Goal: Task Accomplishment & Management: Use online tool/utility

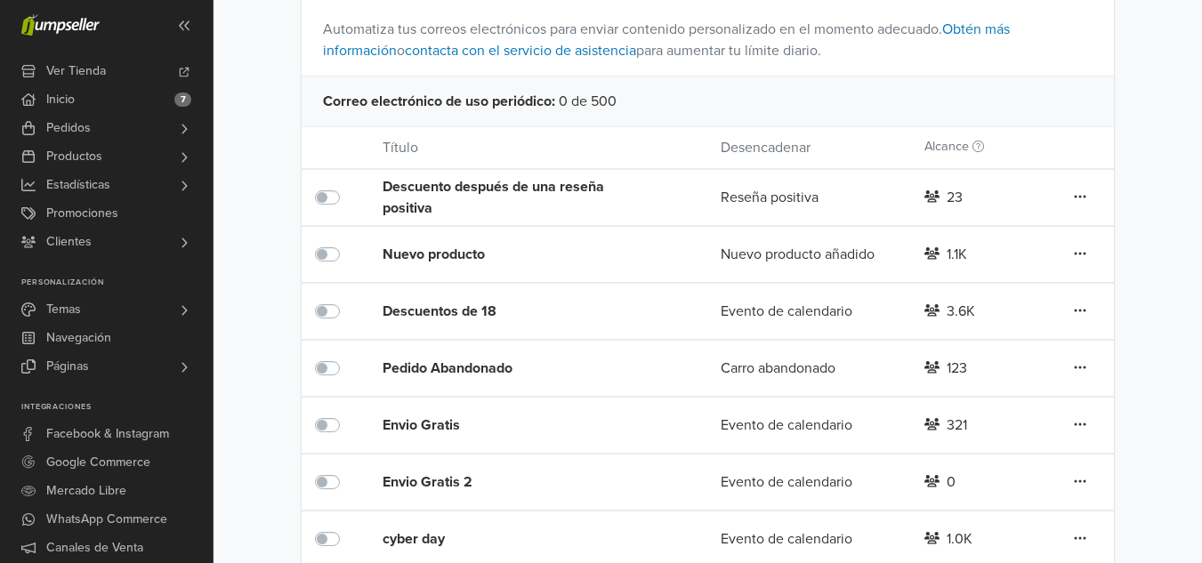
scroll to position [181, 0]
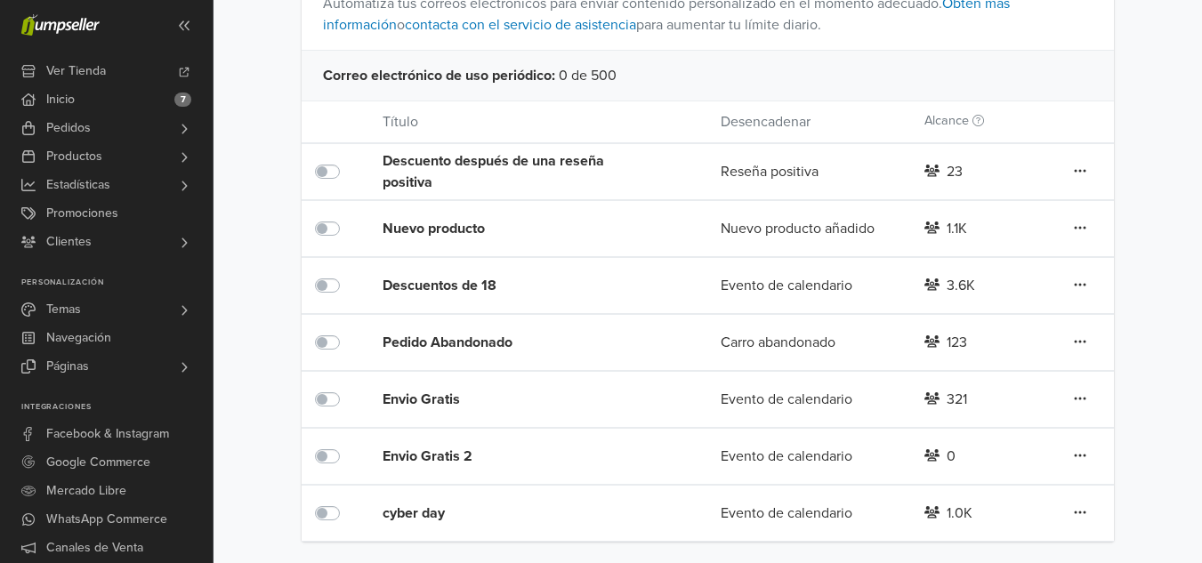
click at [392, 518] on div "cyber day" at bounding box center [518, 513] width 271 height 21
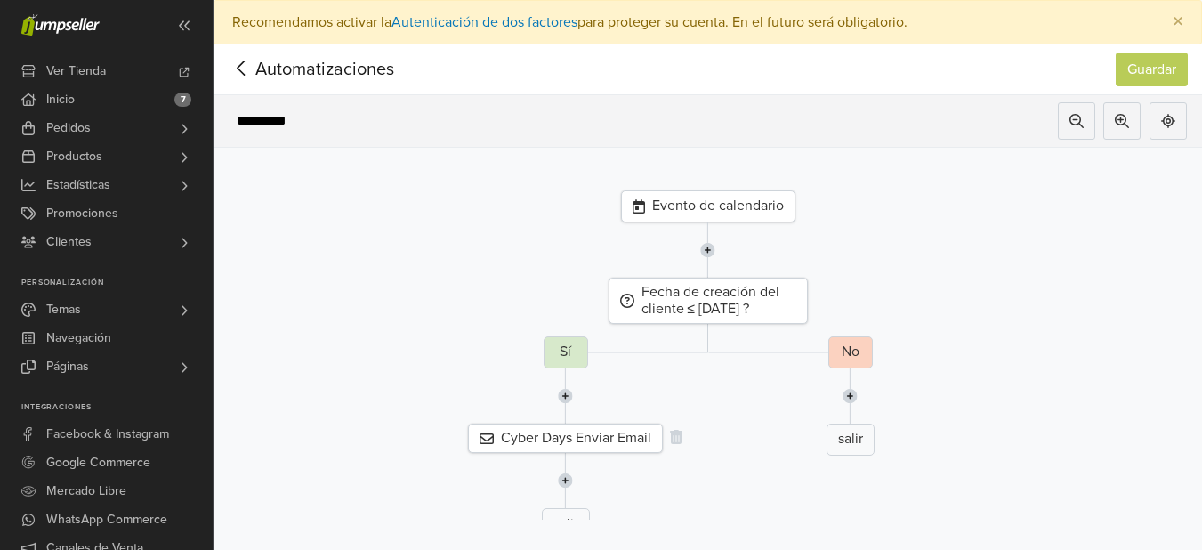
click at [551, 445] on div "Cyber Days Enviar Email" at bounding box center [565, 438] width 195 height 29
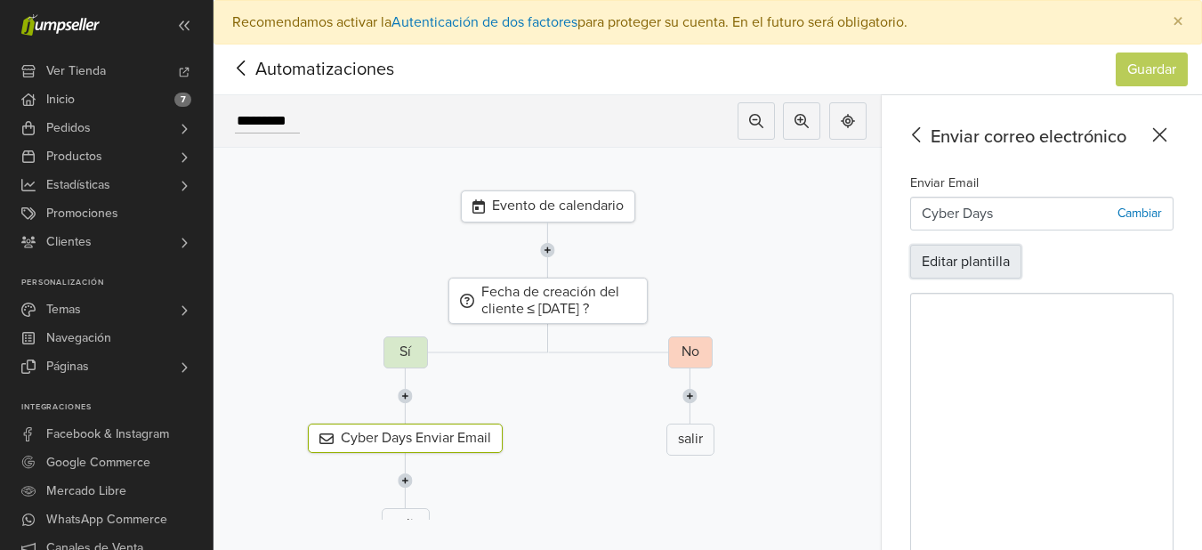
click at [999, 245] on button "Editar plantilla" at bounding box center [965, 262] width 111 height 34
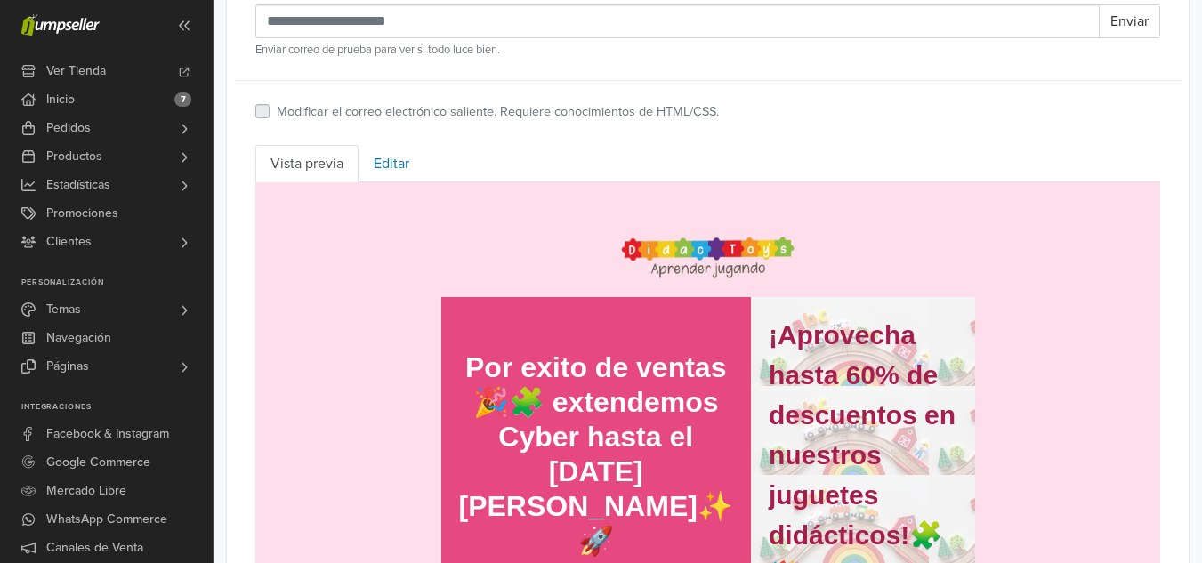
drag, startPoint x: 1187, startPoint y: 384, endPoint x: 1189, endPoint y: 413, distance: 28.5
drag, startPoint x: 1189, startPoint y: 413, endPoint x: 1215, endPoint y: 273, distance: 142.1
click at [373, 166] on link "Editar" at bounding box center [392, 163] width 66 height 37
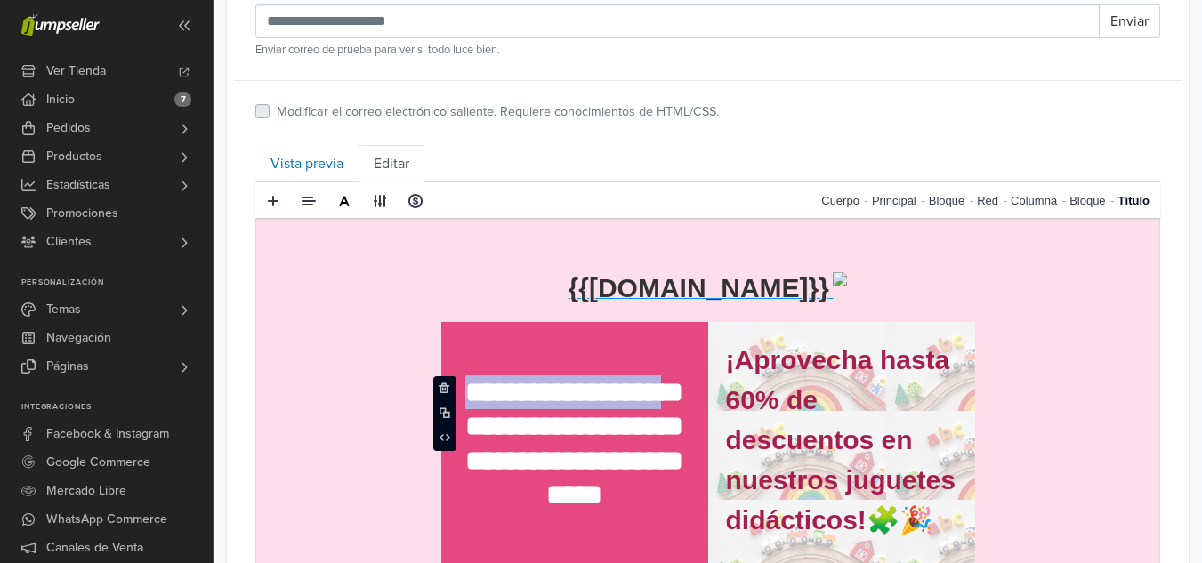
drag, startPoint x: 502, startPoint y: 399, endPoint x: 548, endPoint y: 439, distance: 61.2
click at [548, 439] on p "**********" at bounding box center [574, 460] width 231 height 171
click at [449, 93] on div "Correo de Prueba Enviar Enviar correo de prueba para ver si todo luce bien. Mod…" at bounding box center [707, 52] width 919 height 144
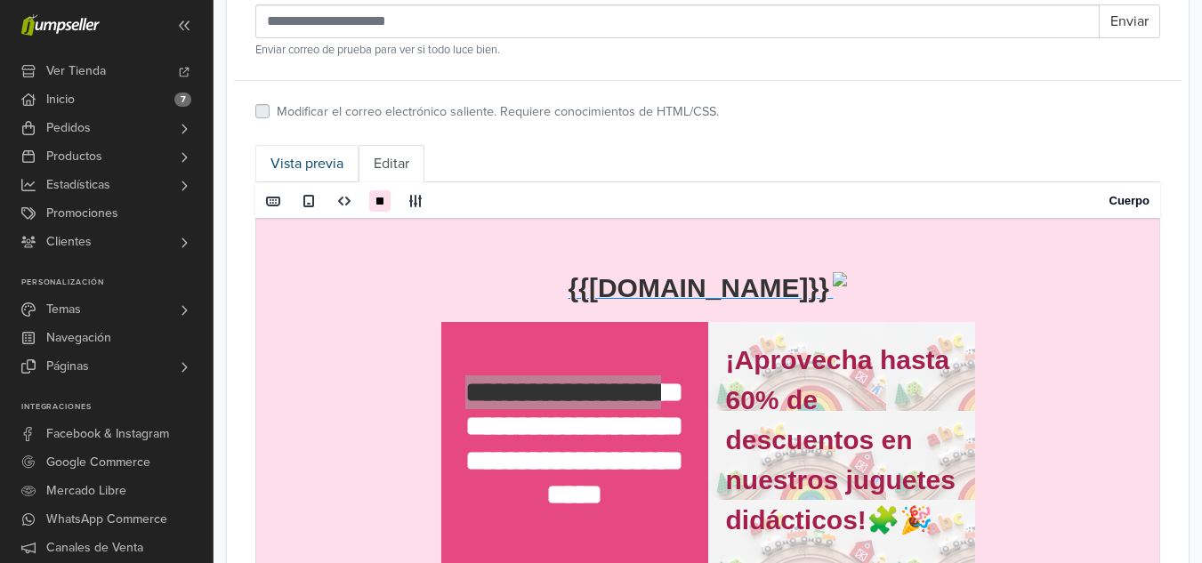
click at [342, 158] on link "Vista previa" at bounding box center [306, 163] width 103 height 37
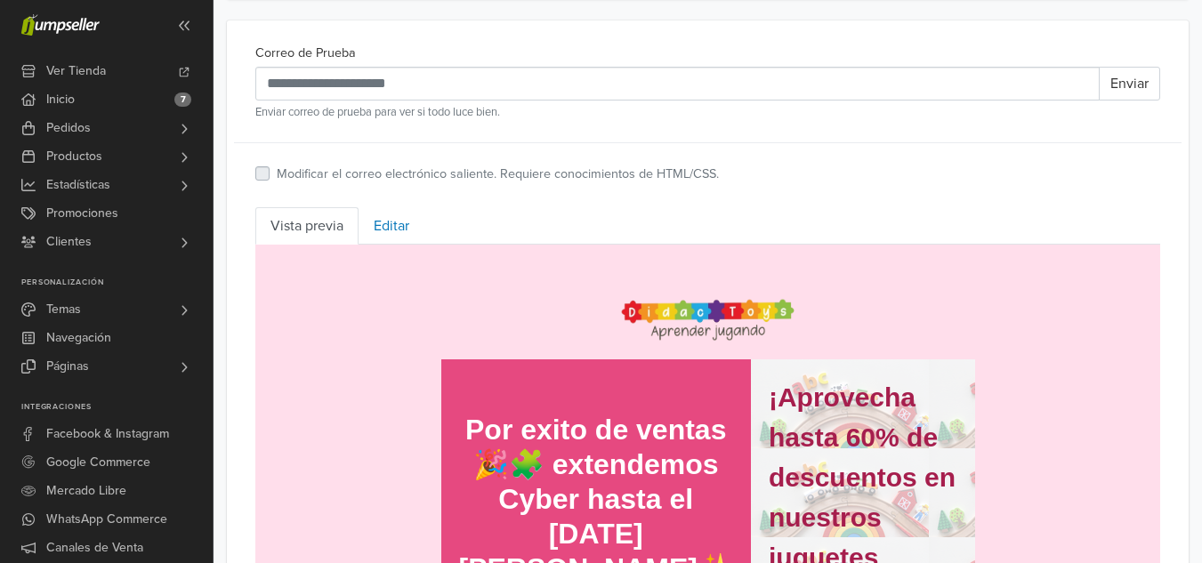
scroll to position [633, 0]
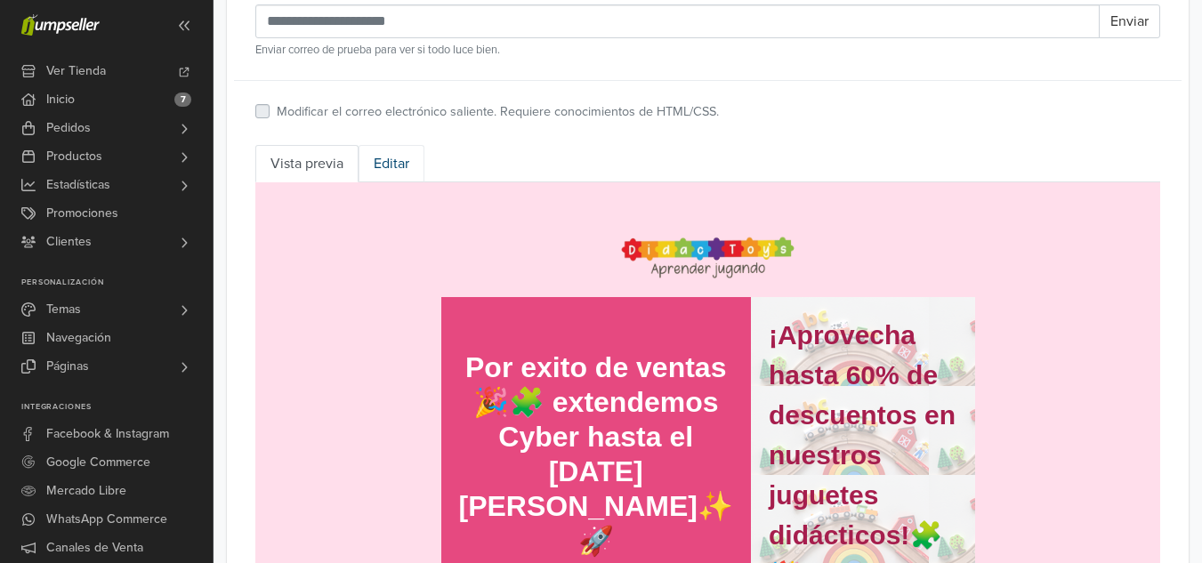
click at [379, 159] on link "Editar" at bounding box center [392, 163] width 66 height 37
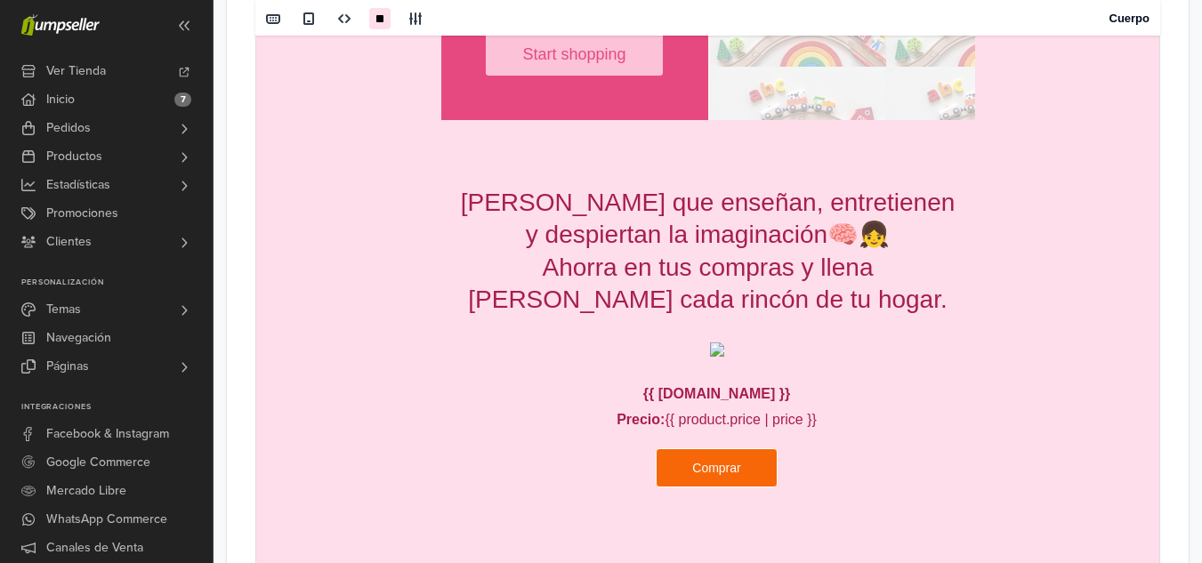
scroll to position [1438, 0]
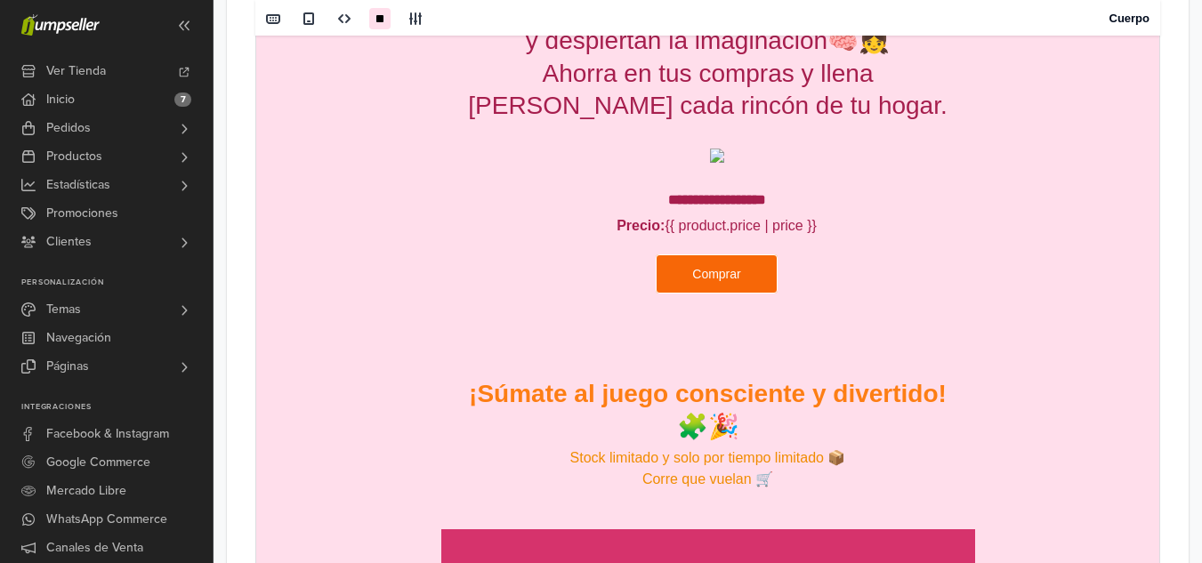
click at [718, 200] on p "**********" at bounding box center [717, 200] width 481 height 21
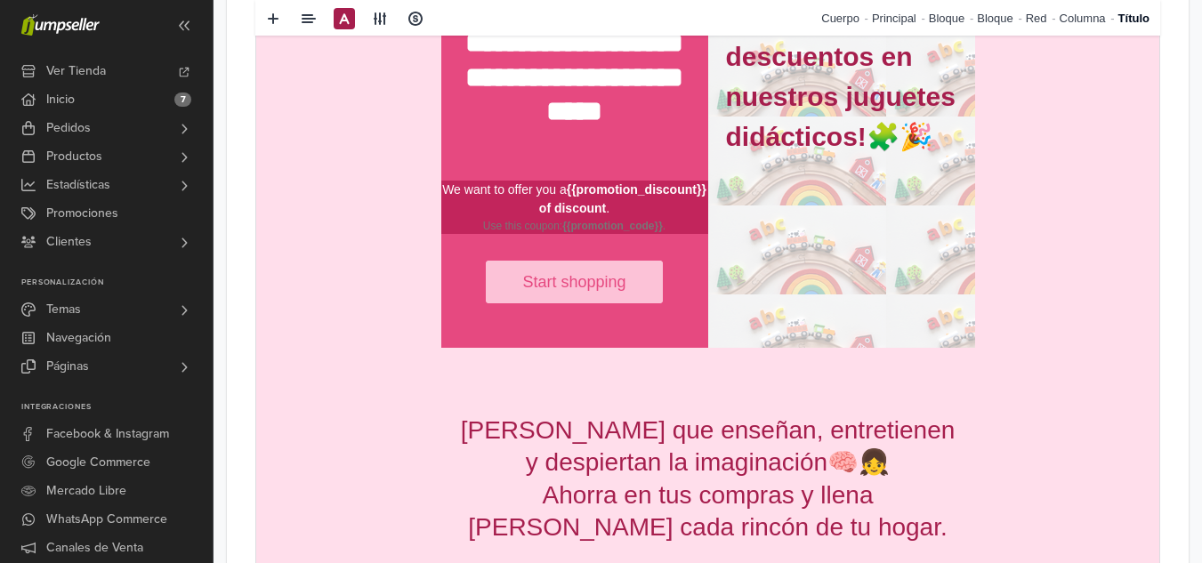
drag, startPoint x: 1204, startPoint y: 422, endPoint x: 886, endPoint y: 459, distance: 320.8
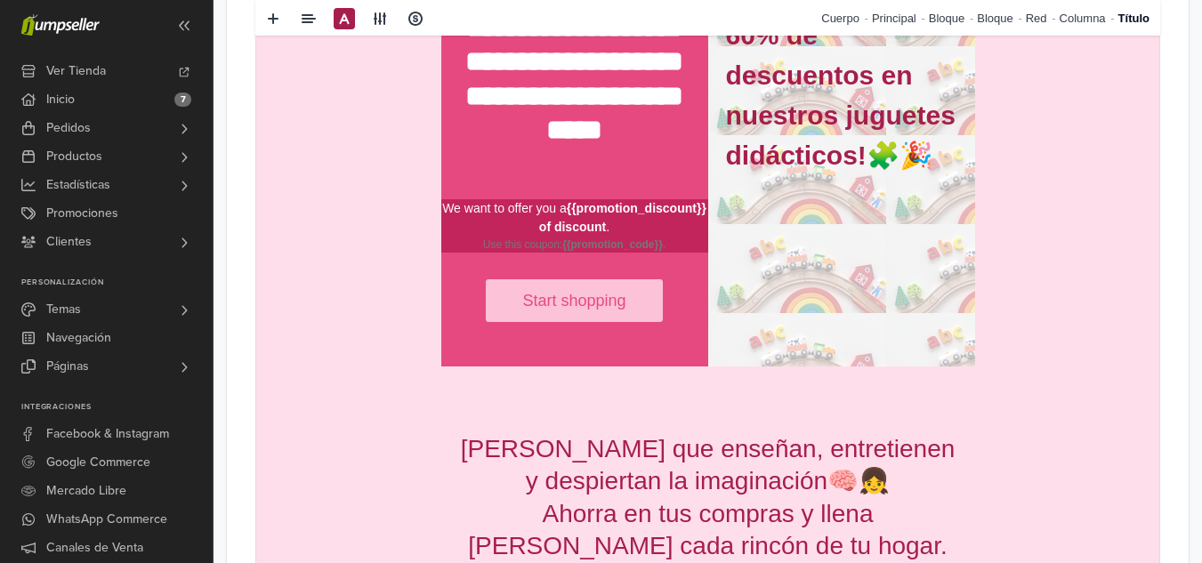
scroll to position [505, 0]
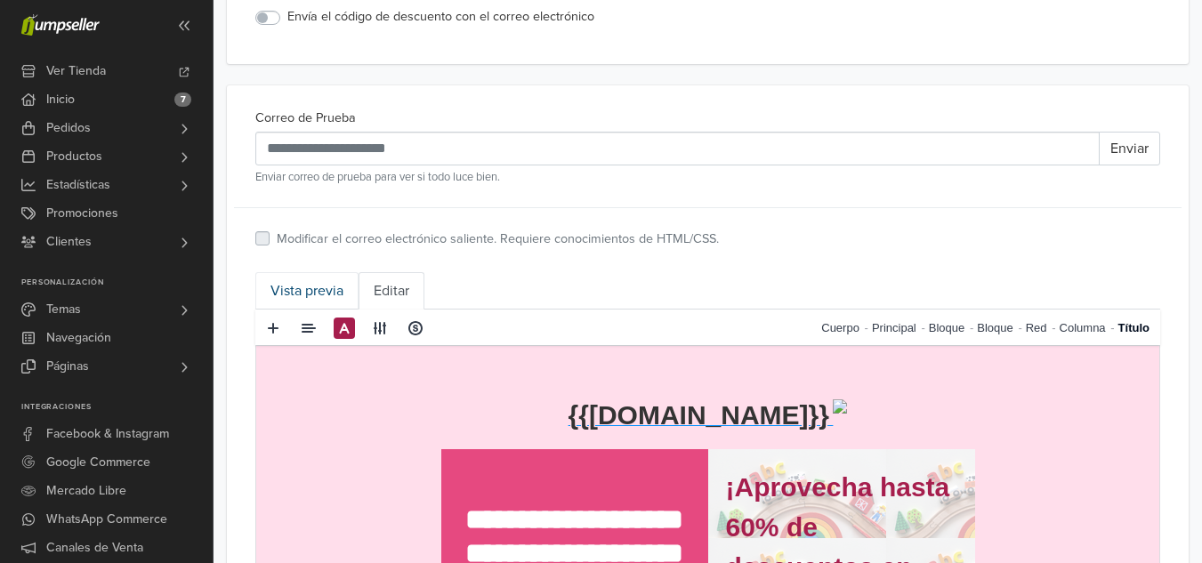
click at [310, 295] on link "Vista previa" at bounding box center [306, 290] width 103 height 37
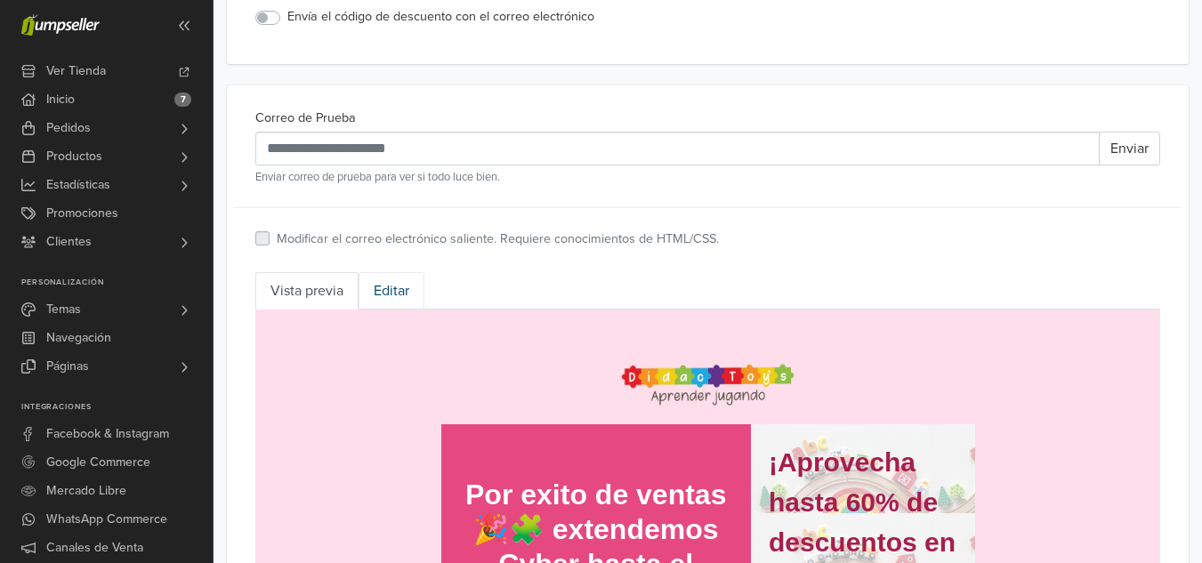
click at [374, 295] on link "Editar" at bounding box center [392, 290] width 66 height 37
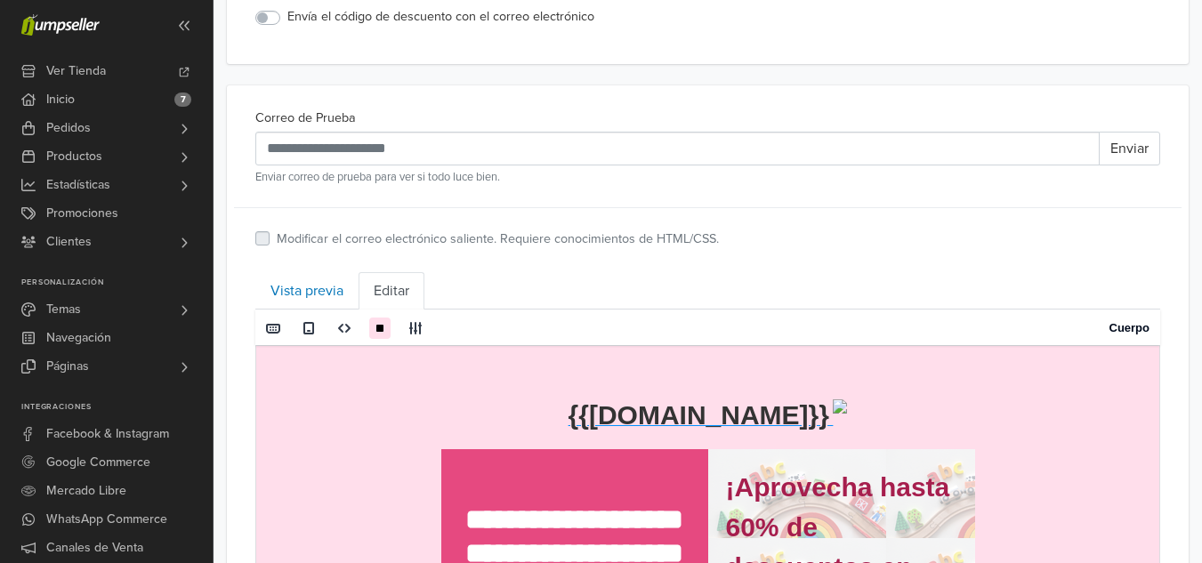
click at [667, 244] on label "Modificar el correo electrónico saliente. Requiere conocimientos de HTML/CSS." at bounding box center [498, 240] width 442 height 20
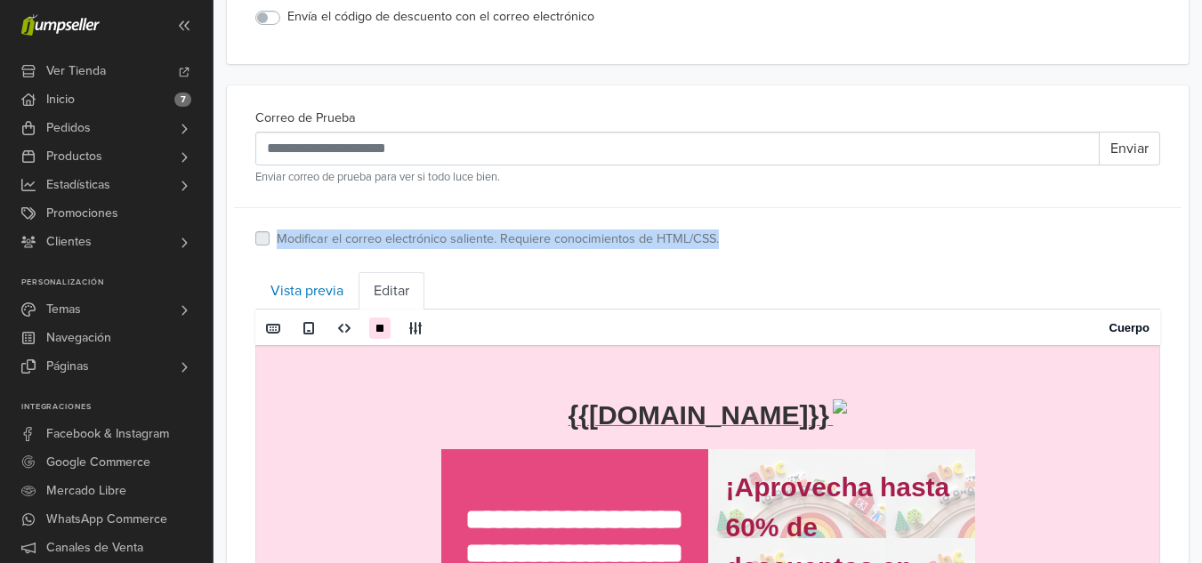
click at [667, 244] on label "Modificar el correo electrónico saliente. Requiere conocimientos de HTML/CSS." at bounding box center [498, 240] width 442 height 20
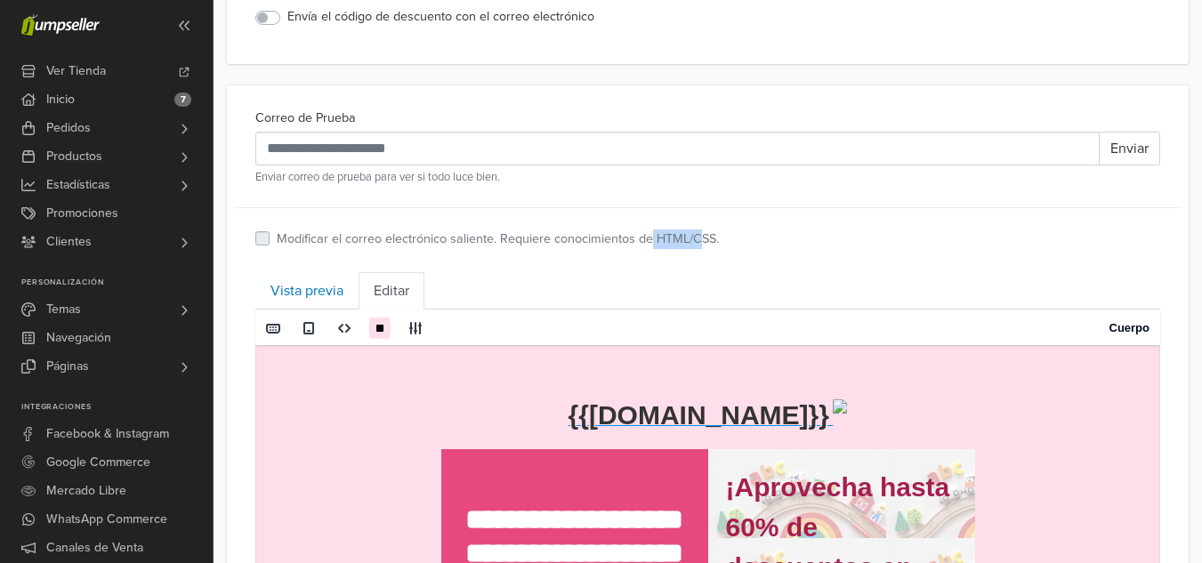
drag, startPoint x: 655, startPoint y: 244, endPoint x: 702, endPoint y: 240, distance: 47.3
click at [702, 240] on label "Modificar el correo electrónico saliente. Requiere conocimientos de HTML/CSS." at bounding box center [498, 240] width 442 height 20
copy label "HTML/CSS"
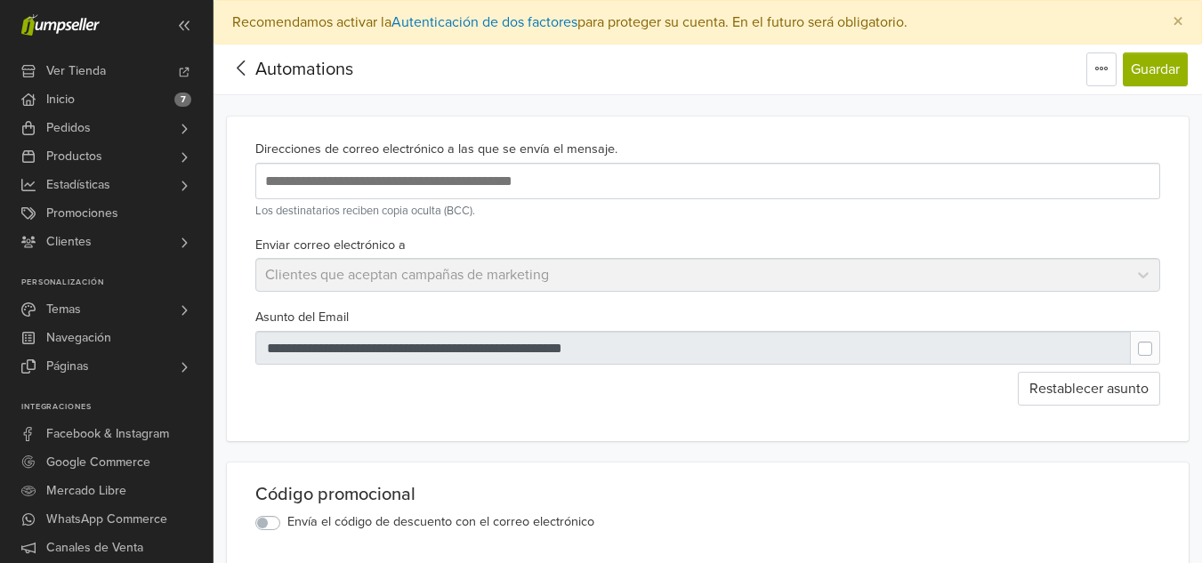
click at [236, 55] on div "Automations" at bounding box center [290, 70] width 125 height 36
click at [238, 61] on icon at bounding box center [242, 68] width 28 height 22
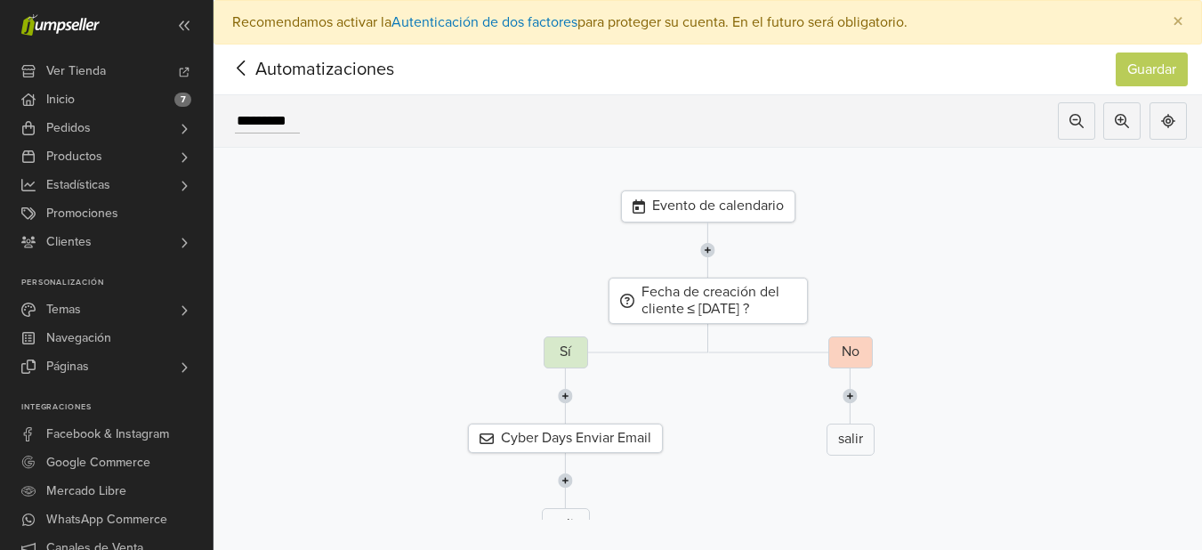
click at [236, 77] on icon at bounding box center [242, 68] width 28 height 22
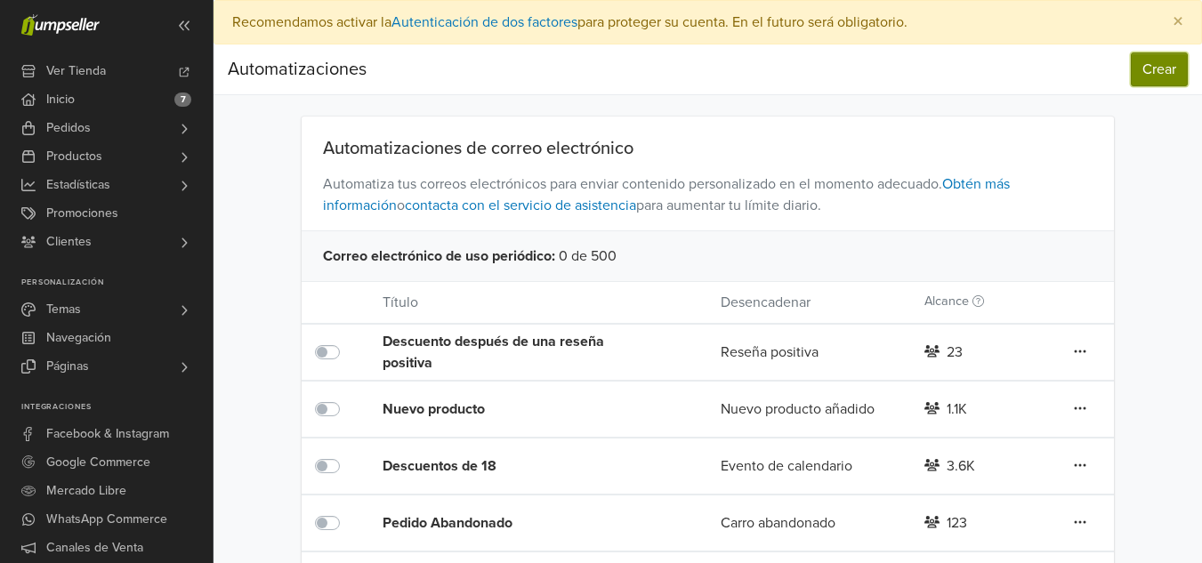
click at [1169, 69] on button "Crear" at bounding box center [1159, 70] width 57 height 34
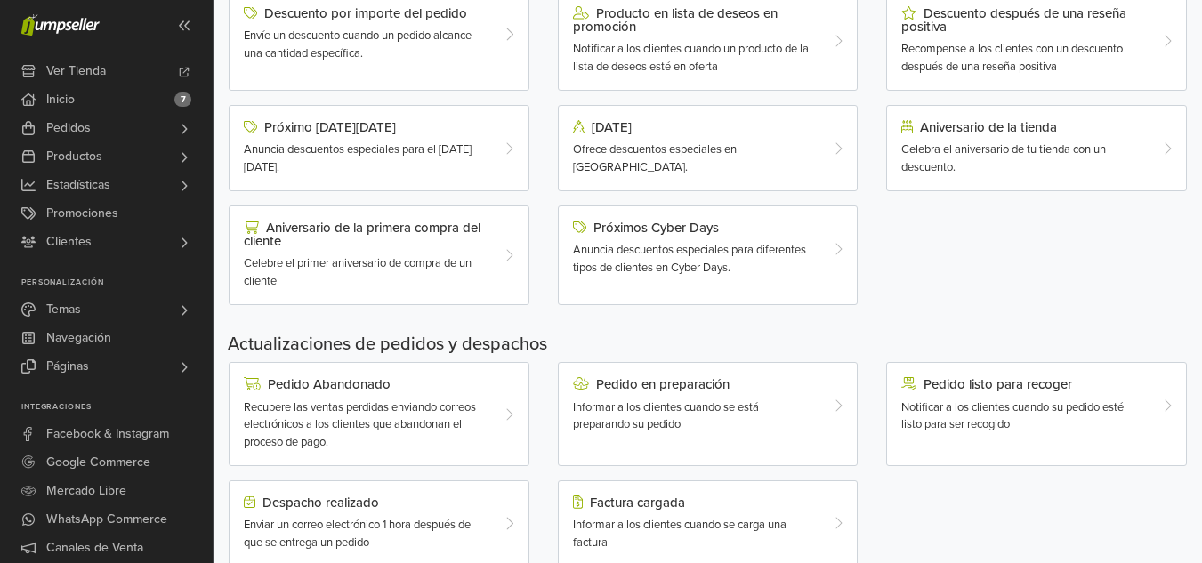
scroll to position [270, 0]
click at [787, 249] on span "Anuncia descuentos especiales para diferentes tipos de clientes en Cyber Days." at bounding box center [689, 257] width 233 height 32
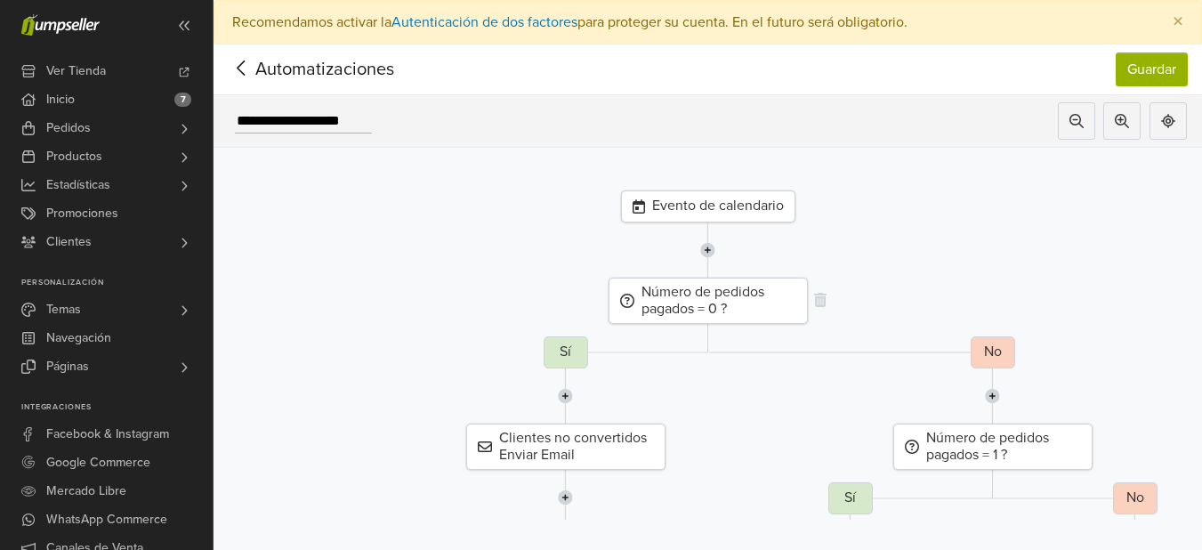
click at [691, 287] on div "Número de pedidos pagados = 0 ?" at bounding box center [708, 301] width 199 height 46
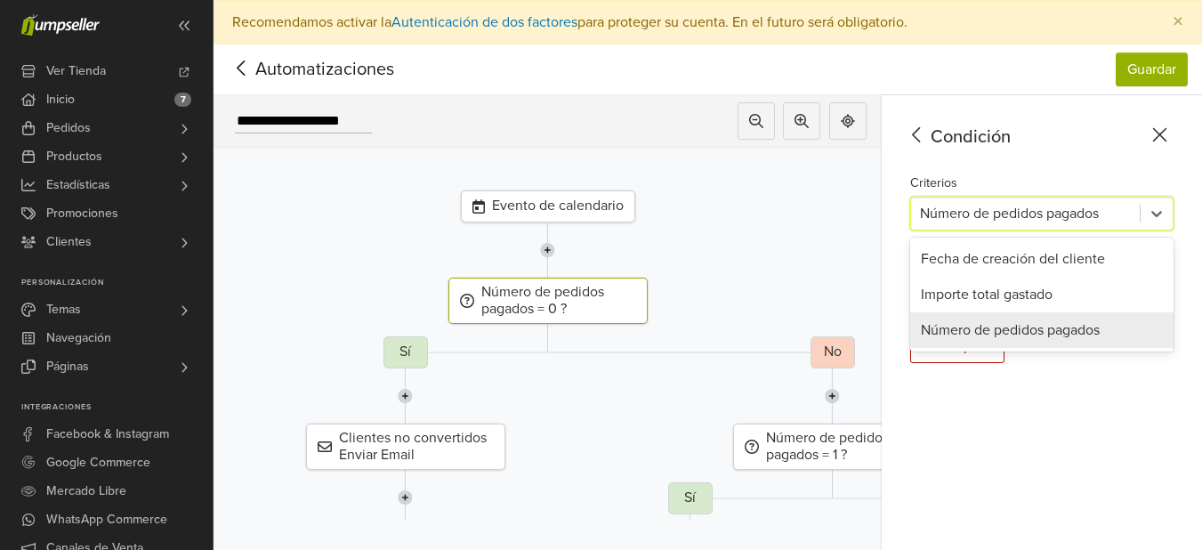
click at [1131, 216] on div at bounding box center [1025, 213] width 211 height 25
click at [1090, 245] on div "Fecha de creación del cliente" at bounding box center [1041, 259] width 263 height 36
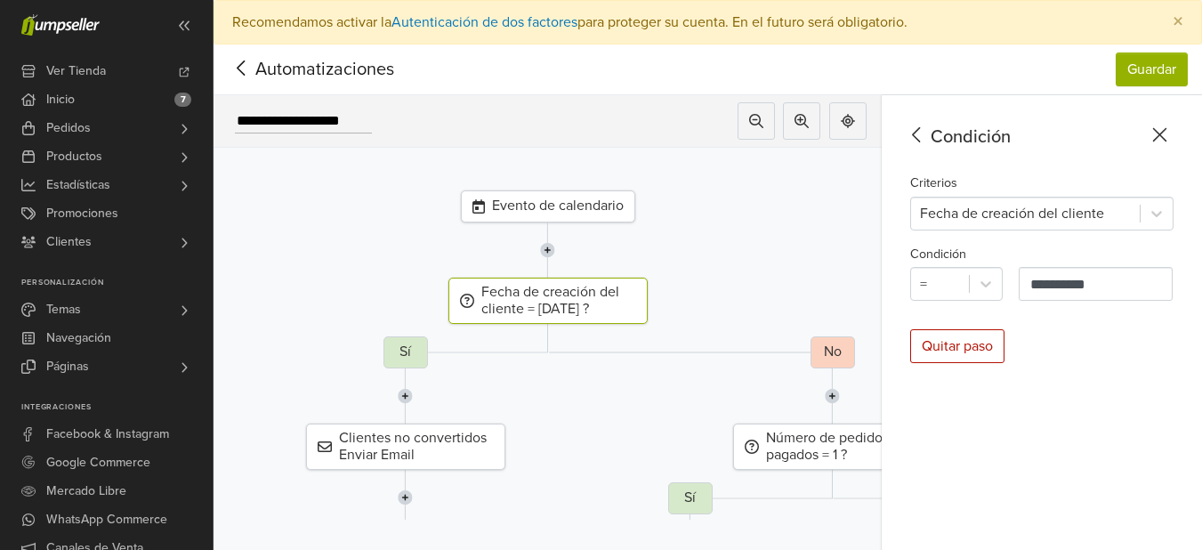
click at [931, 131] on icon at bounding box center [917, 135] width 28 height 22
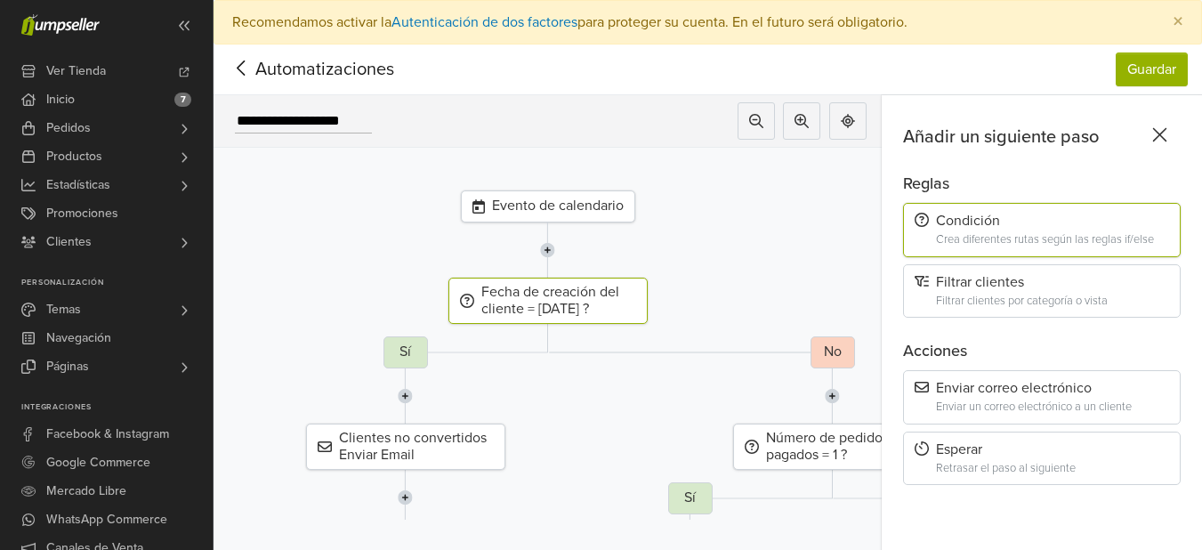
click at [807, 166] on div "Evento de calendario Fecha de creación del cliente = [DATE] ? Sí Clientes no co…" at bounding box center [548, 429] width 668 height 562
click at [1166, 129] on icon at bounding box center [1160, 135] width 28 height 22
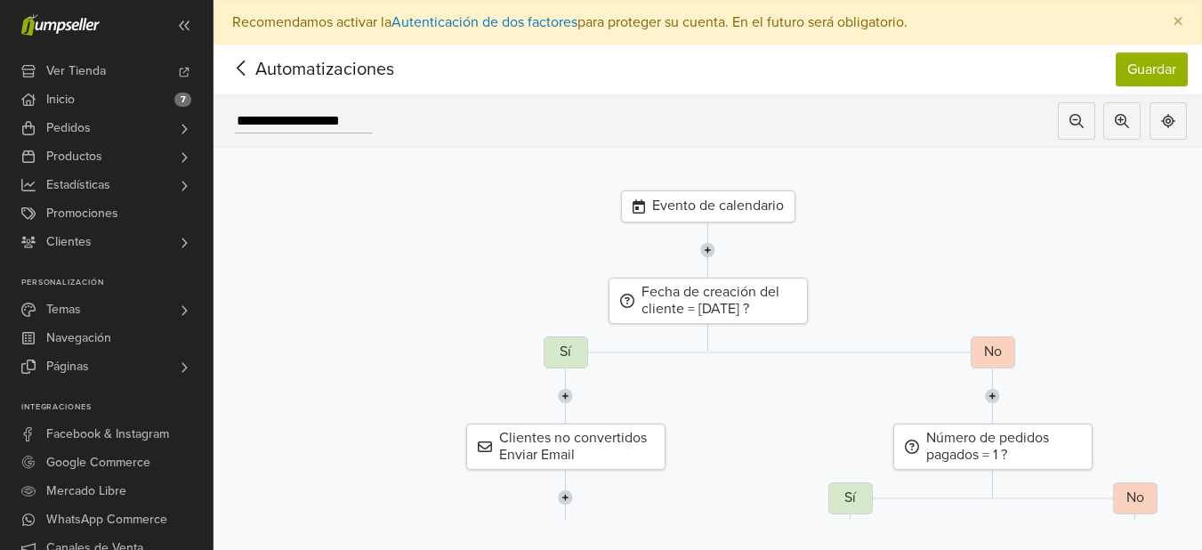
scroll to position [58, 0]
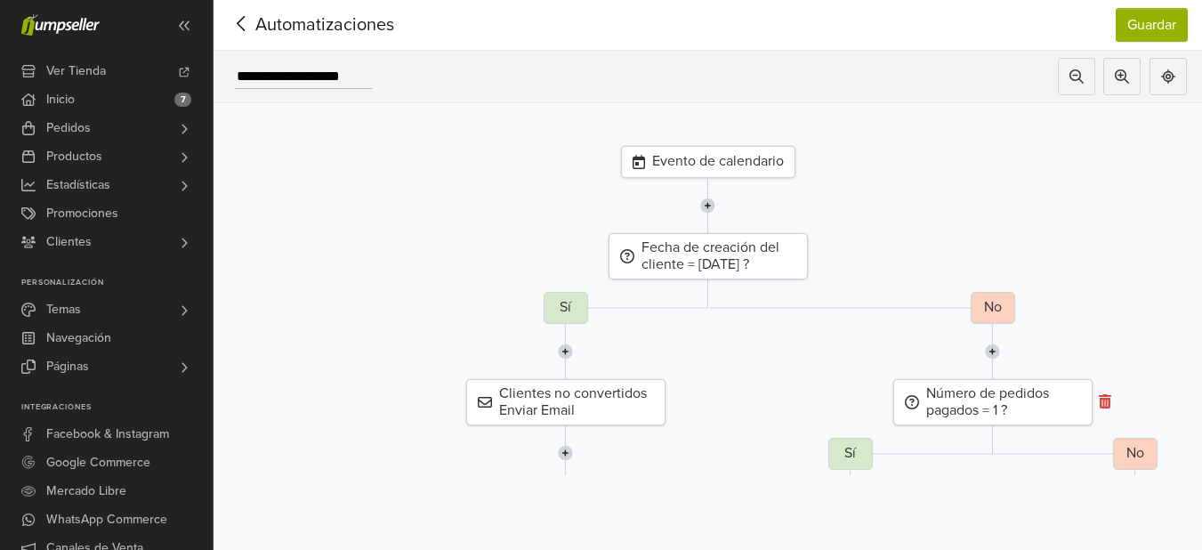
click at [1112, 394] on icon at bounding box center [1105, 401] width 12 height 14
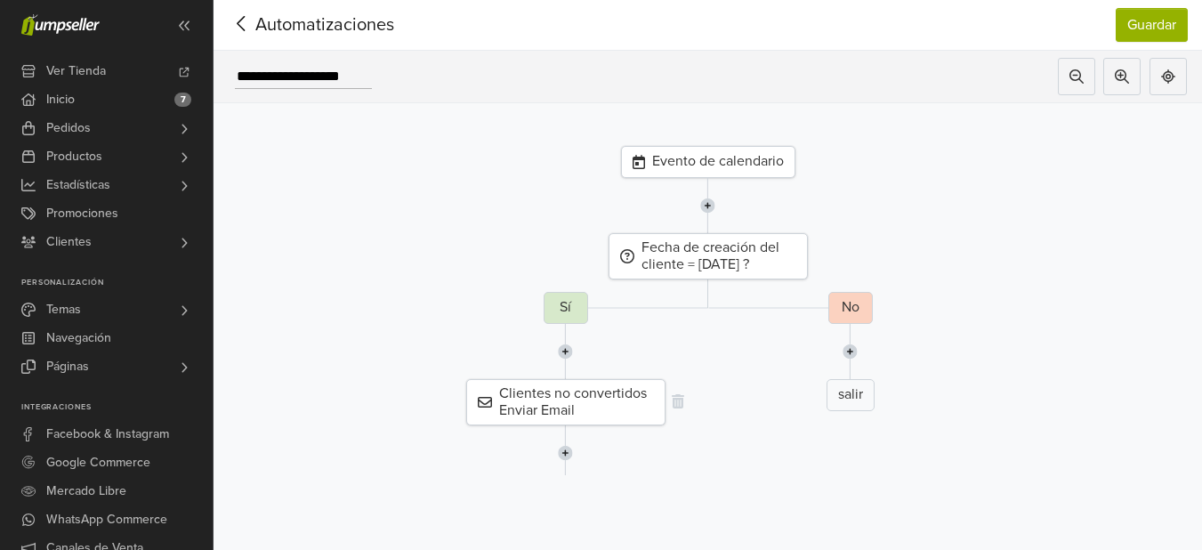
click at [594, 380] on div "Clientes no convertidos Enviar Email" at bounding box center [565, 402] width 199 height 46
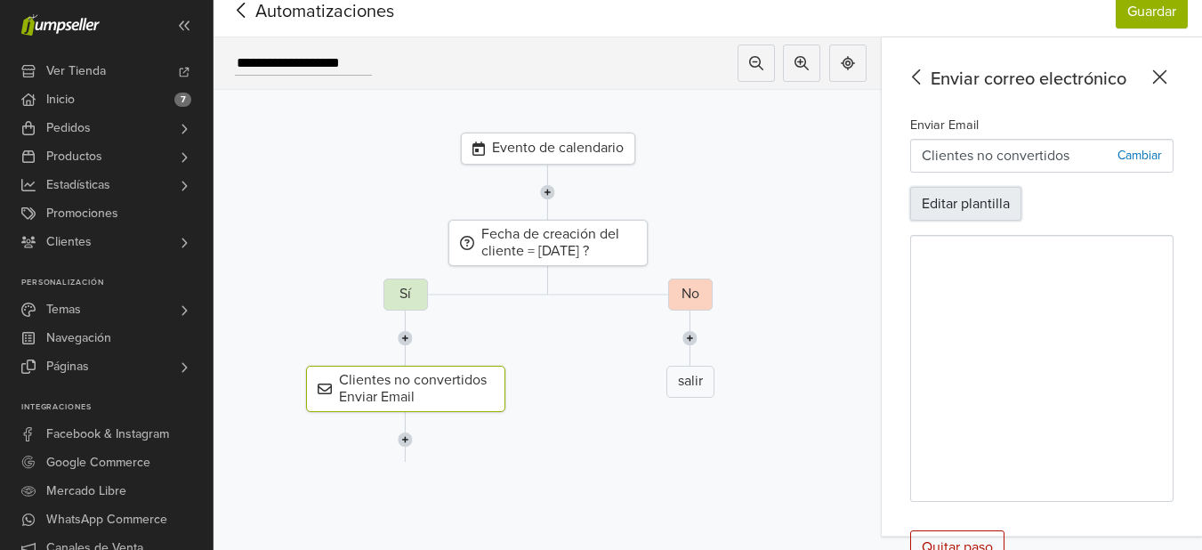
click at [1022, 205] on button "Editar plantilla" at bounding box center [965, 204] width 111 height 34
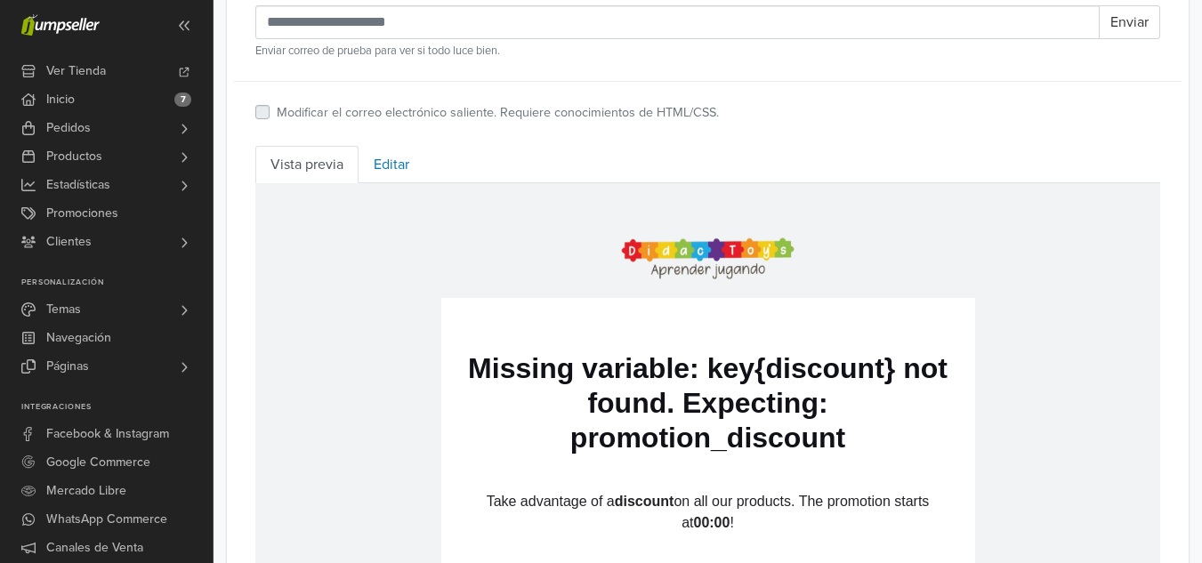
scroll to position [629, 0]
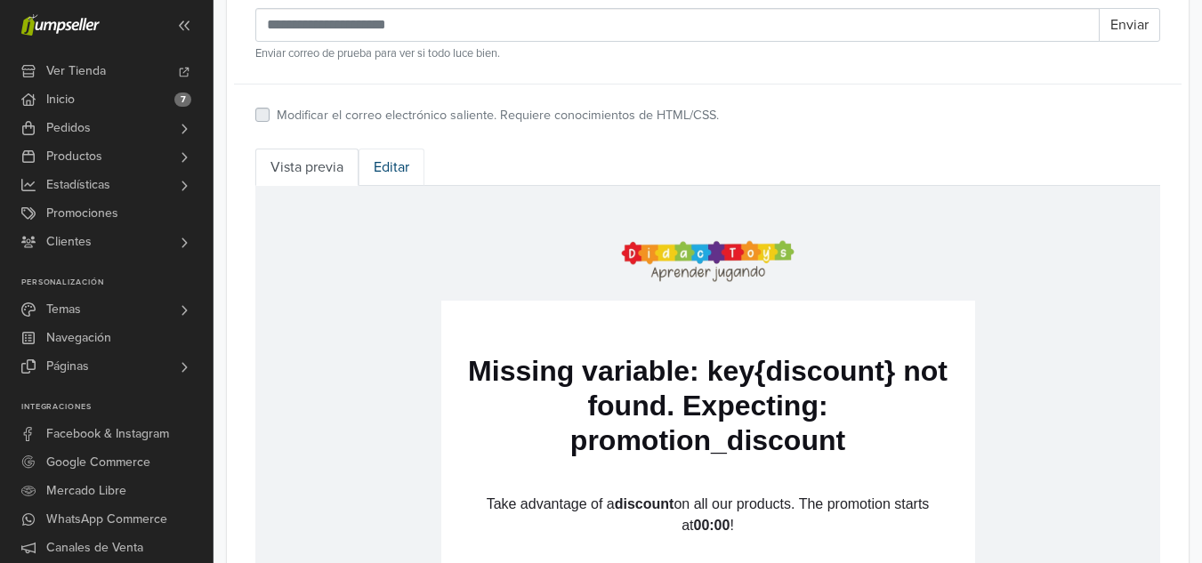
click at [402, 168] on link "Editar" at bounding box center [392, 167] width 66 height 37
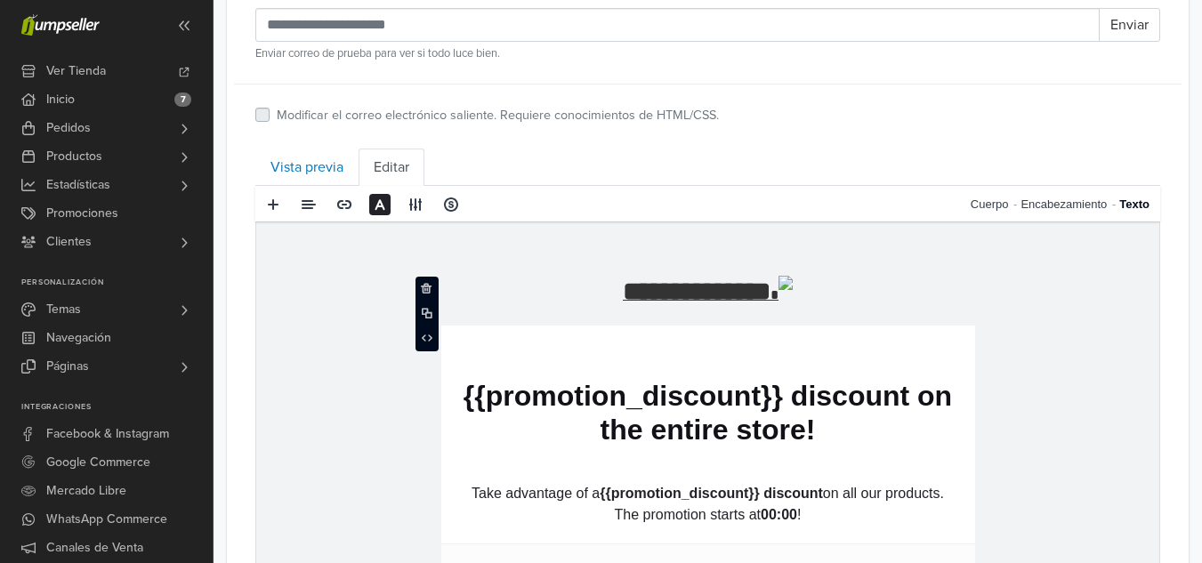
click at [623, 280] on re-text "**********" at bounding box center [697, 291] width 148 height 26
drag, startPoint x: 511, startPoint y: 141, endPoint x: 400, endPoint y: 153, distance: 111.9
click at [400, 153] on link "Editar" at bounding box center [392, 167] width 66 height 37
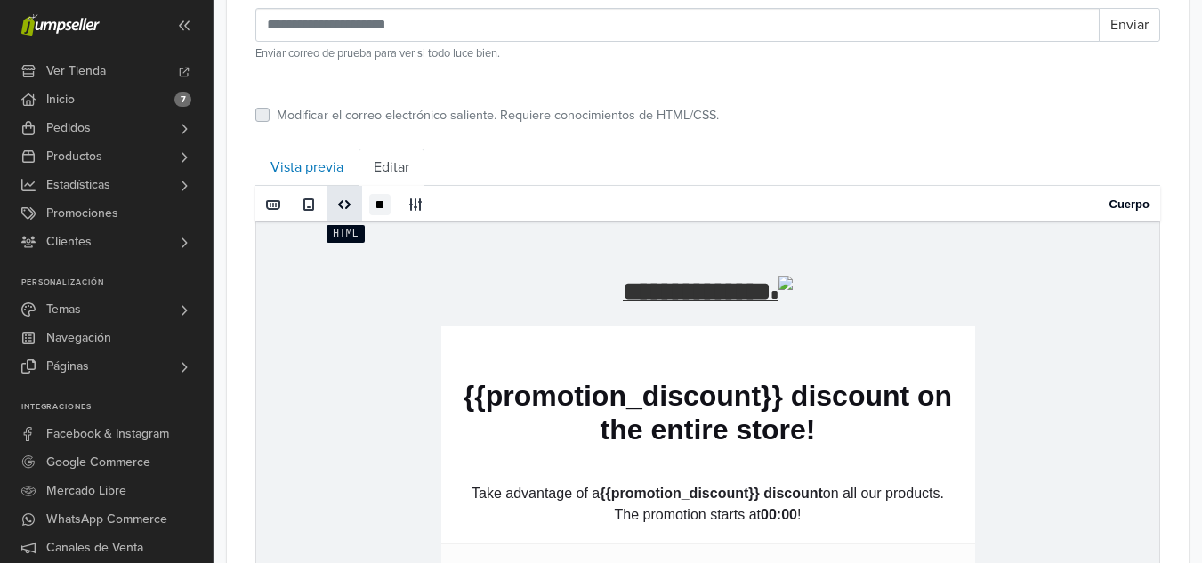
click at [344, 207] on span at bounding box center [344, 205] width 14 height 14
type textarea "**********"
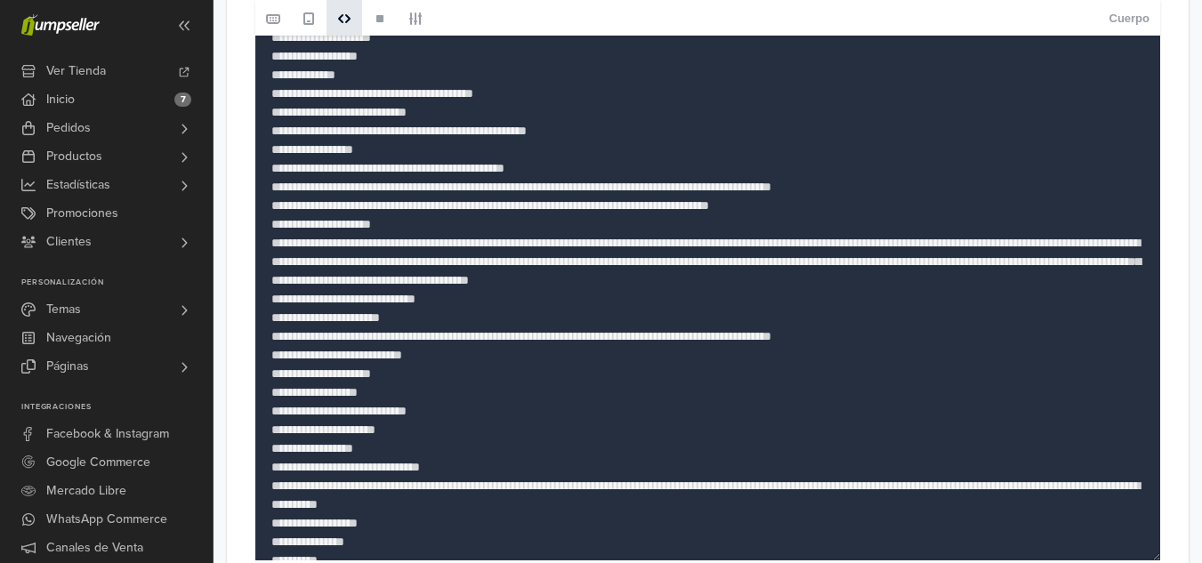
scroll to position [2783, 0]
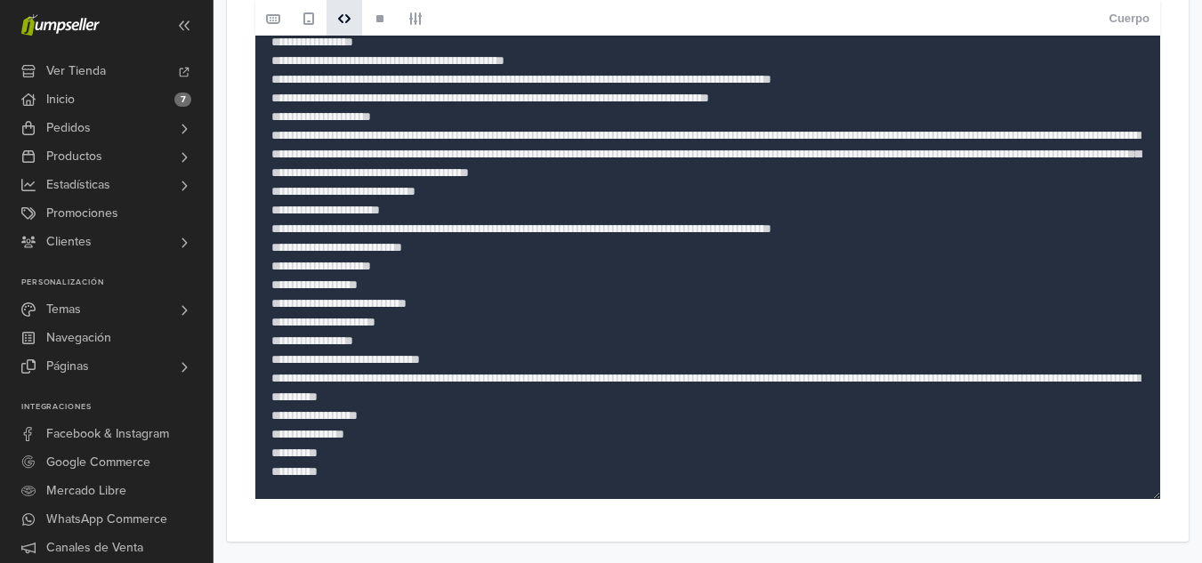
drag, startPoint x: 270, startPoint y: 242, endPoint x: 764, endPoint y: 605, distance: 613.7
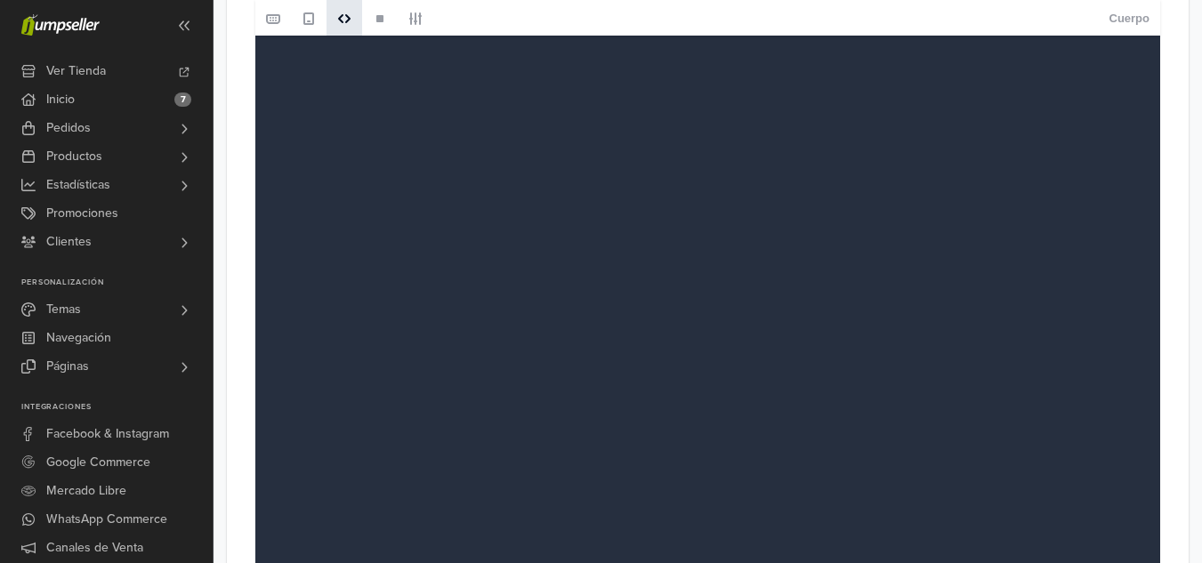
scroll to position [0, 0]
click at [424, 131] on textarea at bounding box center [707, 516] width 905 height 1056
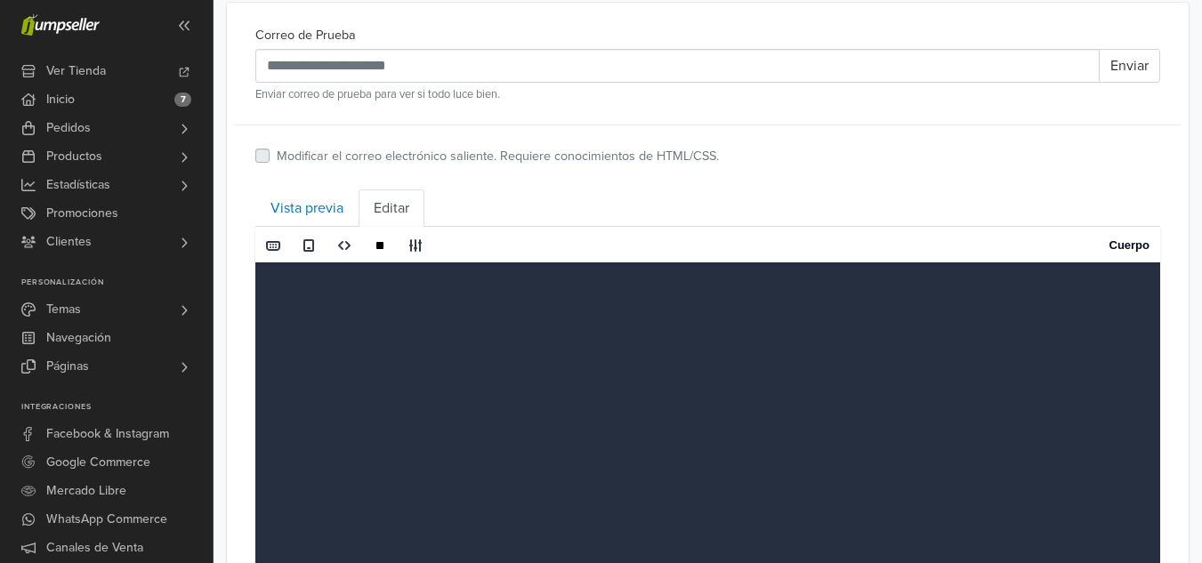
paste textarea "**********"
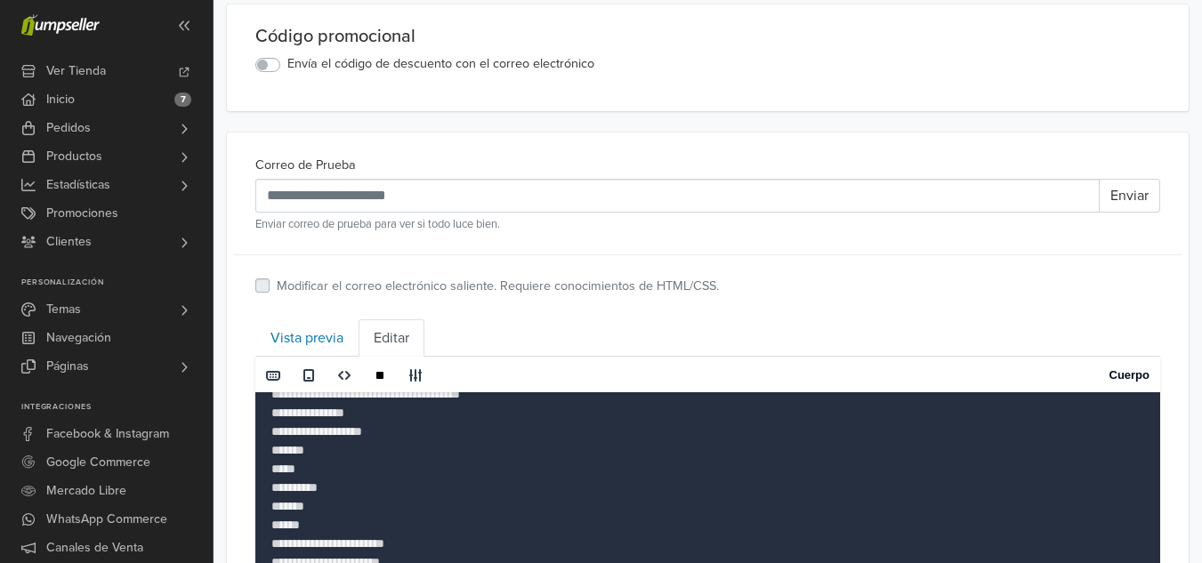
scroll to position [408, 0]
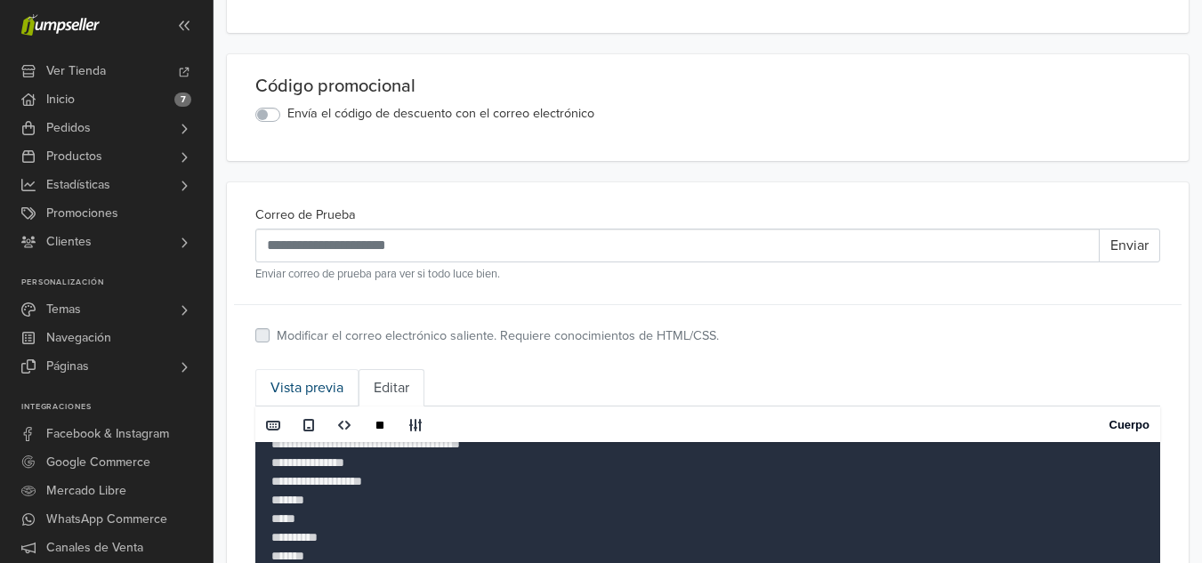
type textarea "**********"
click at [304, 382] on link "Vista previa" at bounding box center [306, 387] width 103 height 37
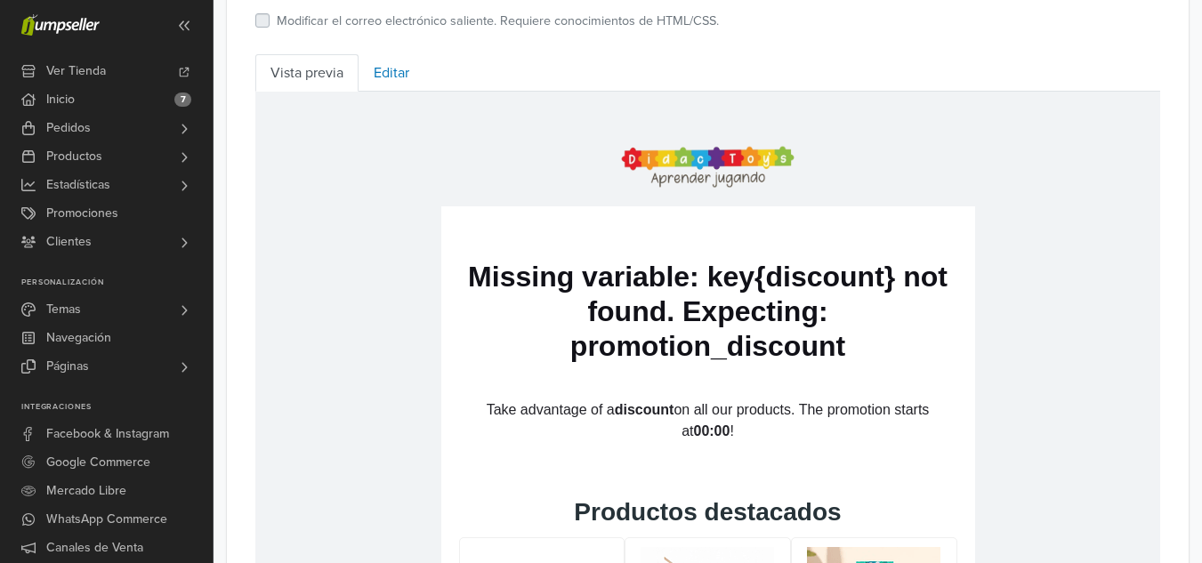
scroll to position [656, 0]
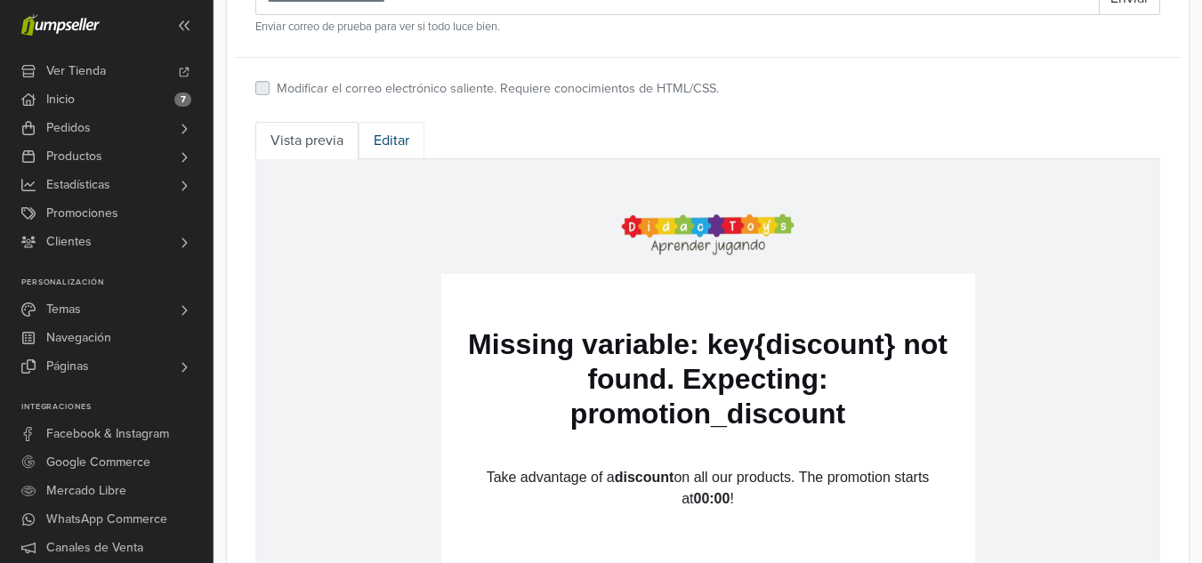
click at [361, 138] on link "Editar" at bounding box center [392, 140] width 66 height 37
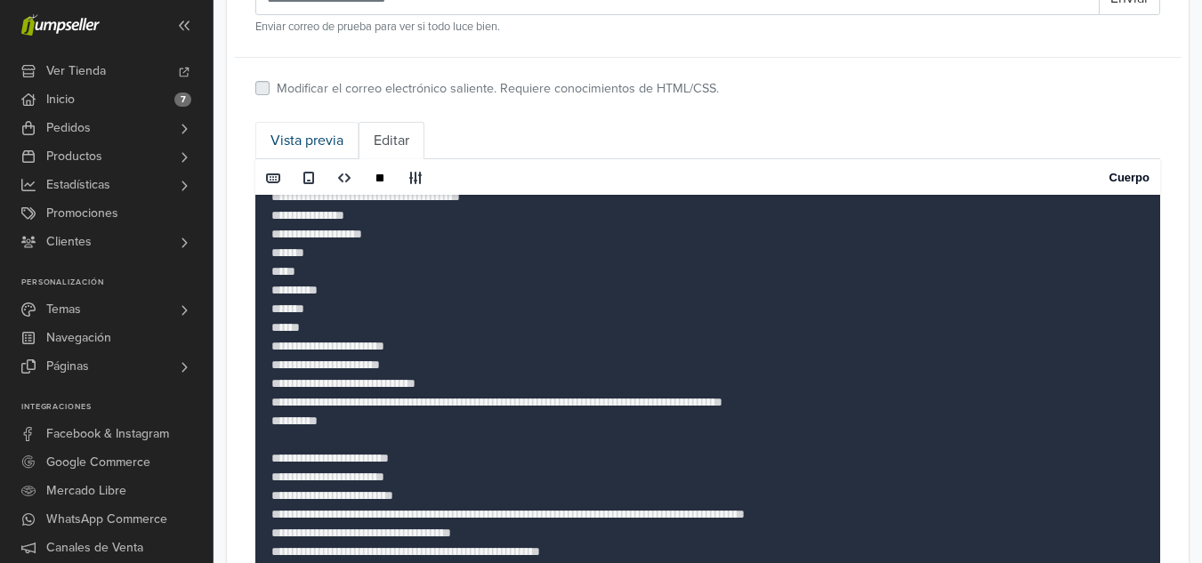
click at [340, 129] on link "Vista previa" at bounding box center [306, 140] width 103 height 37
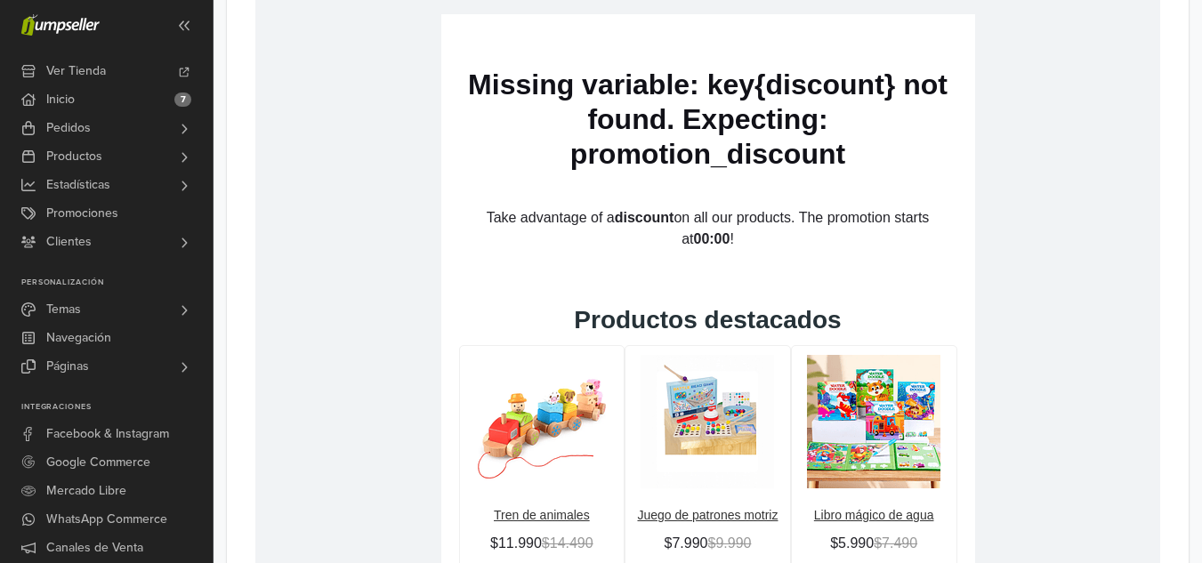
scroll to position [833, 0]
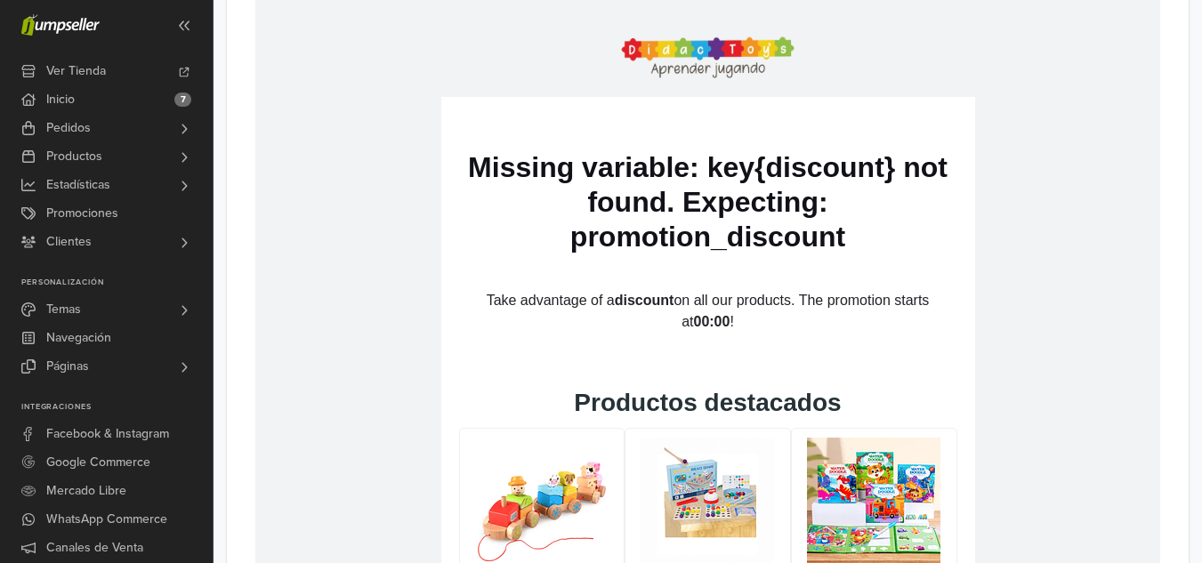
click at [773, 305] on p "Take advantage of a discount on all our products. The promotion starts at 00:00…" at bounding box center [708, 311] width 498 height 43
click at [753, 201] on h1 "Missing variable: key{discount} not found. Expecting: promotion_discount" at bounding box center [708, 202] width 498 height 104
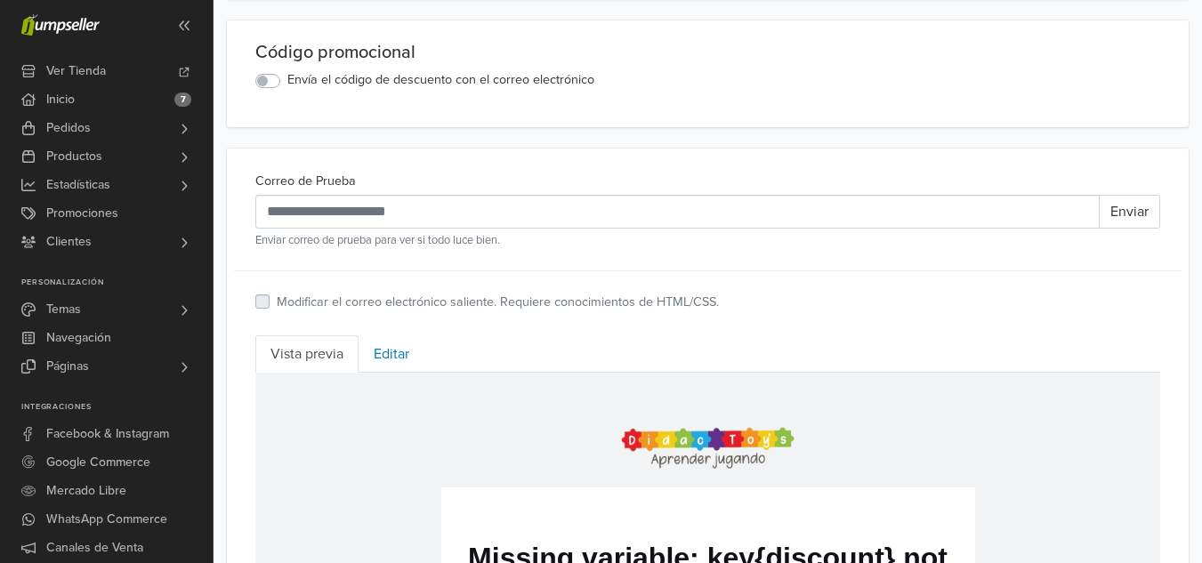
scroll to position [415, 0]
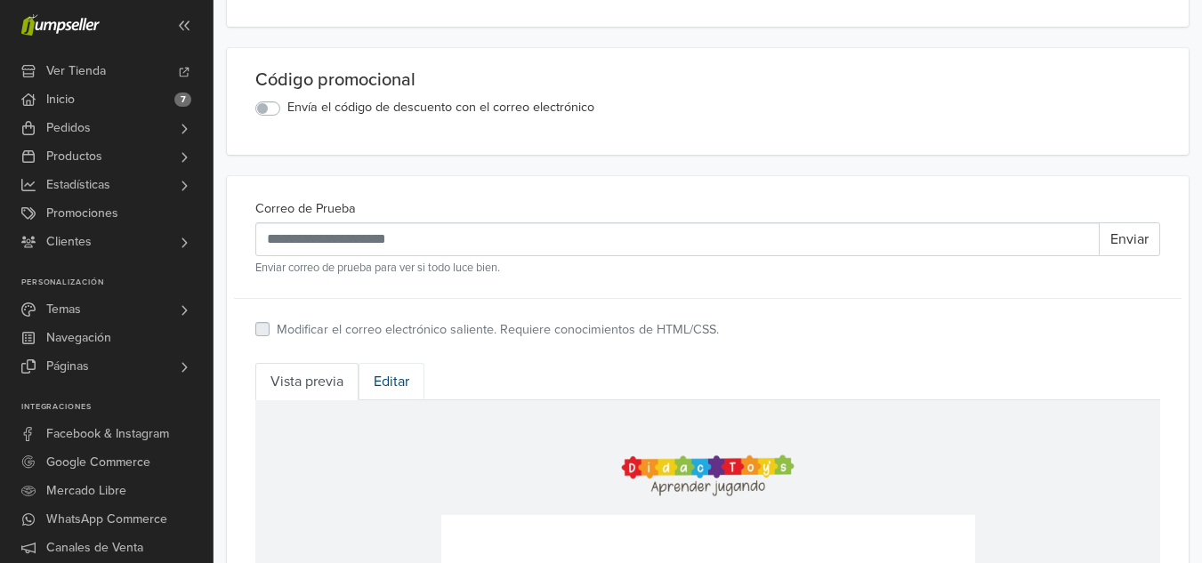
click at [400, 375] on link "Editar" at bounding box center [392, 381] width 66 height 37
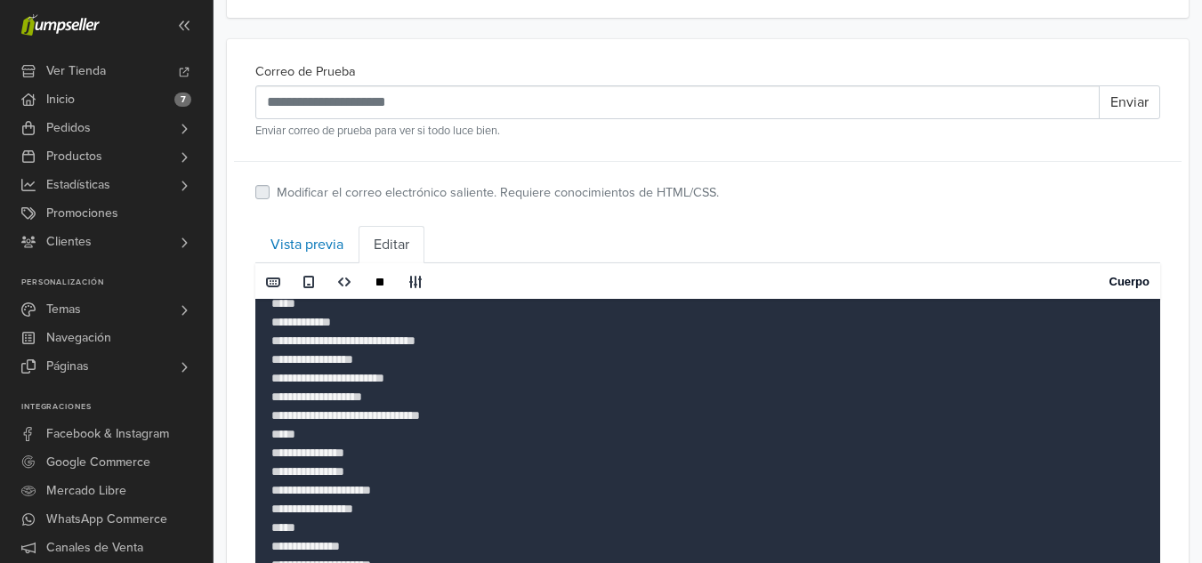
scroll to position [388, 0]
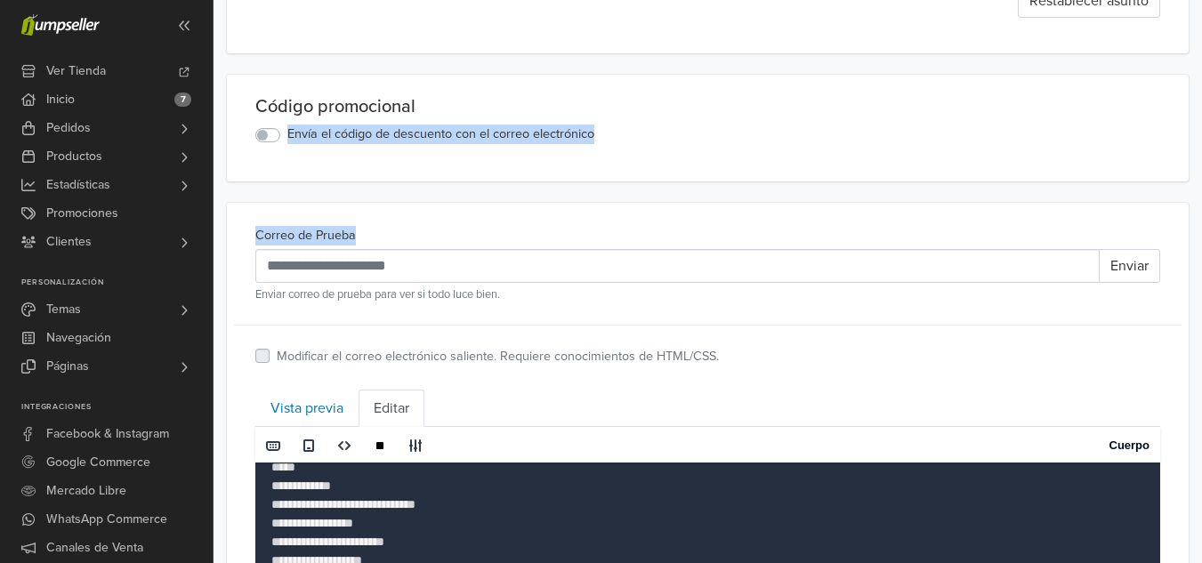
drag, startPoint x: 1199, startPoint y: 119, endPoint x: 1214, endPoint y: 236, distance: 117.6
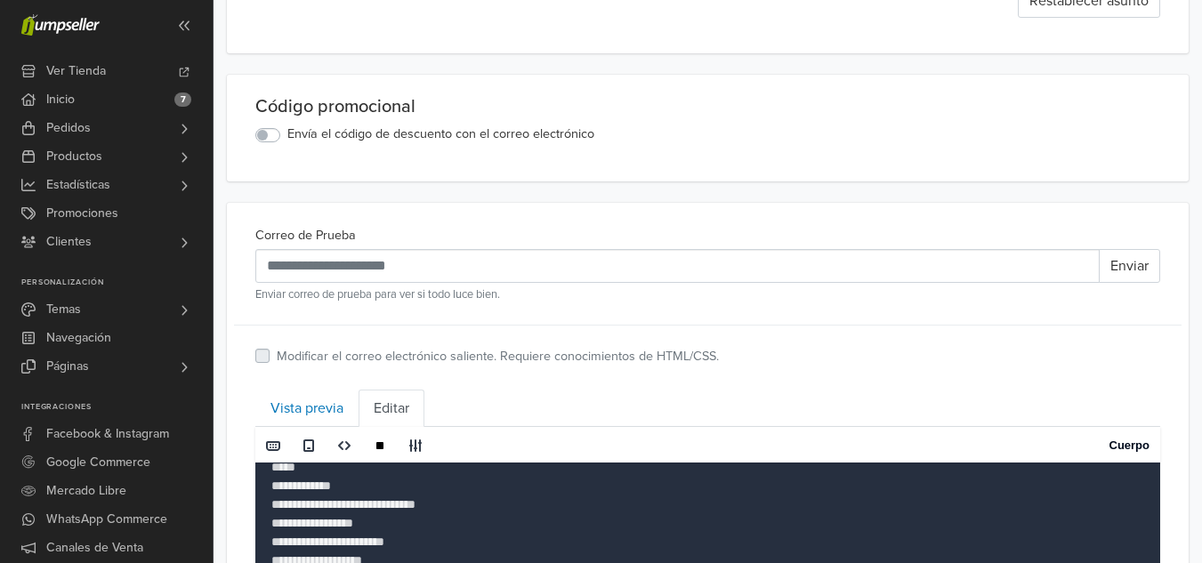
click at [618, 410] on ul "Vista previa Editar" at bounding box center [707, 408] width 905 height 37
click at [277, 441] on span at bounding box center [273, 446] width 14 height 14
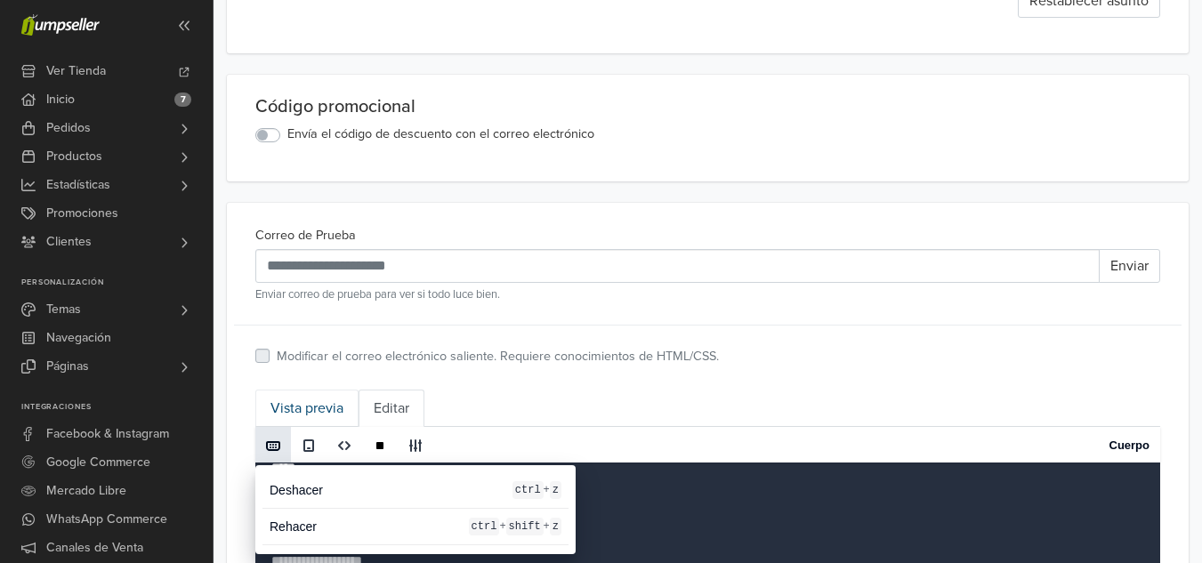
click at [301, 400] on link "Vista previa" at bounding box center [306, 408] width 103 height 37
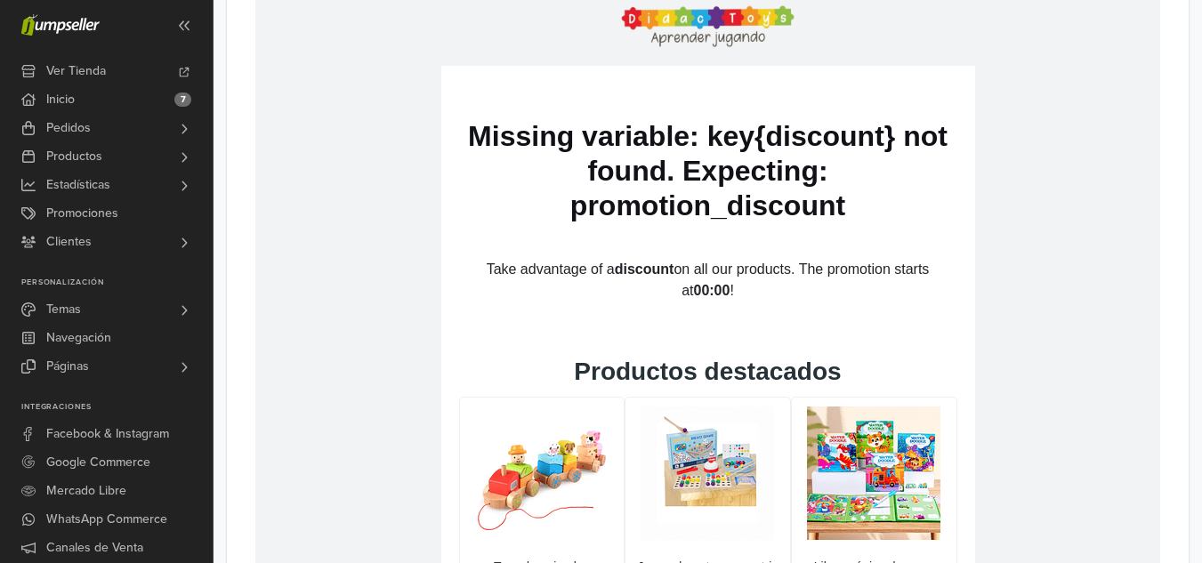
scroll to position [824, 0]
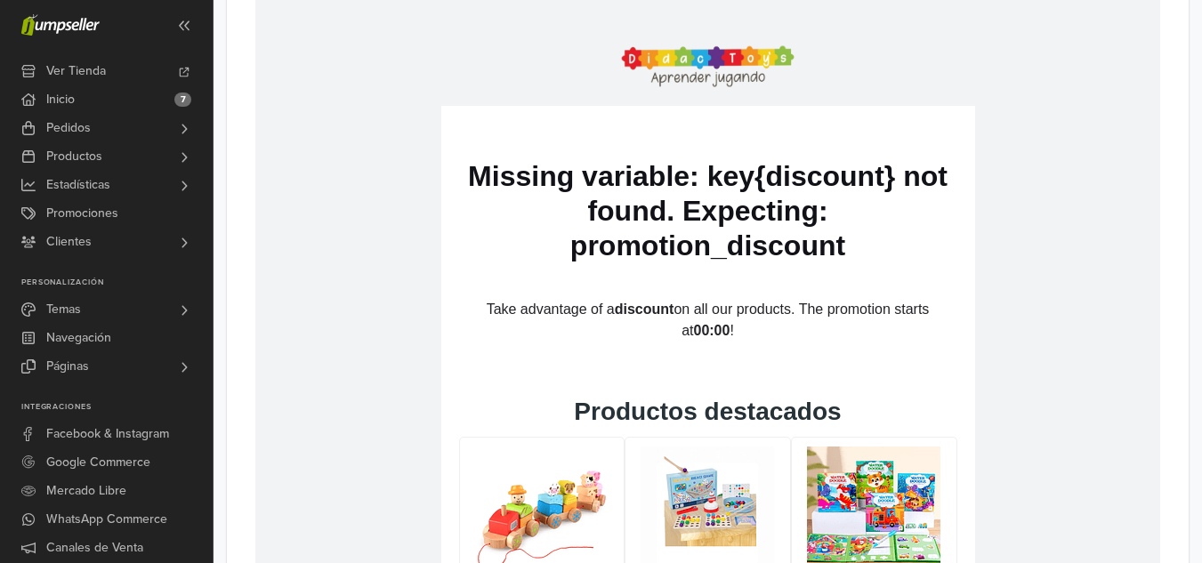
click at [707, 271] on td "Missing variable: key{discount} not found. Expecting: promotion_discount" at bounding box center [708, 193] width 534 height 175
click at [703, 309] on p "Take advantage of a discount on all our products. The promotion starts at 00:00…" at bounding box center [708, 320] width 498 height 43
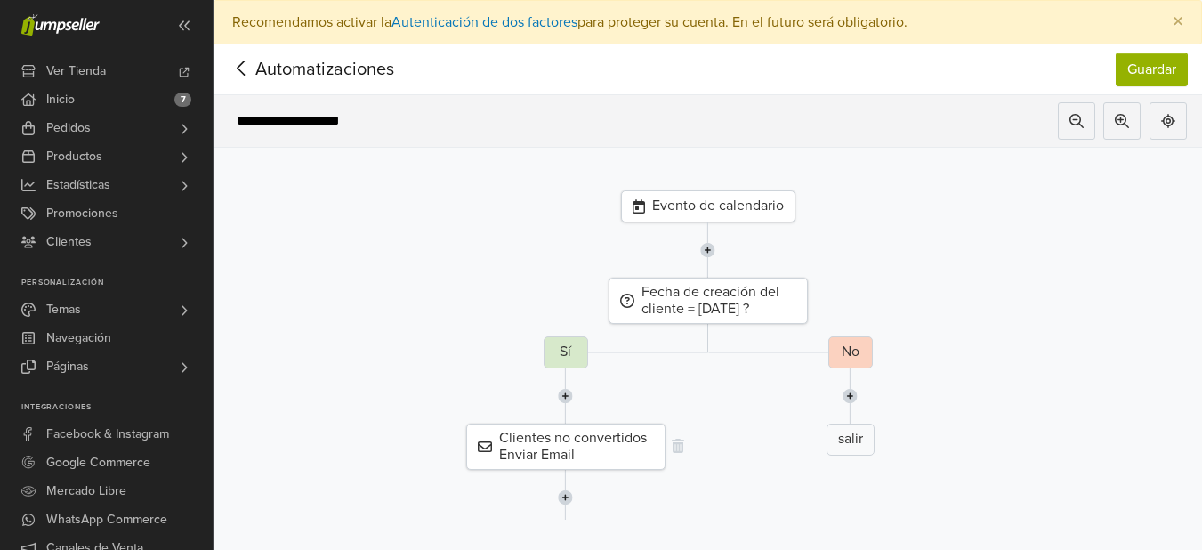
click at [579, 455] on div "Clientes no convertidos Enviar Email" at bounding box center [565, 447] width 199 height 46
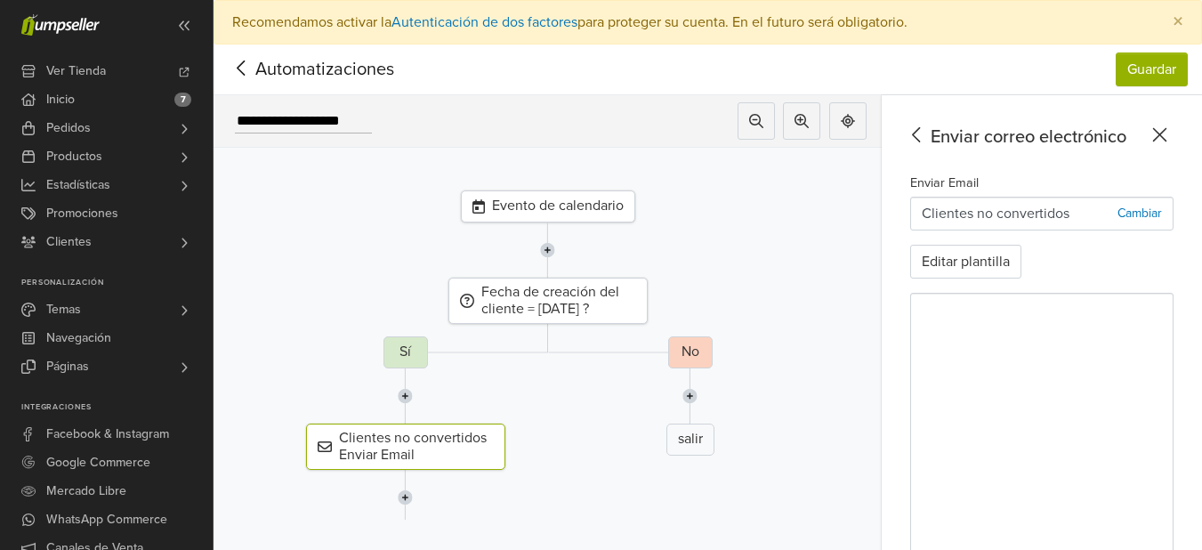
click at [242, 66] on icon at bounding box center [242, 68] width 28 height 22
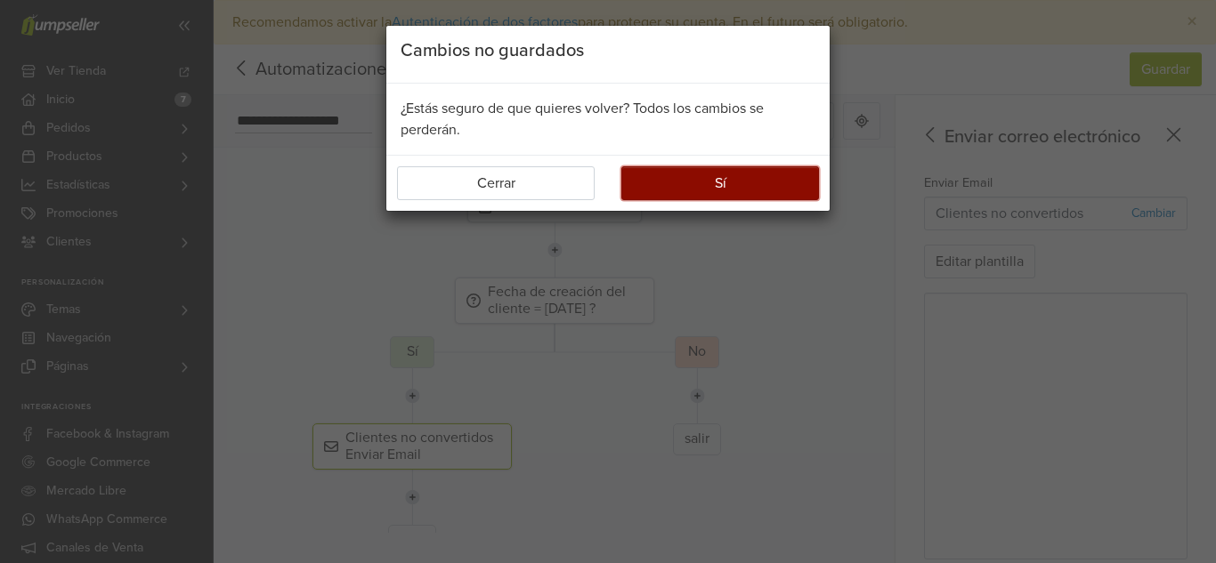
click at [675, 198] on button "Sí" at bounding box center [720, 183] width 198 height 34
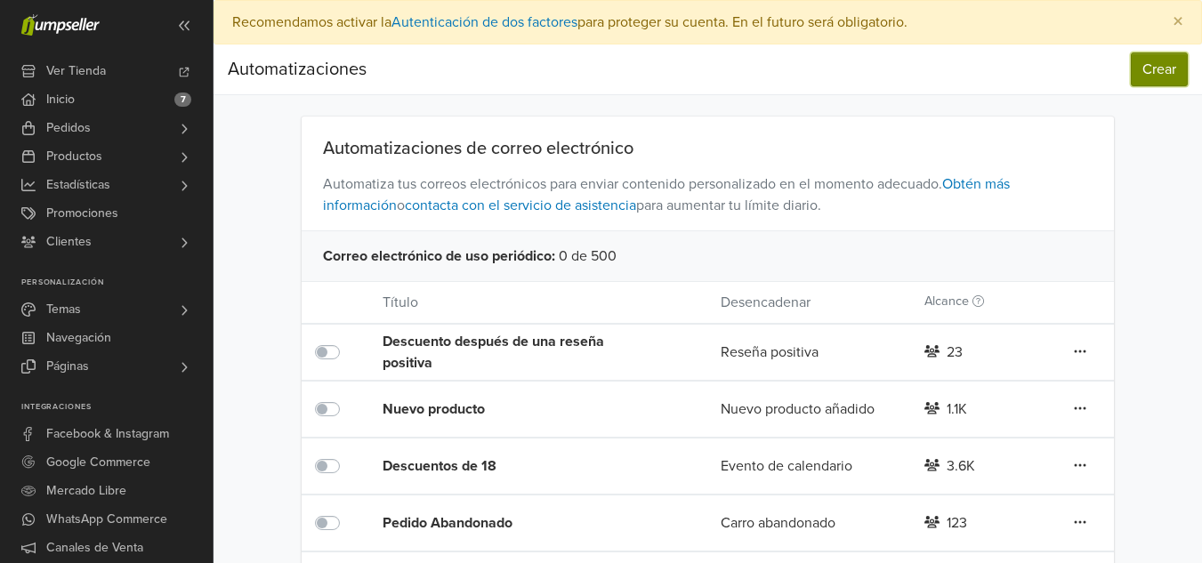
click at [1161, 77] on button "Crear" at bounding box center [1159, 70] width 57 height 34
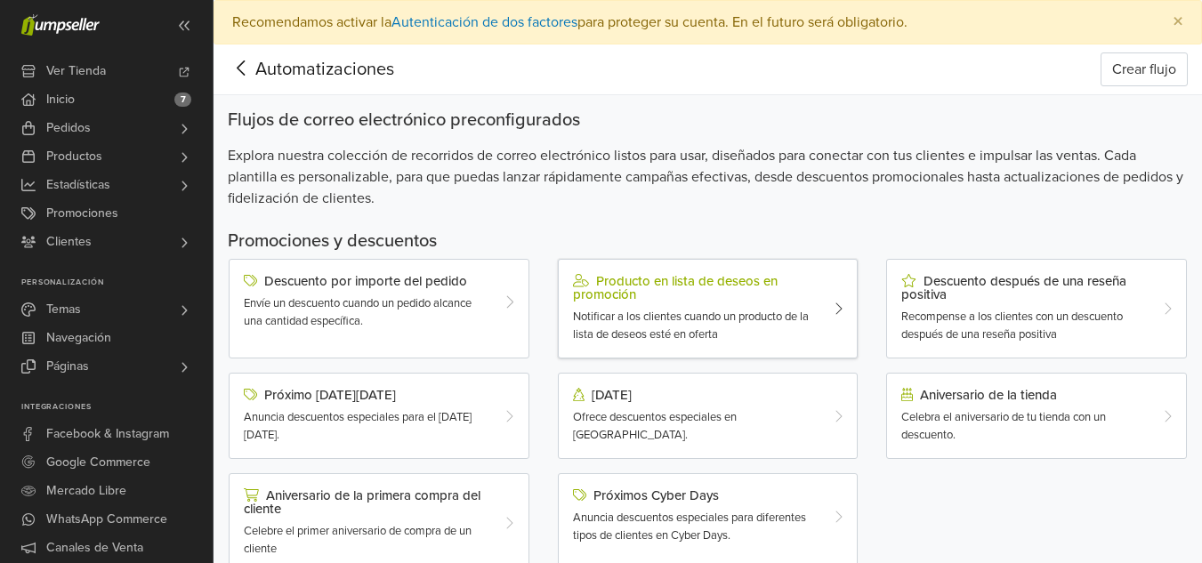
click at [773, 327] on div "Notificar a los clientes cuando un producto de la lista de deseos esté en oferta" at bounding box center [696, 326] width 246 height 35
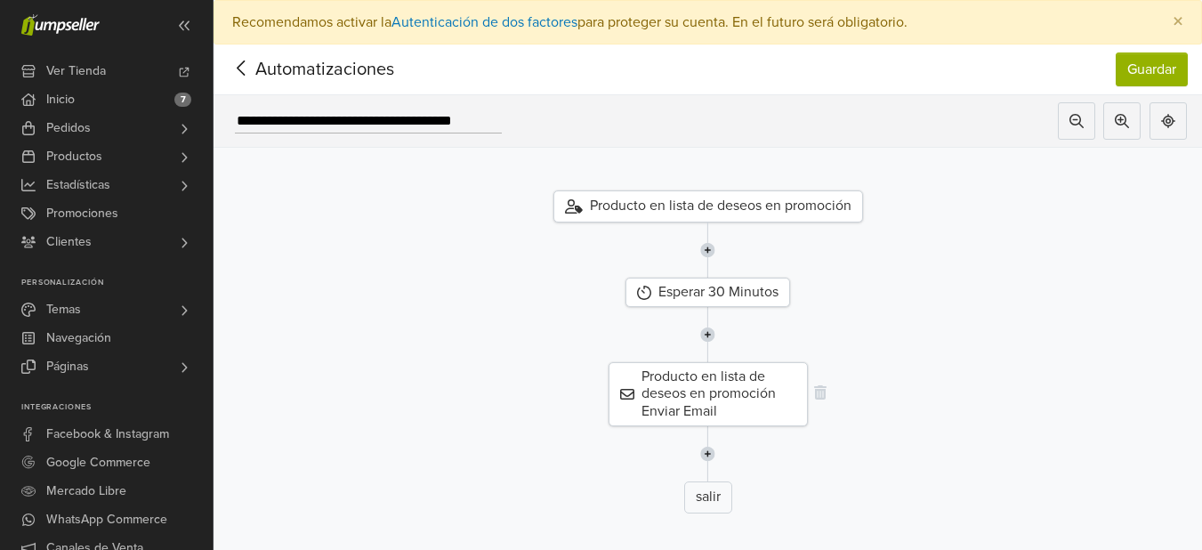
click at [724, 395] on div "Producto en lista de deseos en promoción Enviar Email" at bounding box center [708, 394] width 199 height 64
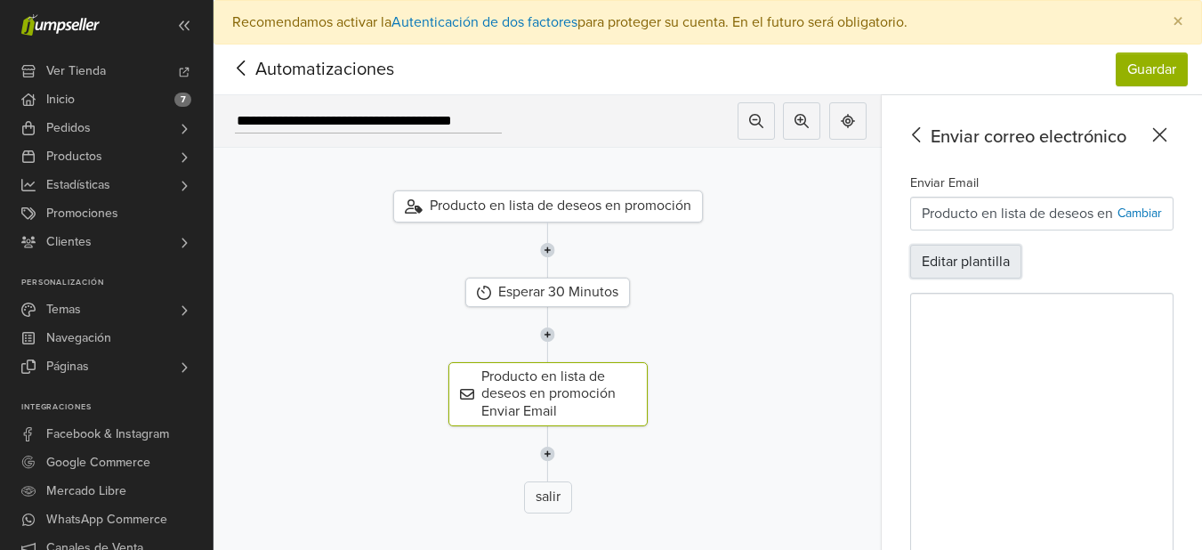
click at [1020, 263] on button "Editar plantilla" at bounding box center [965, 262] width 111 height 34
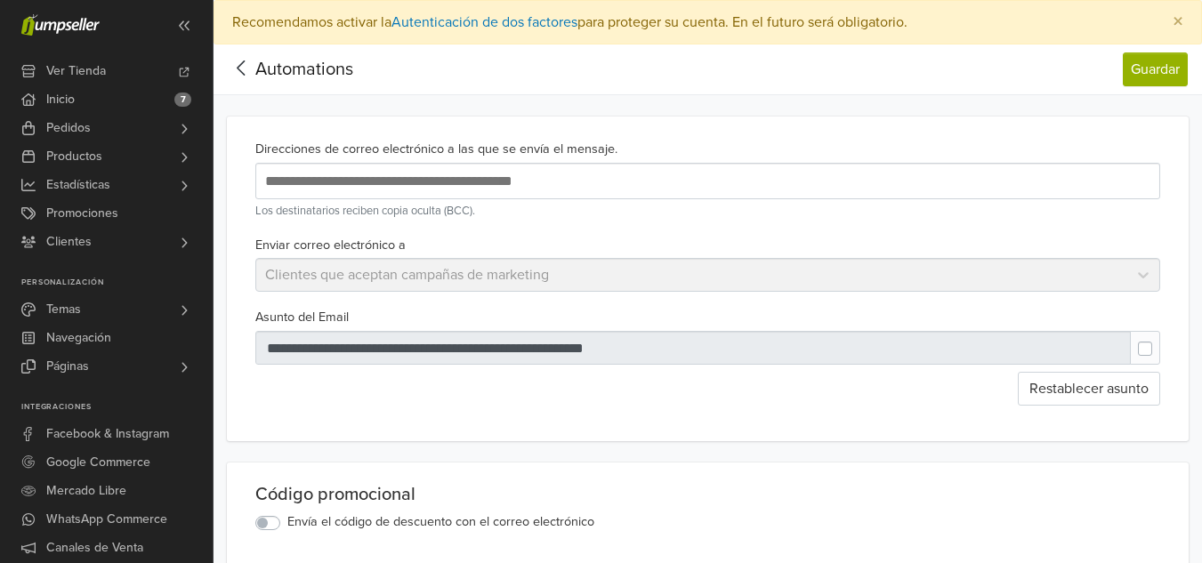
click at [246, 83] on div "Automations" at bounding box center [290, 70] width 125 height 36
click at [243, 75] on icon at bounding box center [242, 68] width 28 height 22
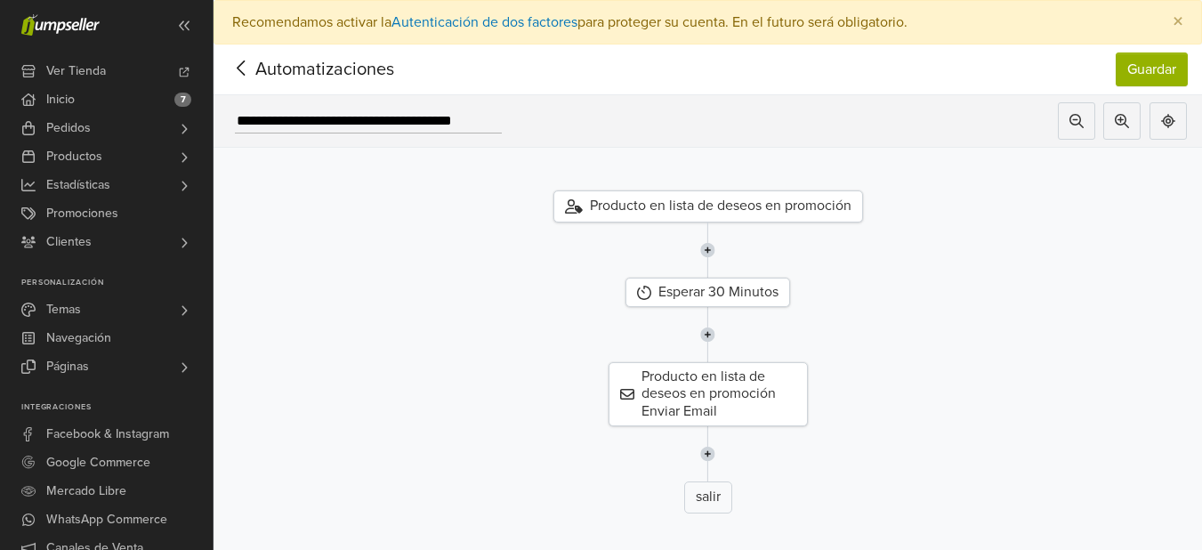
click at [230, 61] on icon at bounding box center [242, 68] width 28 height 22
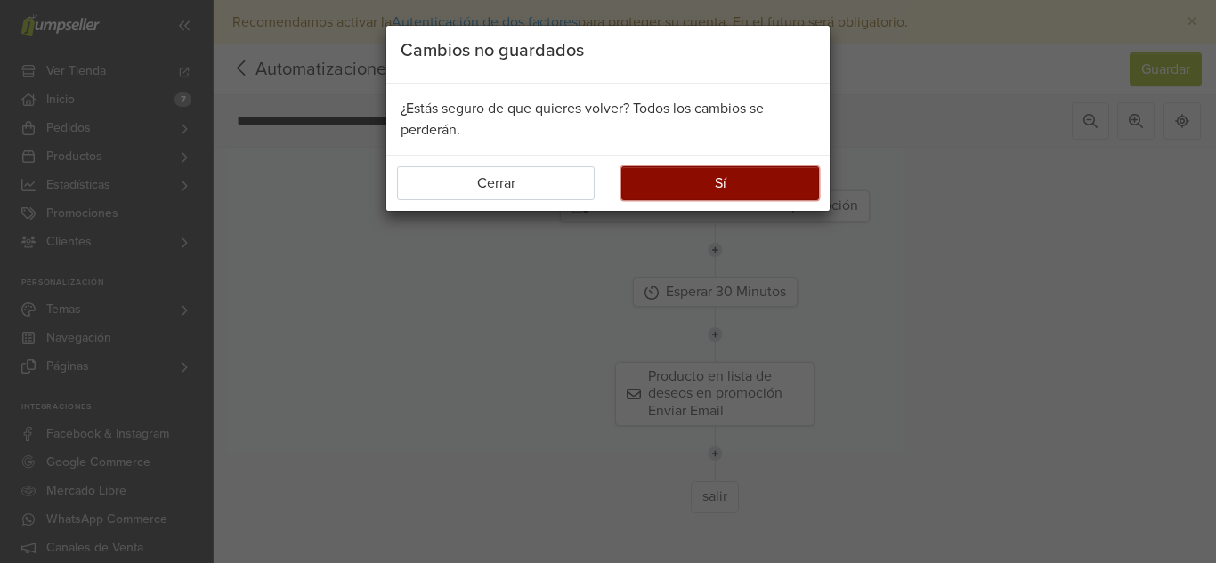
click at [747, 196] on button "Sí" at bounding box center [720, 183] width 198 height 34
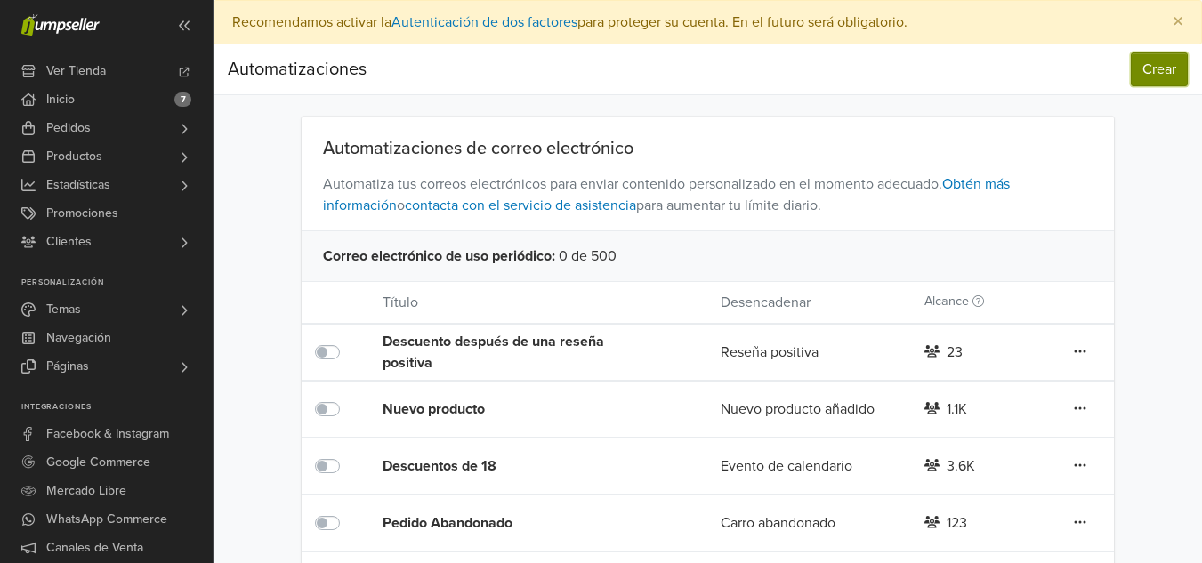
click at [1155, 83] on button "Crear" at bounding box center [1159, 70] width 57 height 34
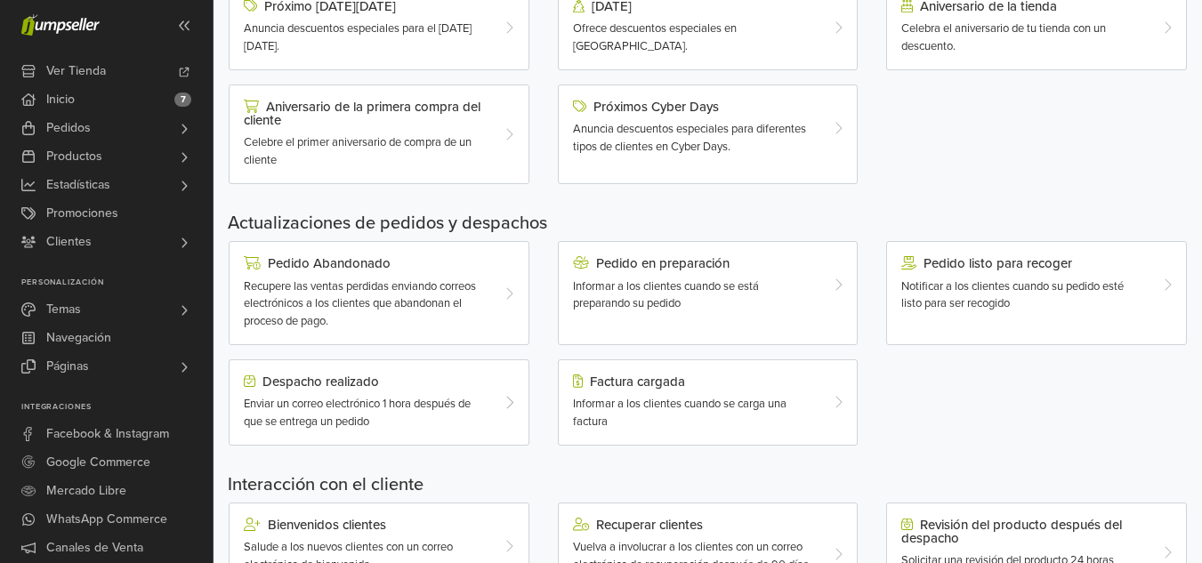
scroll to position [289, 0]
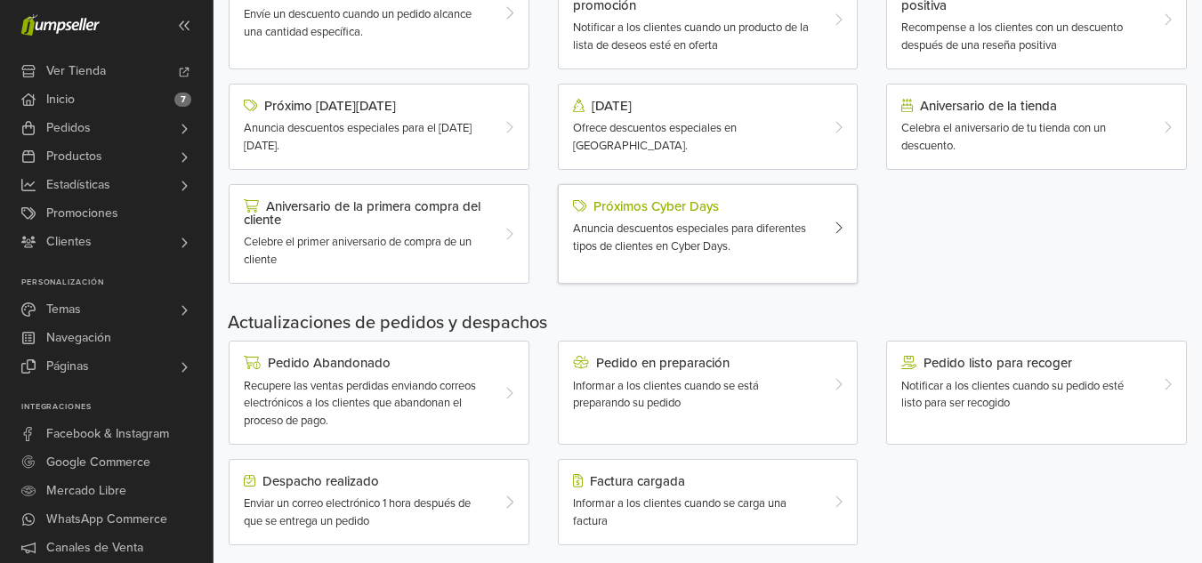
click at [726, 239] on span "Anuncia descuentos especiales para diferentes tipos de clientes en Cyber Days." at bounding box center [689, 238] width 233 height 32
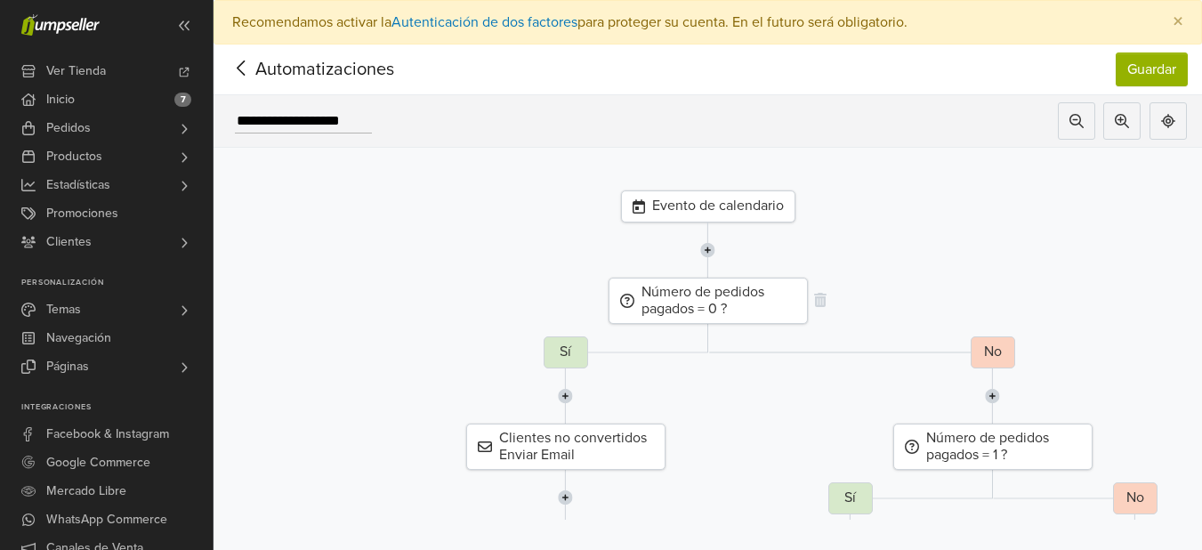
click at [725, 309] on div "Número de pedidos pagados = 0 ?" at bounding box center [708, 301] width 199 height 46
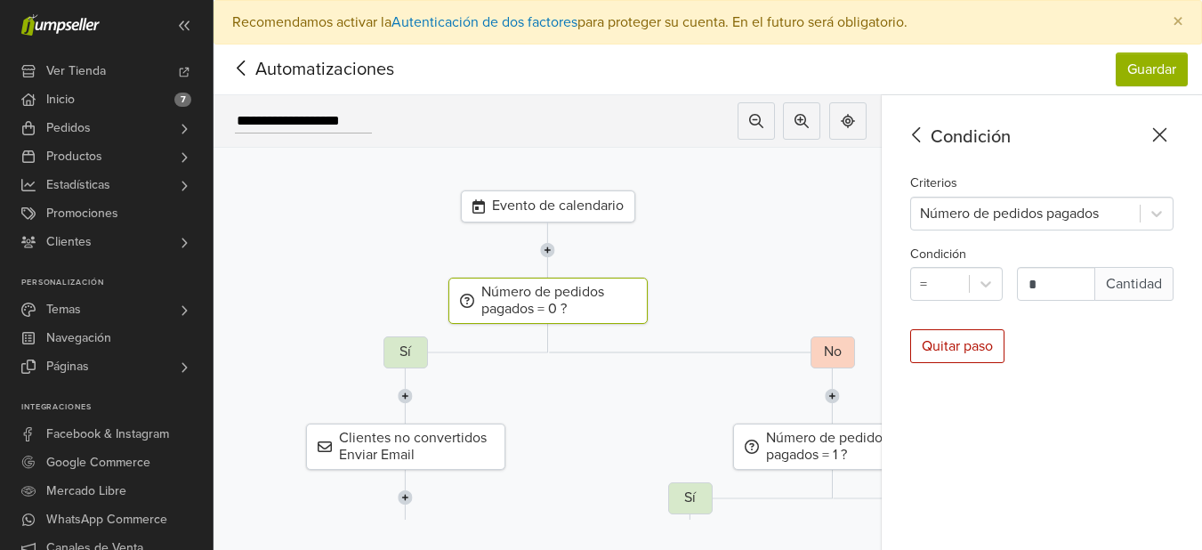
click at [791, 221] on div "Evento de calendario" at bounding box center [547, 206] width 695 height 32
click at [1168, 146] on div "Condición" at bounding box center [1038, 137] width 271 height 27
click at [1174, 135] on icon at bounding box center [1160, 135] width 28 height 22
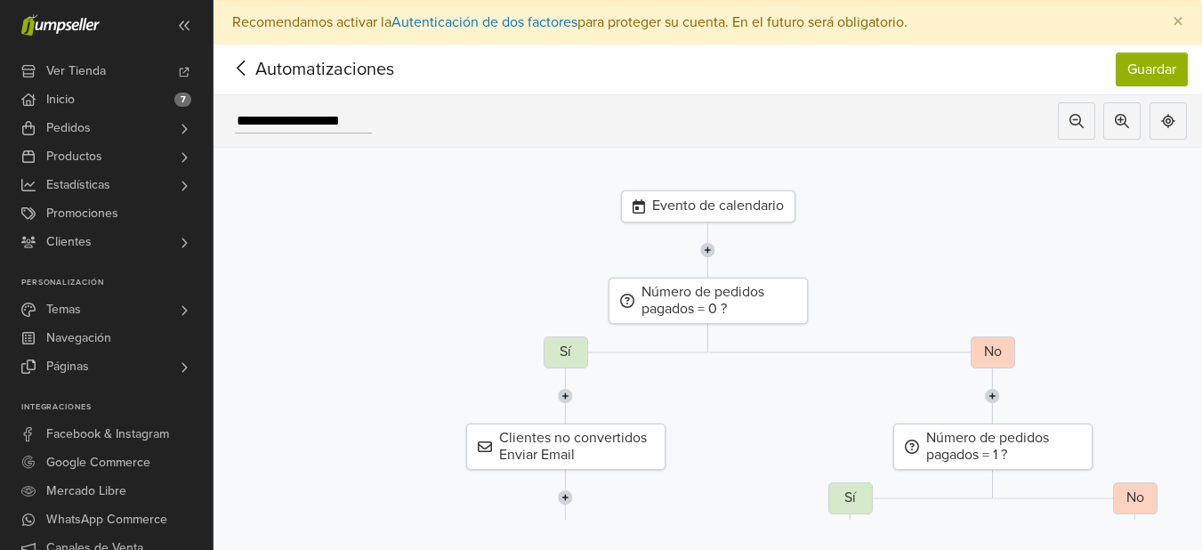
scroll to position [58, 0]
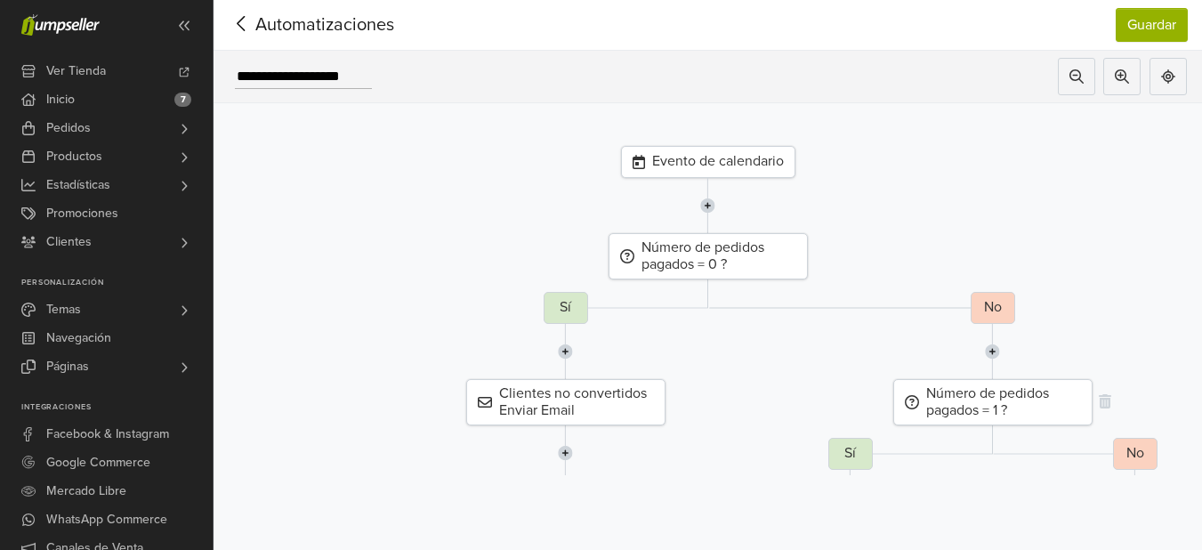
click at [1023, 379] on div "Número de pedidos pagados = 1 ?" at bounding box center [993, 402] width 199 height 46
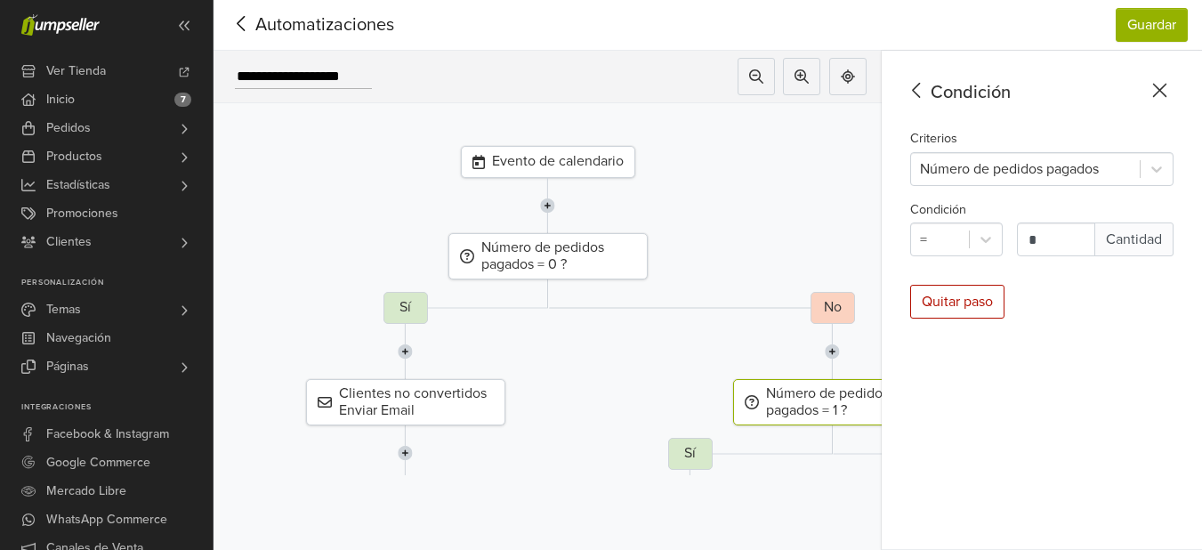
click at [1173, 79] on icon at bounding box center [1160, 90] width 28 height 22
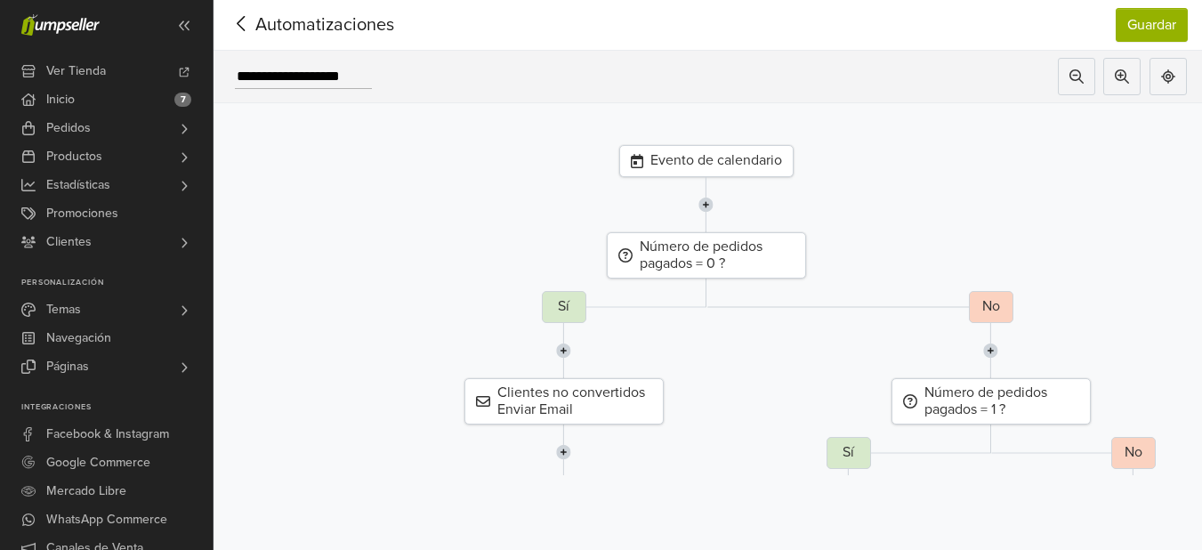
drag, startPoint x: 868, startPoint y: 460, endPoint x: 856, endPoint y: 443, distance: 20.5
click at [856, 469] on div at bounding box center [1133, 496] width 1069 height 55
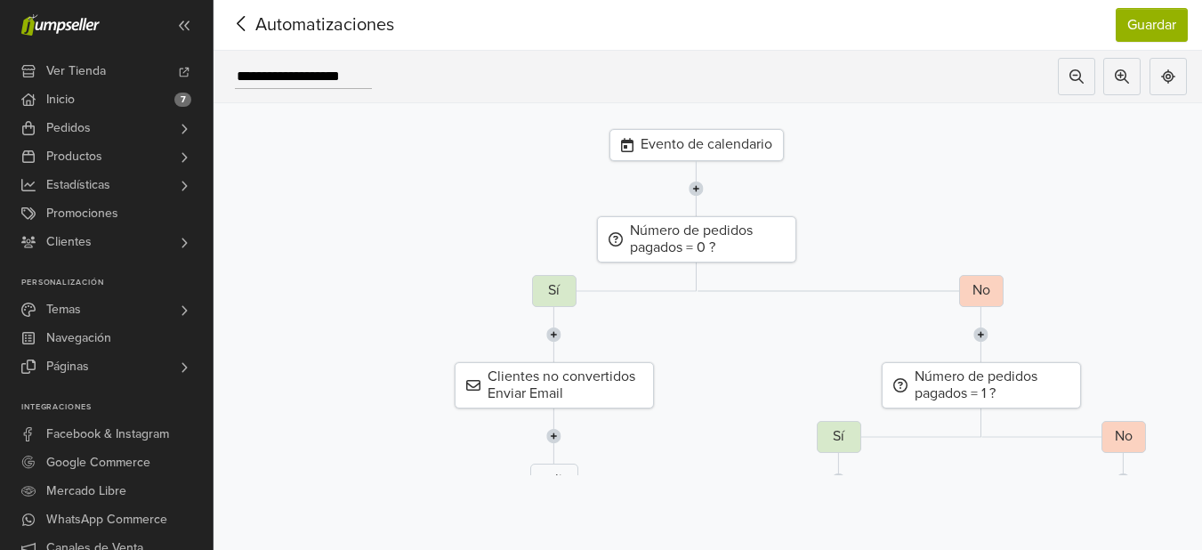
click at [856, 453] on div at bounding box center [1123, 480] width 1069 height 55
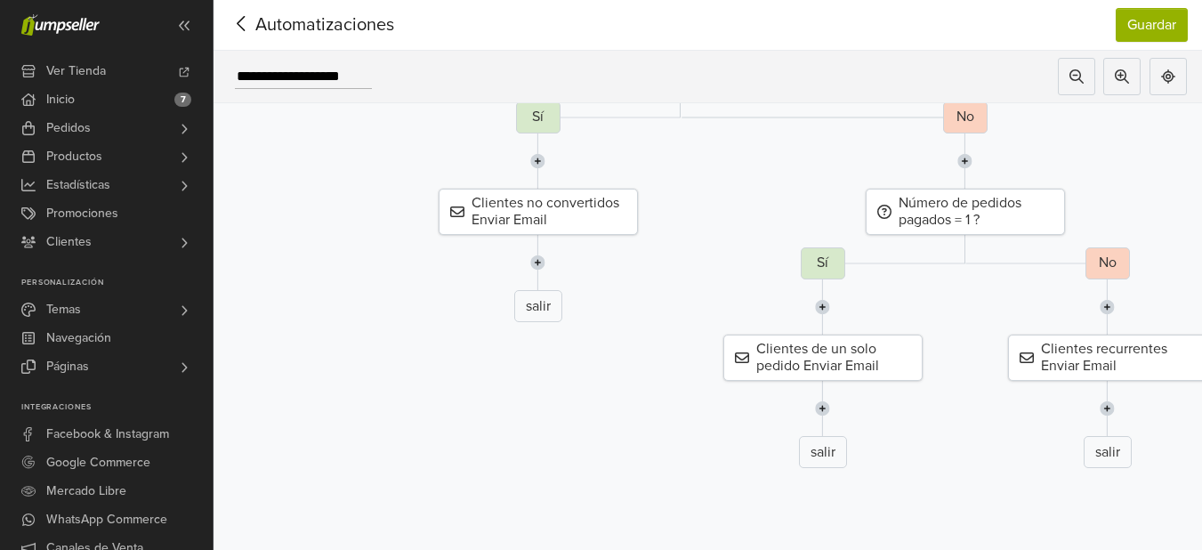
drag, startPoint x: 856, startPoint y: 443, endPoint x: 836, endPoint y: 261, distance: 183.6
click at [836, 279] on div at bounding box center [1107, 306] width 1069 height 55
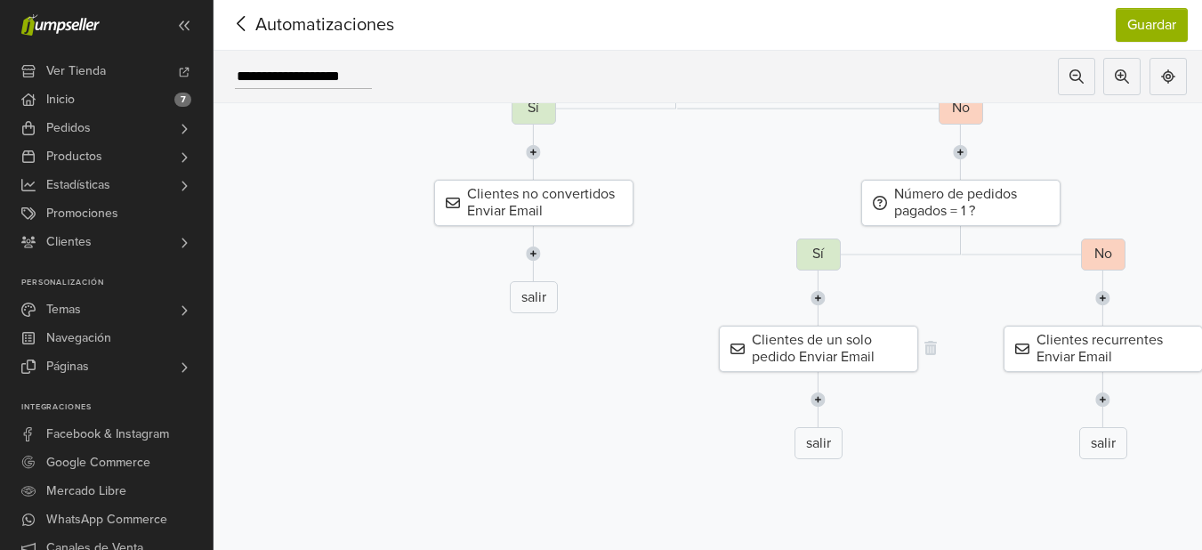
click at [809, 332] on div "Clientes de un solo pedido Enviar Email" at bounding box center [818, 349] width 199 height 46
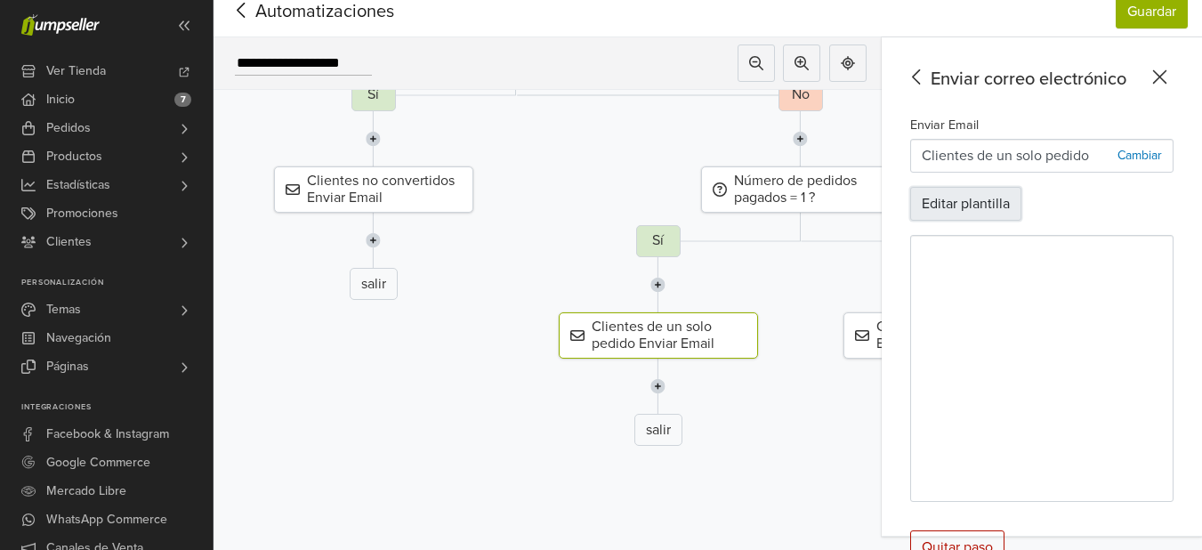
click at [1022, 218] on button "Editar plantilla" at bounding box center [965, 204] width 111 height 34
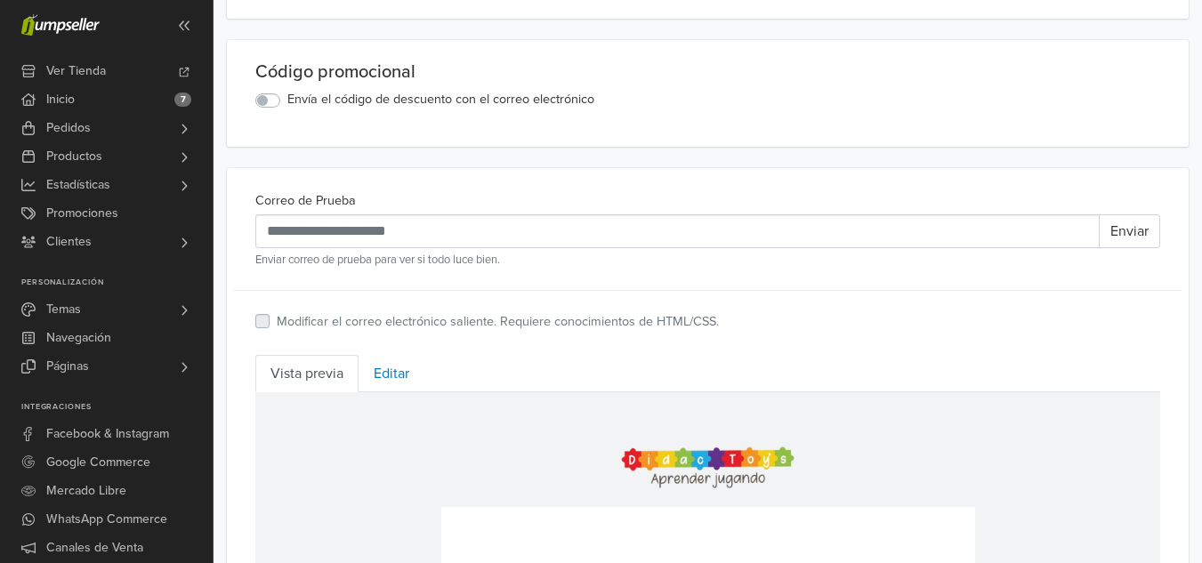
scroll to position [526, 0]
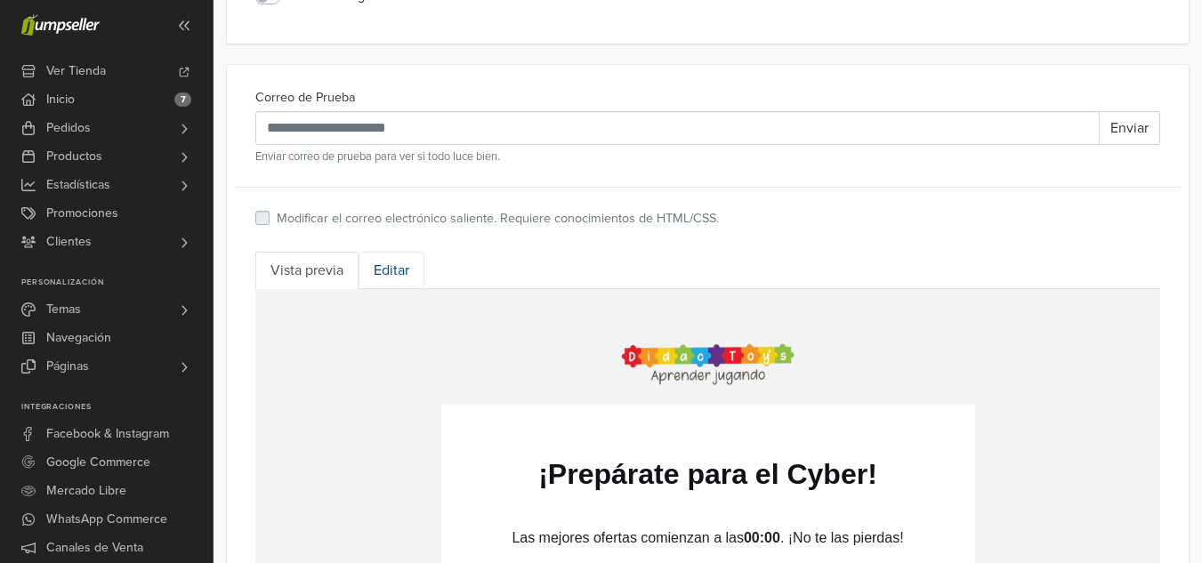
click at [391, 283] on link "Editar" at bounding box center [392, 270] width 66 height 37
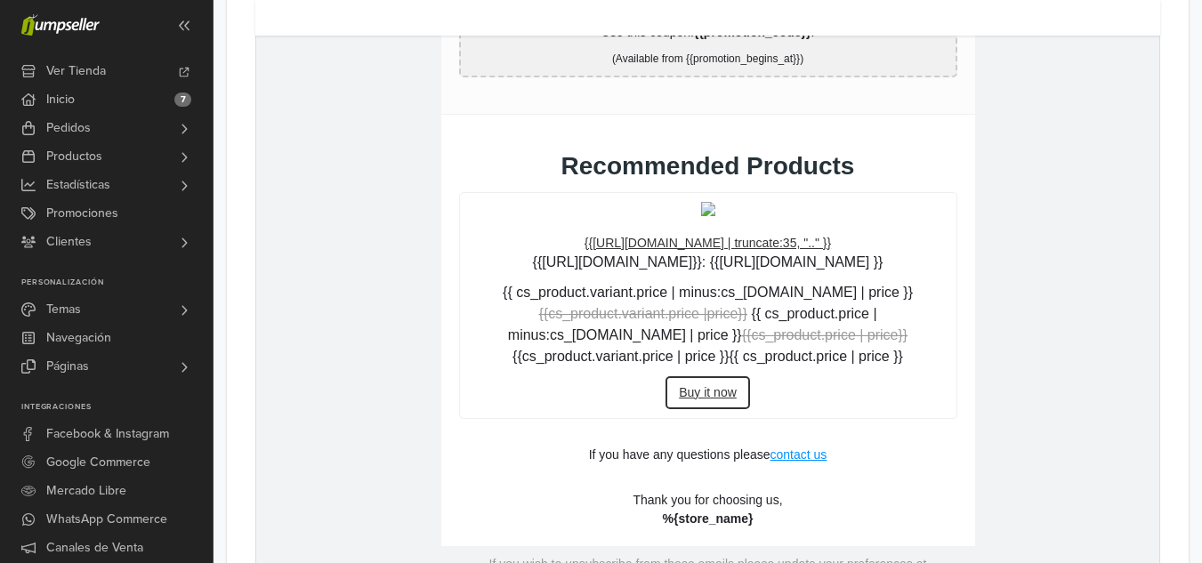
scroll to position [1167, 0]
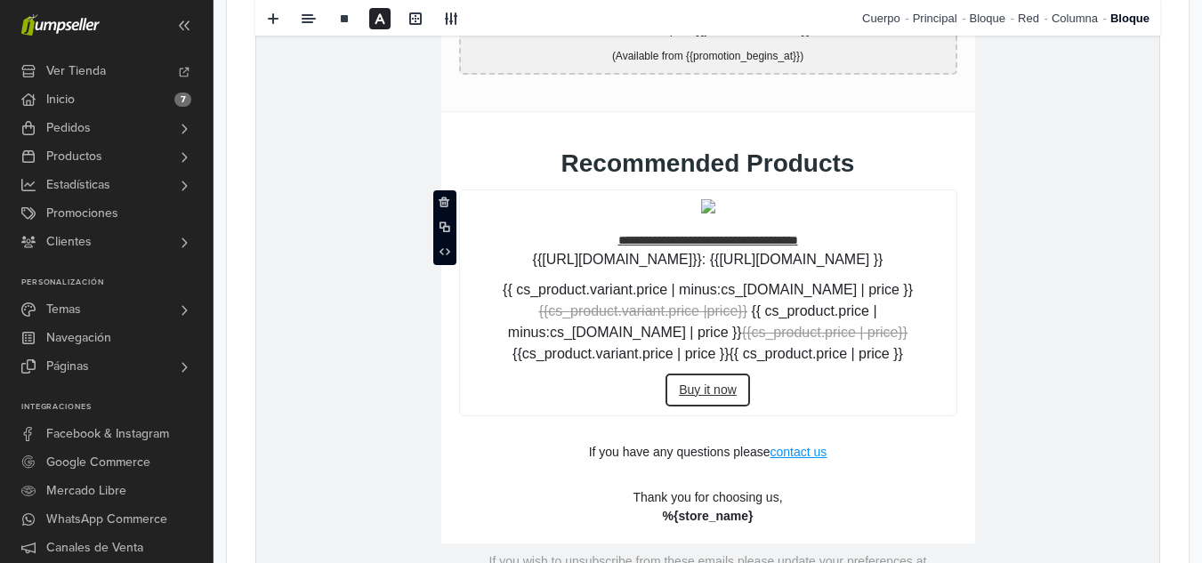
drag, startPoint x: 602, startPoint y: 222, endPoint x: 918, endPoint y: 384, distance: 355.8
click at [918, 384] on td "**********" at bounding box center [708, 303] width 498 height 227
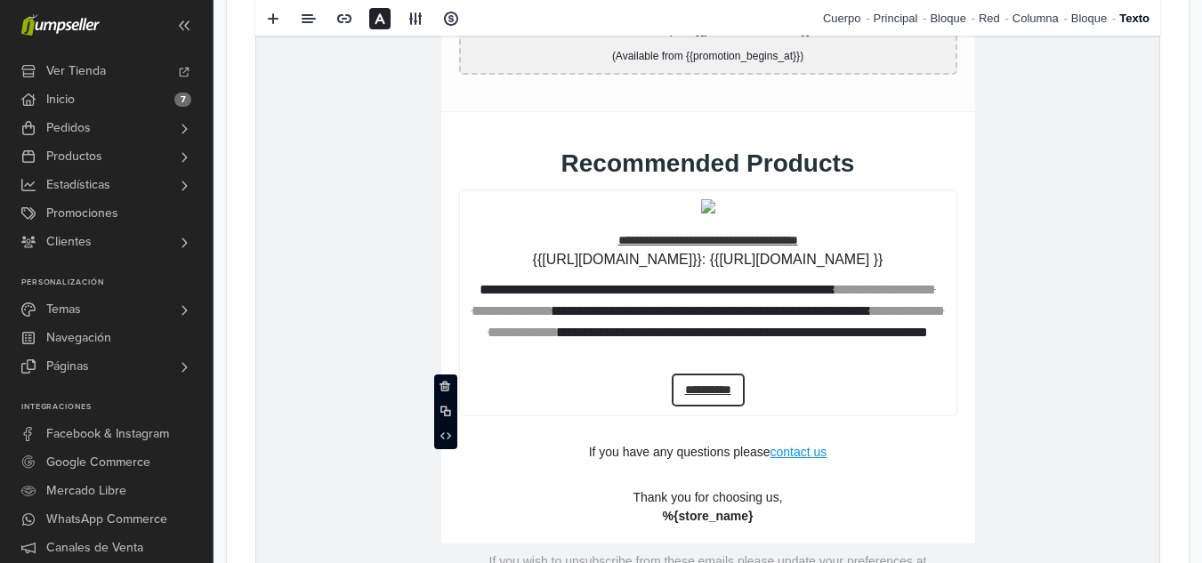
drag, startPoint x: 805, startPoint y: 347, endPoint x: 909, endPoint y: 384, distance: 110.6
click at [909, 384] on p "**********" at bounding box center [708, 390] width 497 height 33
drag, startPoint x: 855, startPoint y: 396, endPoint x: 634, endPoint y: 171, distance: 315.9
click at [634, 171] on td "**********" at bounding box center [708, 272] width 534 height 321
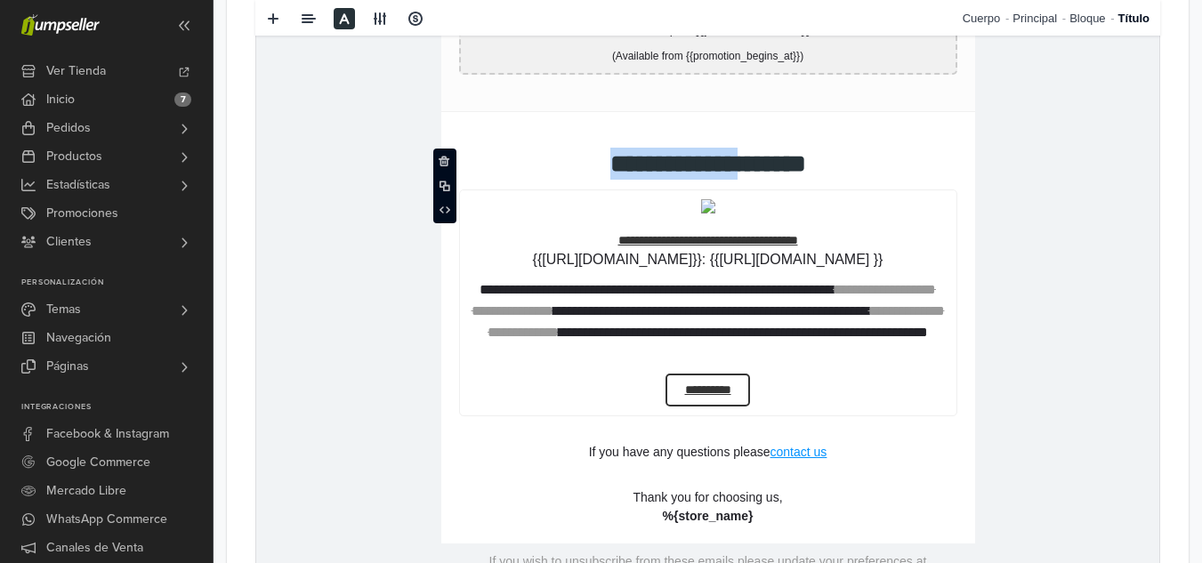
drag, startPoint x: 552, startPoint y: 151, endPoint x: 769, endPoint y: 341, distance: 288.2
click at [769, 341] on td "**********" at bounding box center [708, 272] width 534 height 321
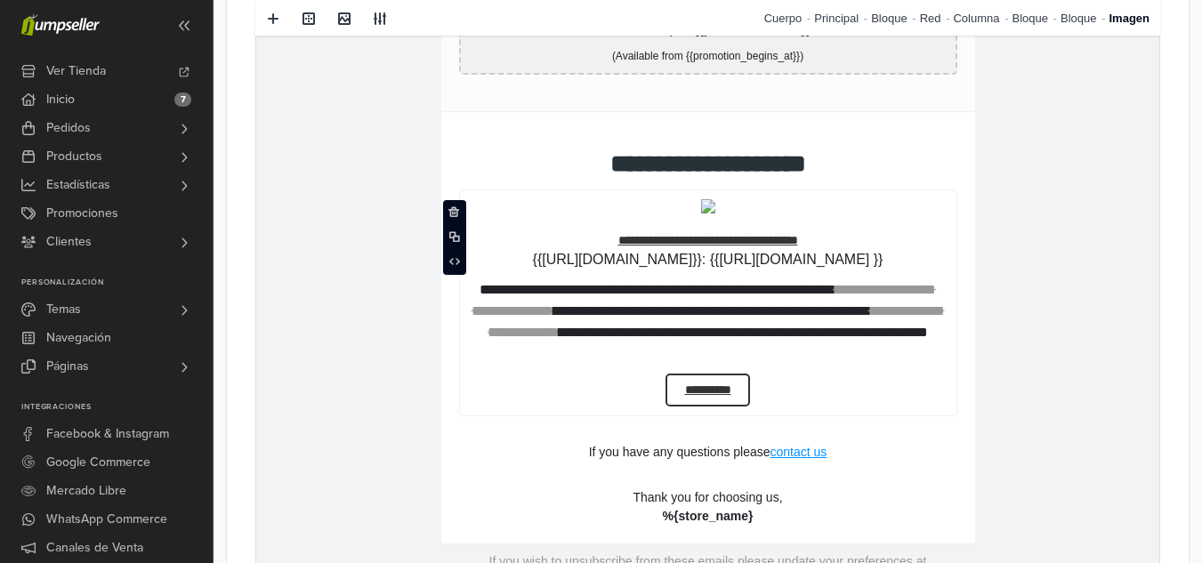
drag, startPoint x: 581, startPoint y: 213, endPoint x: 817, endPoint y: 349, distance: 272.3
click at [817, 349] on td "**********" at bounding box center [708, 303] width 498 height 227
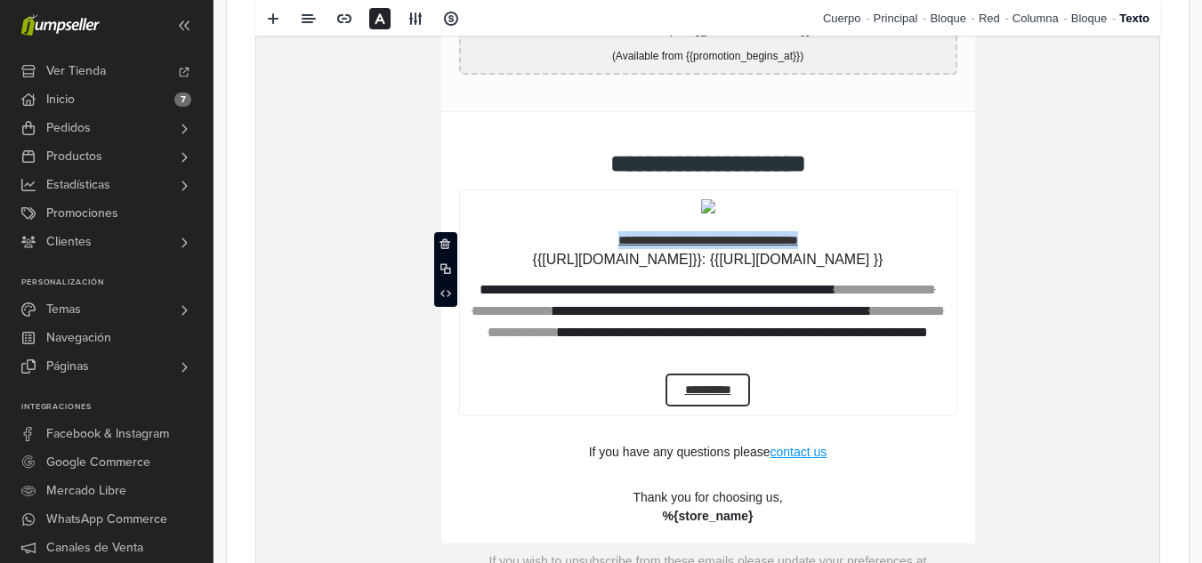
drag, startPoint x: 586, startPoint y: 245, endPoint x: 897, endPoint y: 428, distance: 360.7
click at [897, 428] on td "**********" at bounding box center [708, 272] width 534 height 321
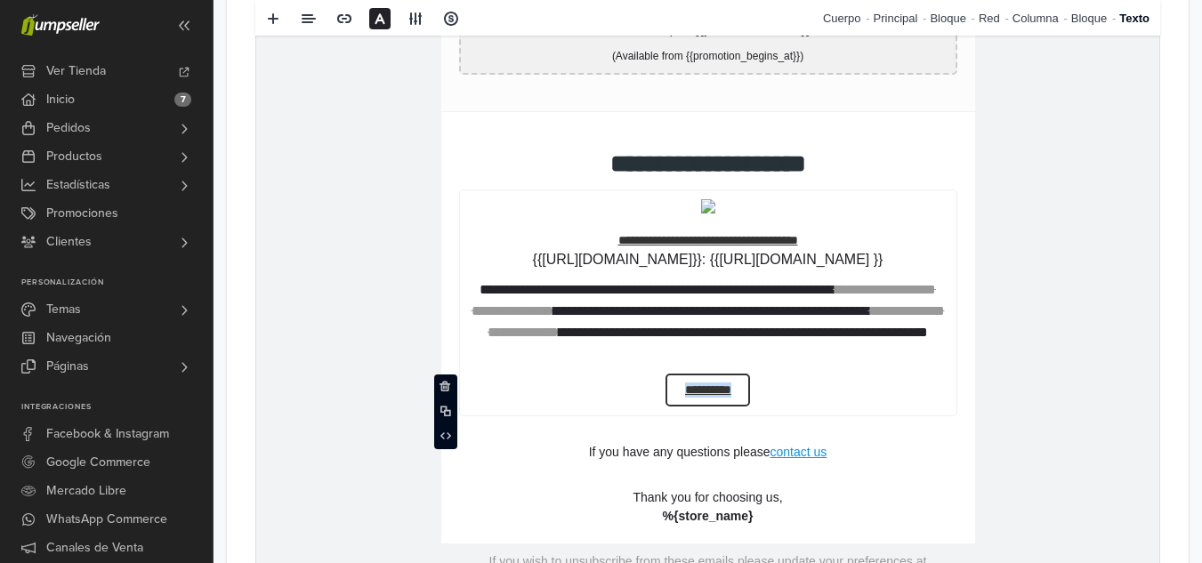
drag, startPoint x: 914, startPoint y: 374, endPoint x: 631, endPoint y: 307, distance: 290.8
click at [631, 307] on td "**********" at bounding box center [708, 303] width 498 height 227
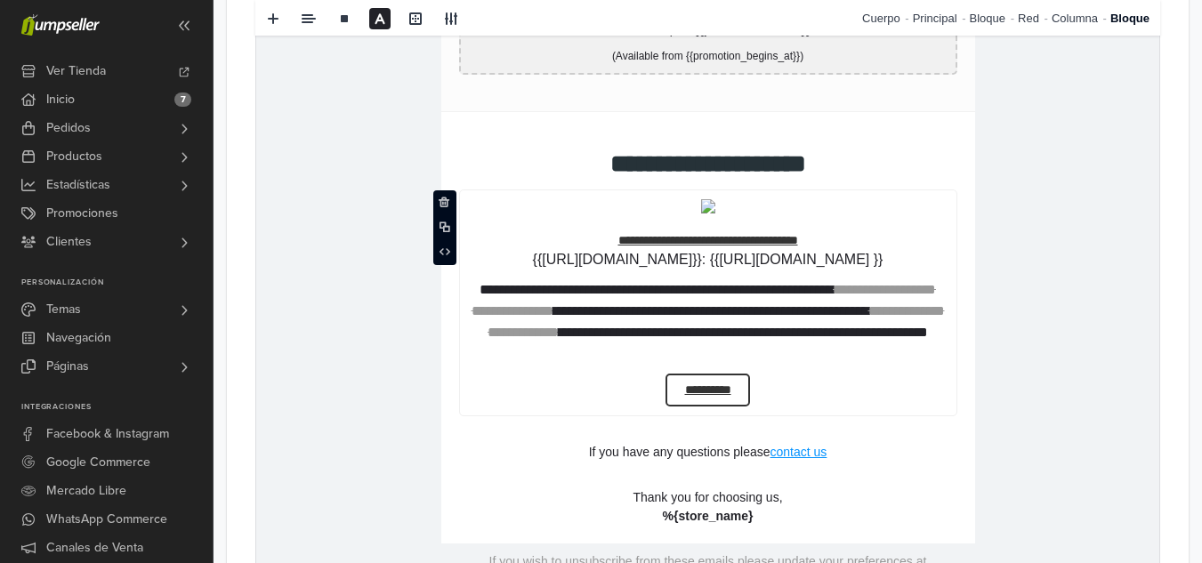
click at [919, 372] on td "**********" at bounding box center [708, 303] width 498 height 227
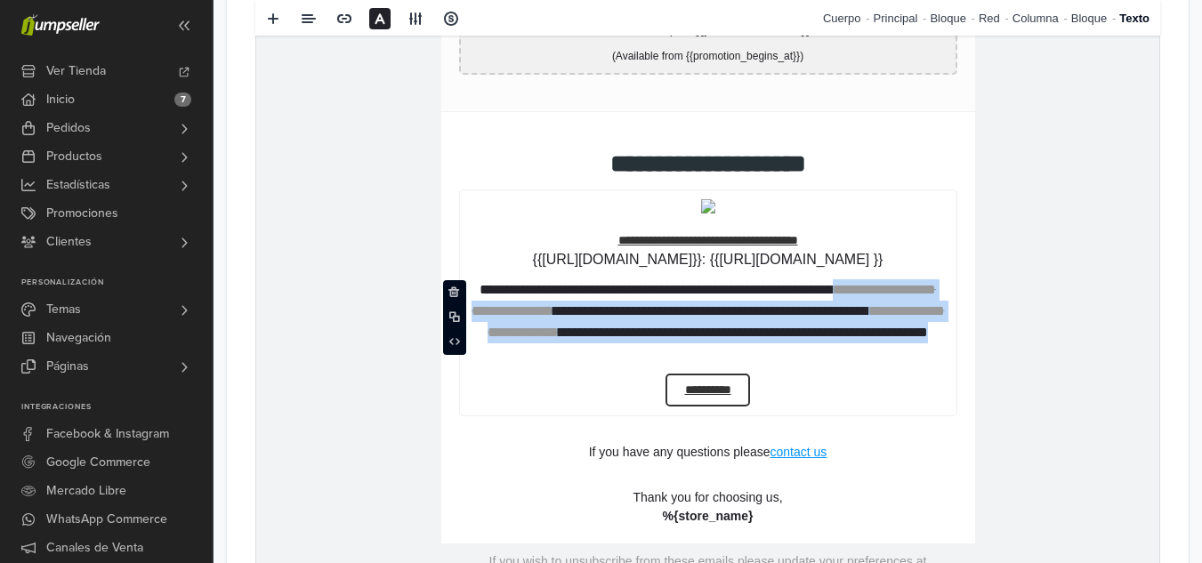
drag, startPoint x: 916, startPoint y: 362, endPoint x: 403, endPoint y: 321, distance: 514.2
click at [403, 321] on td "{% if store.logo == empty %} {{[DOMAIN_NAME]}} {% else %} {% endif %} hidden te…" at bounding box center [707, 184] width 903 height 998
click at [932, 360] on p "**********" at bounding box center [708, 321] width 479 height 85
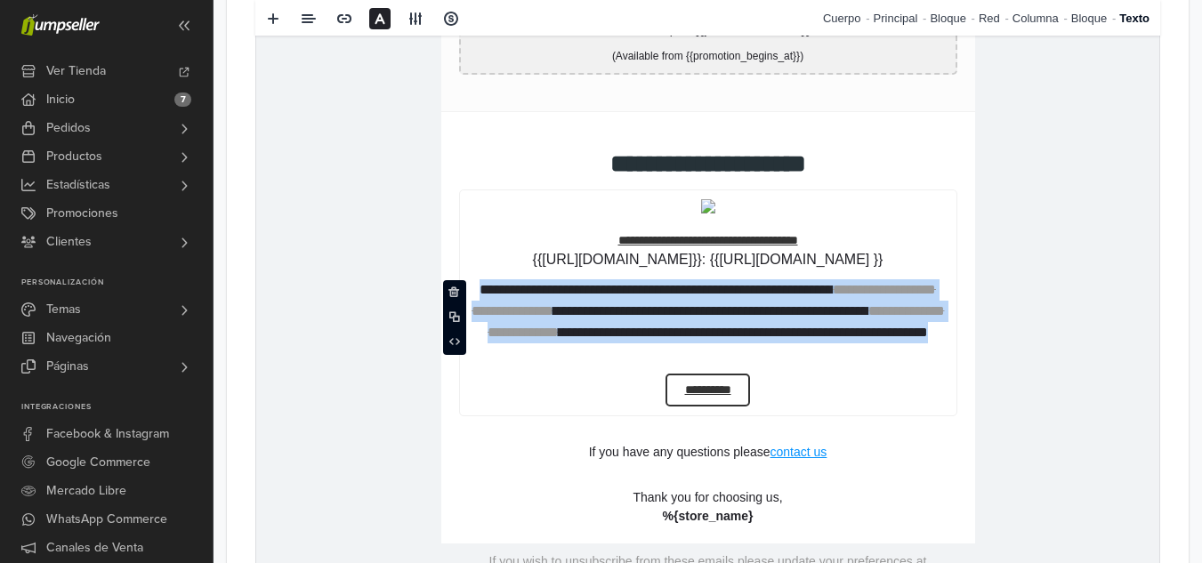
drag, startPoint x: 932, startPoint y: 360, endPoint x: 482, endPoint y: 277, distance: 457.1
click at [482, 277] on td "**********" at bounding box center [708, 303] width 498 height 227
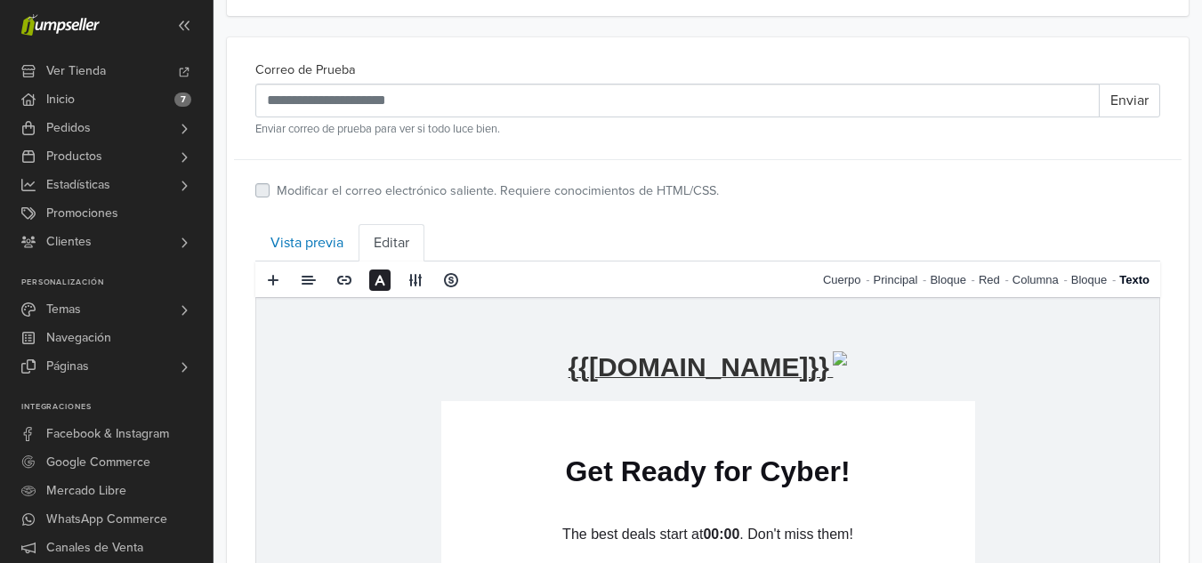
scroll to position [519, 0]
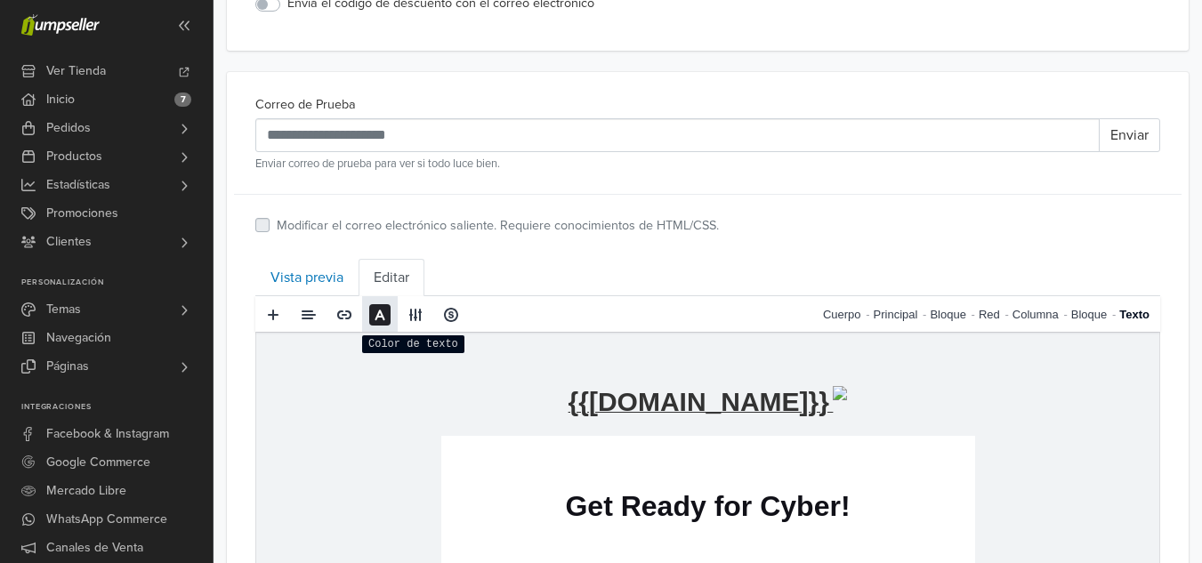
click at [379, 314] on span at bounding box center [380, 315] width 14 height 14
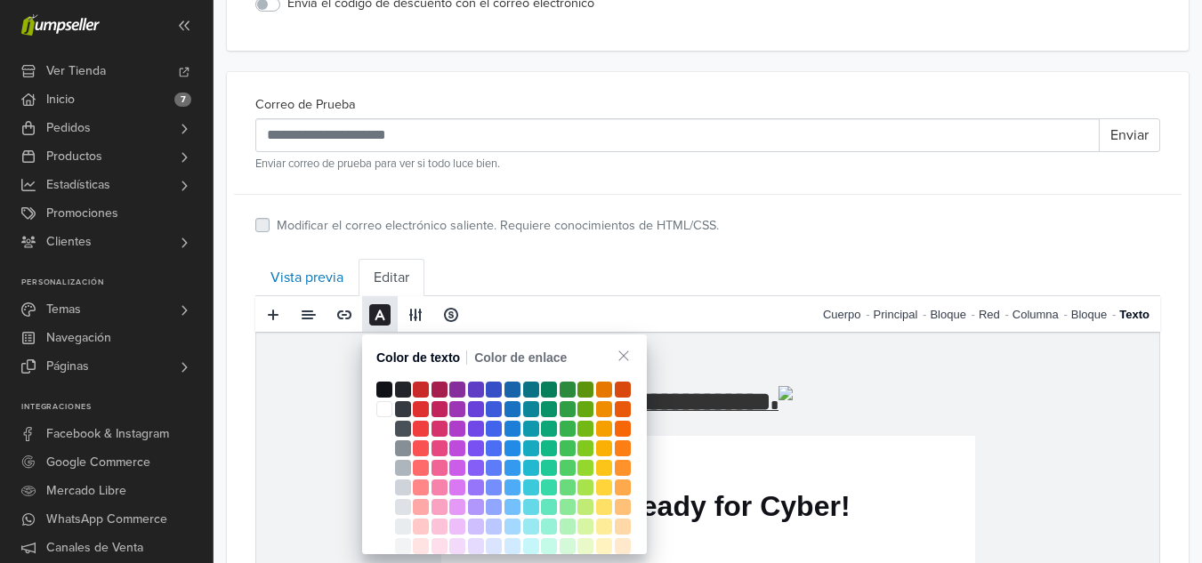
click at [746, 408] on re-text "**********" at bounding box center [697, 401] width 148 height 26
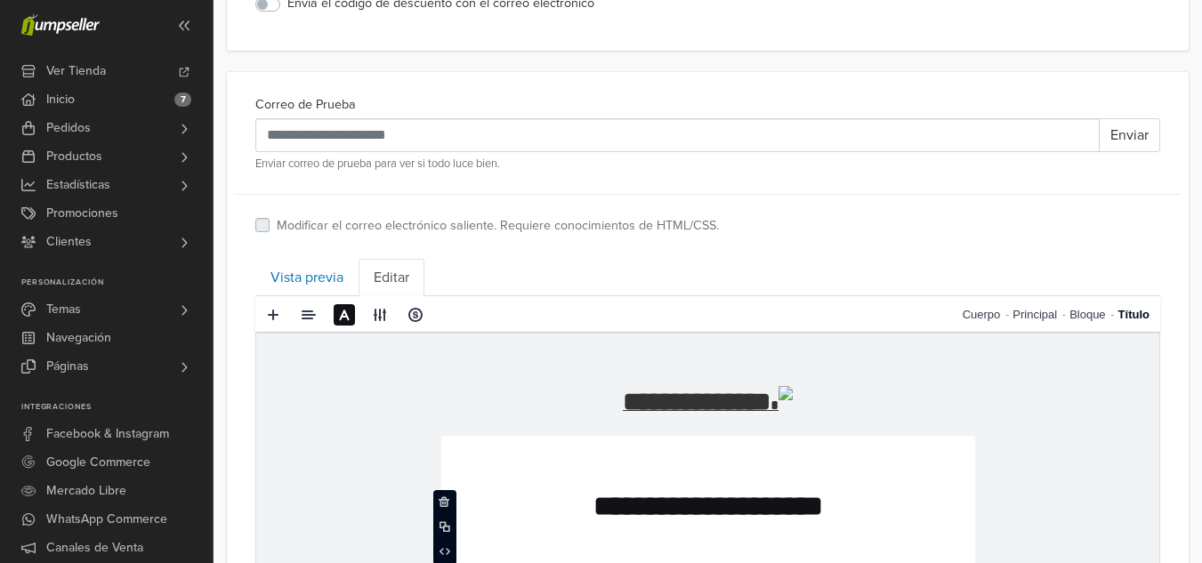
click at [530, 496] on p "**********" at bounding box center [708, 506] width 498 height 34
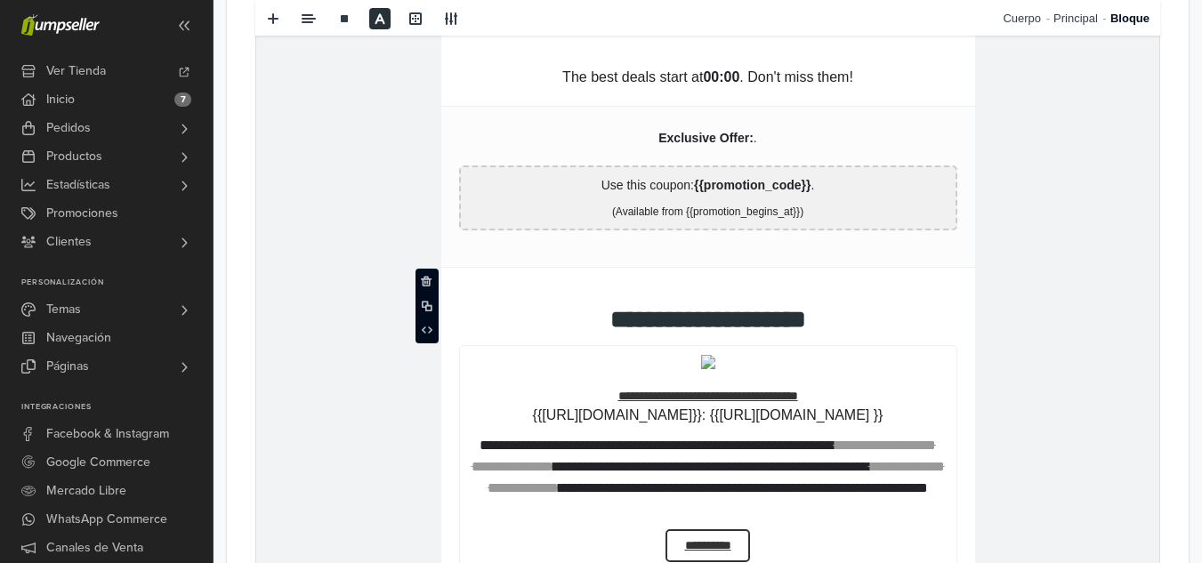
click at [918, 337] on td "**********" at bounding box center [708, 428] width 534 height 321
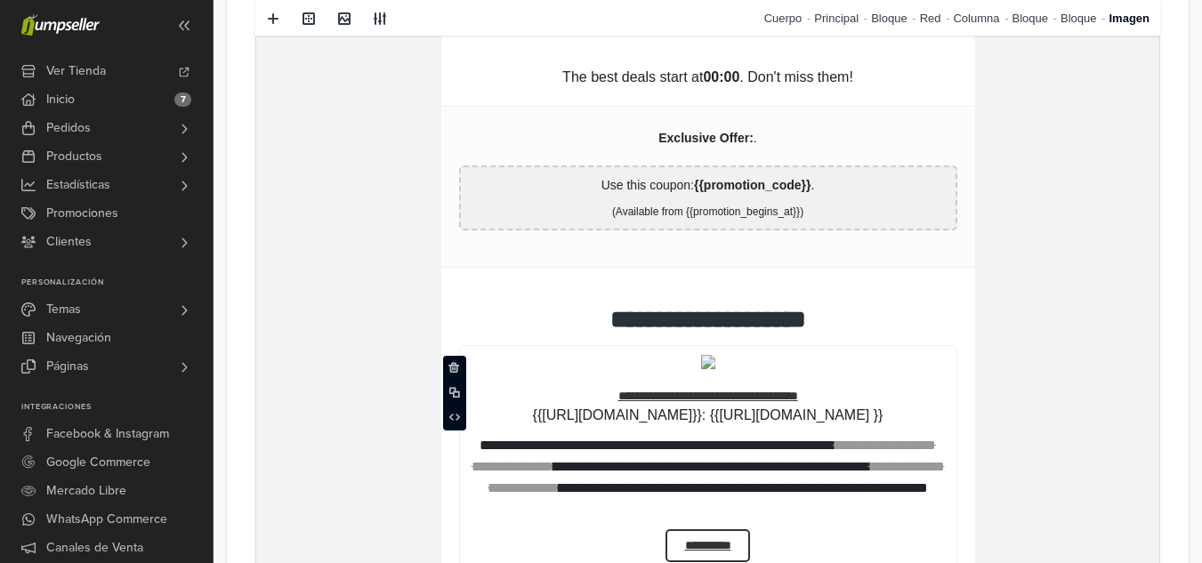
click at [918, 368] on link at bounding box center [708, 362] width 479 height 14
click at [464, 409] on span at bounding box center [454, 418] width 21 height 27
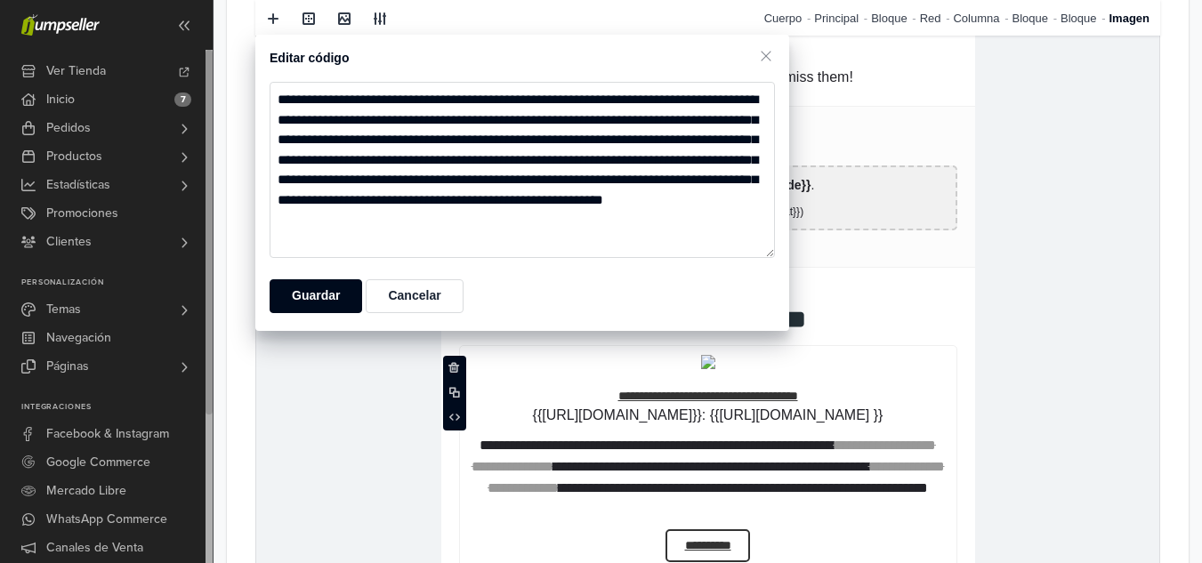
drag, startPoint x: 677, startPoint y: 231, endPoint x: 210, endPoint y: 62, distance: 496.9
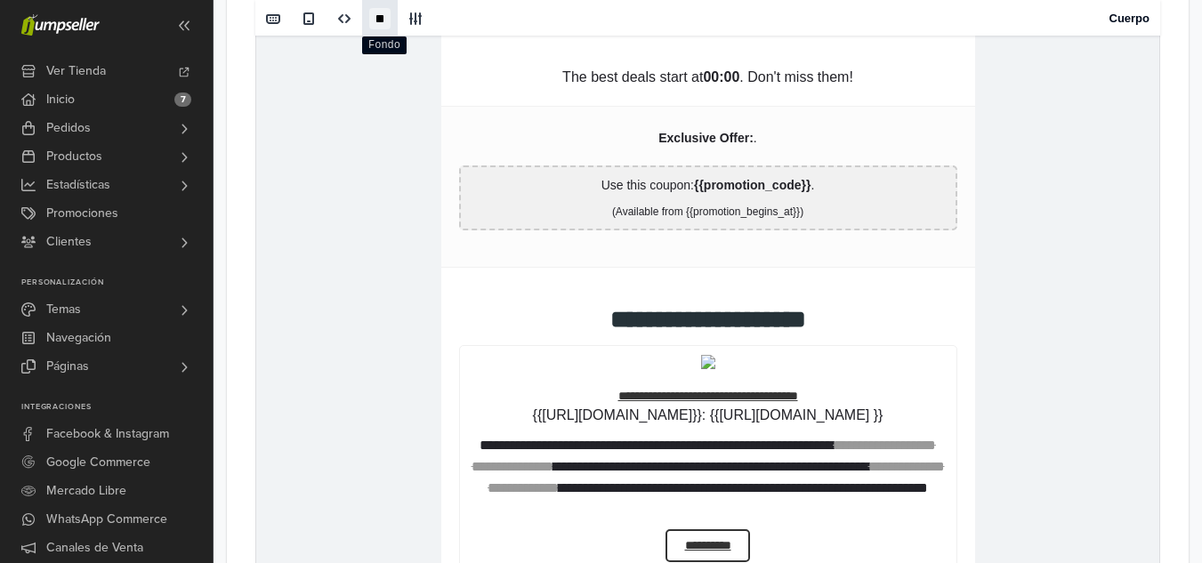
click at [368, 12] on link at bounding box center [380, 18] width 36 height 36
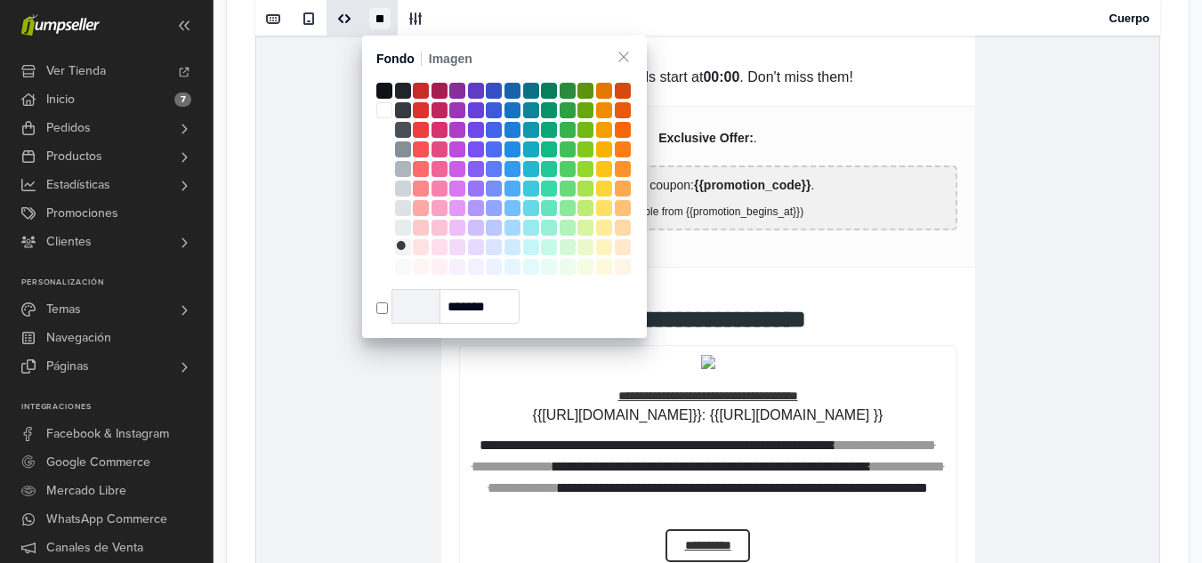
click at [343, 20] on span at bounding box center [344, 19] width 14 height 14
type textarea "**********"
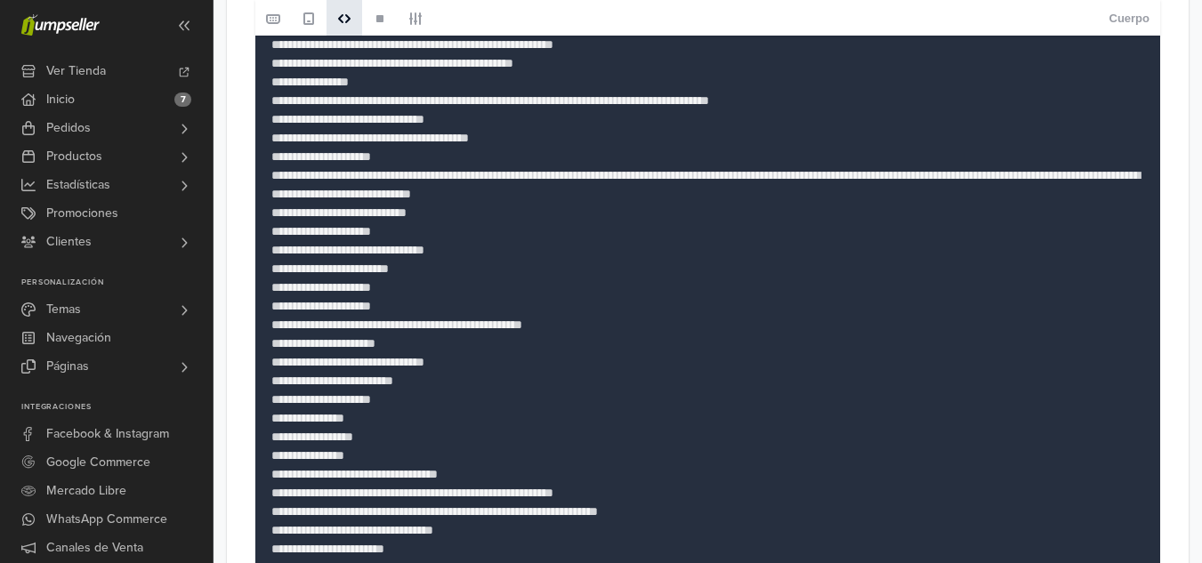
click at [569, 287] on textarea at bounding box center [707, 340] width 905 height 1000
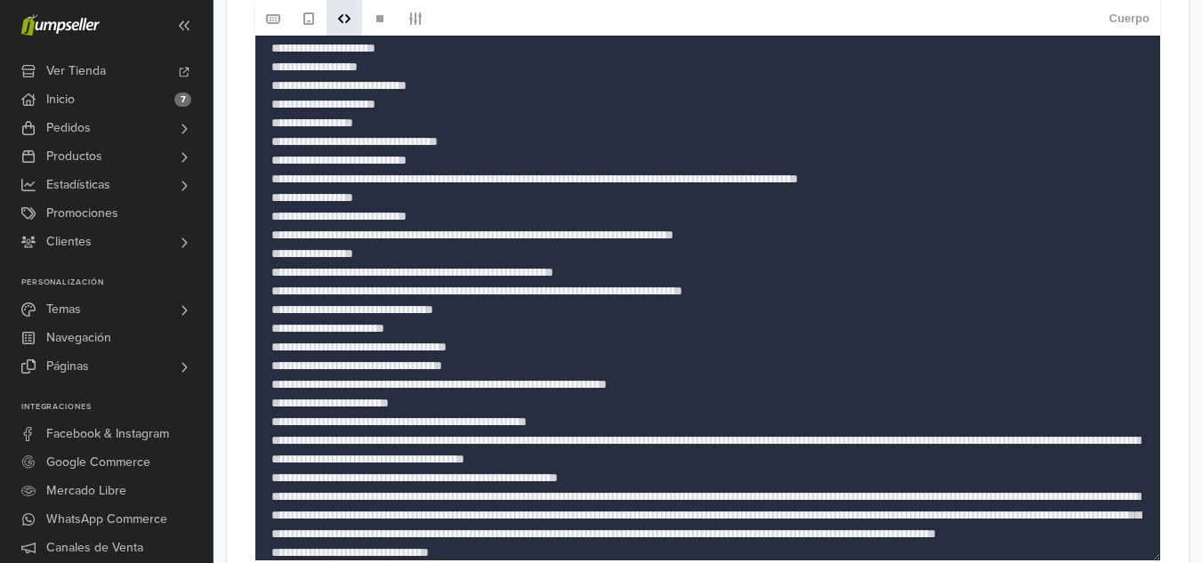
scroll to position [938, 0]
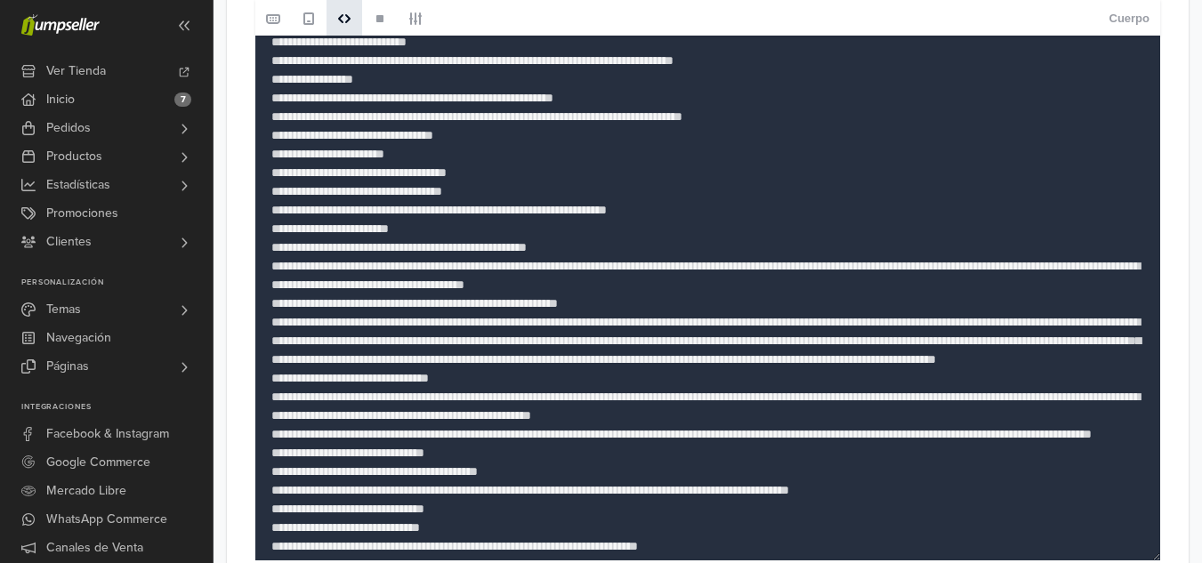
click at [739, 266] on textarea at bounding box center [707, 60] width 905 height 1000
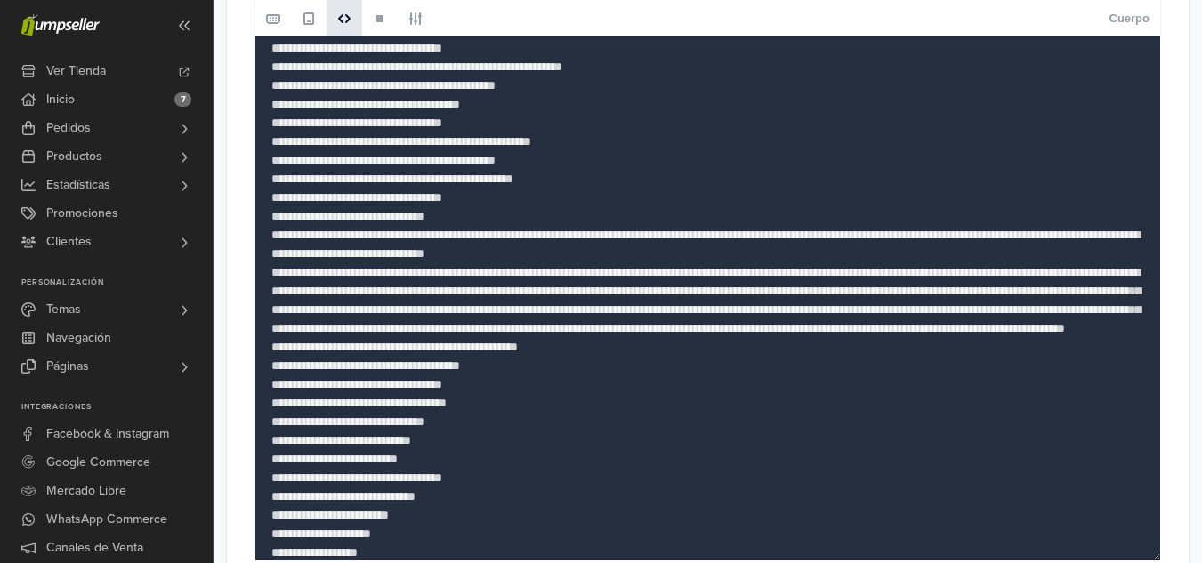
scroll to position [1773, 0]
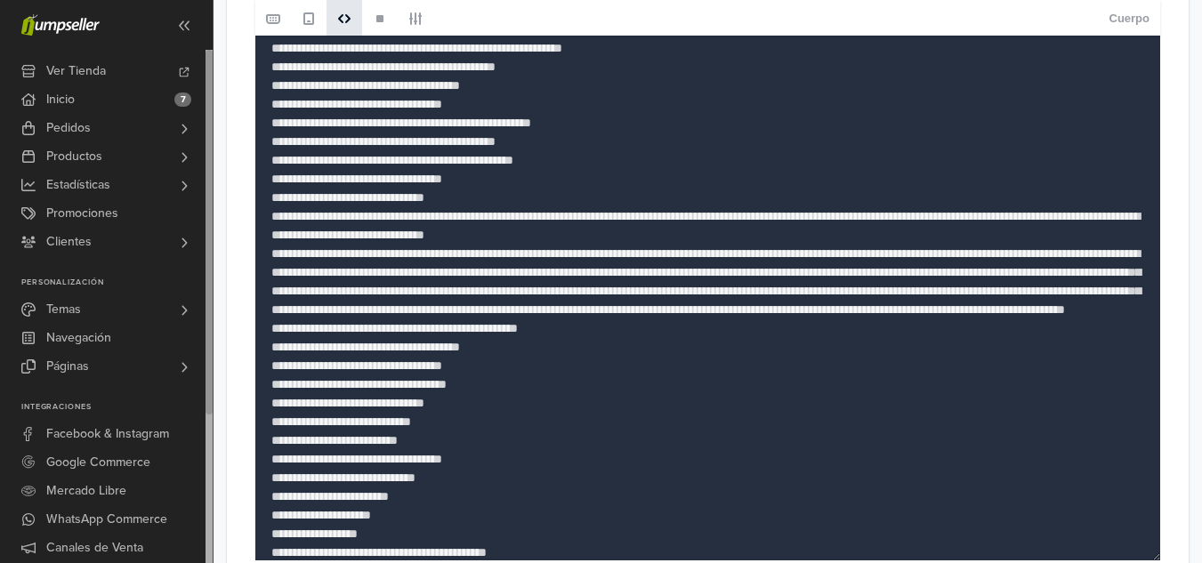
click at [206, 374] on div at bounding box center [209, 232] width 7 height 365
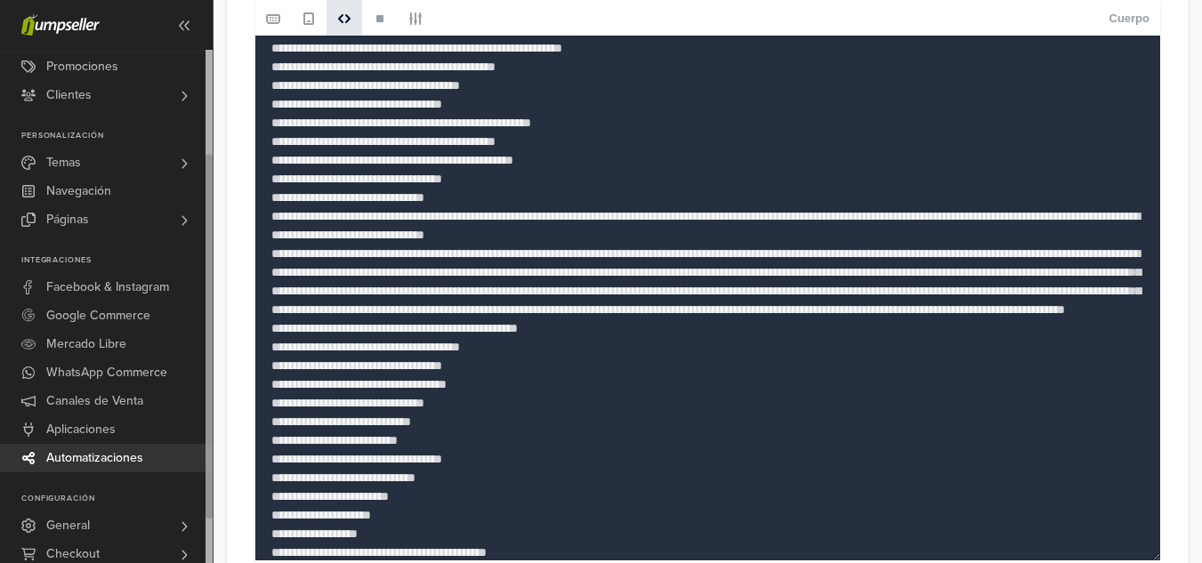
drag, startPoint x: 206, startPoint y: 374, endPoint x: 219, endPoint y: 527, distance: 153.6
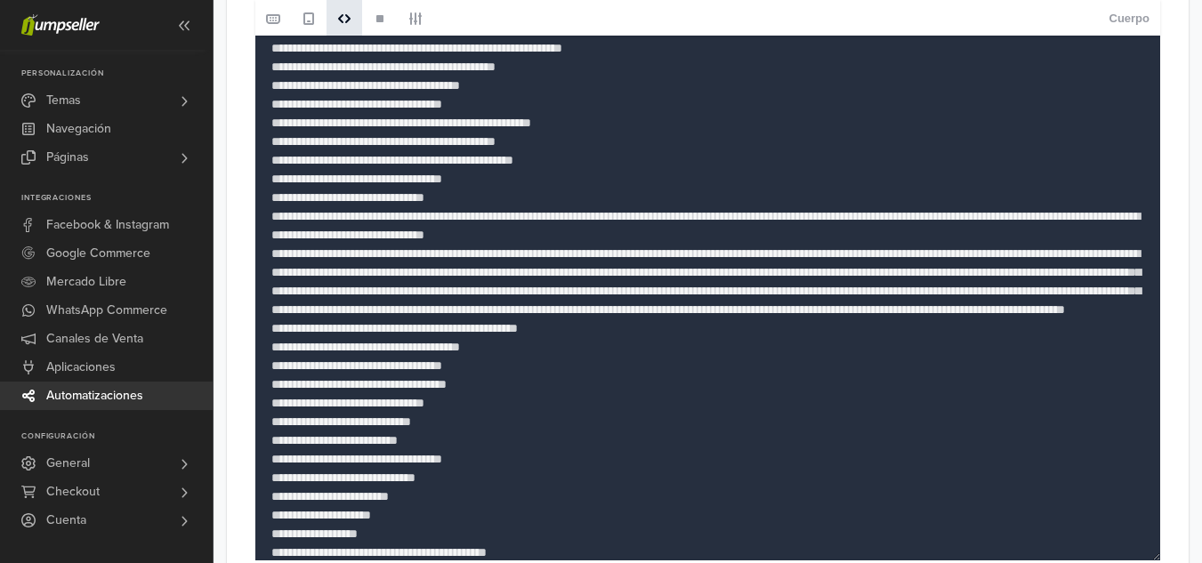
click at [80, 391] on span "Automatizaciones" at bounding box center [94, 396] width 97 height 28
